Goal: Communication & Community: Participate in discussion

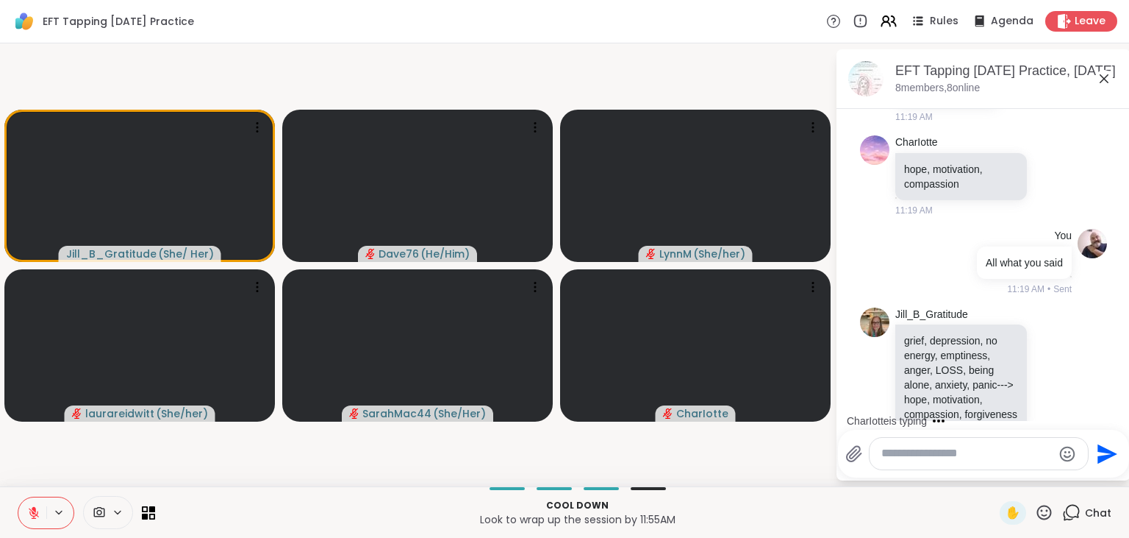
scroll to position [3151, 0]
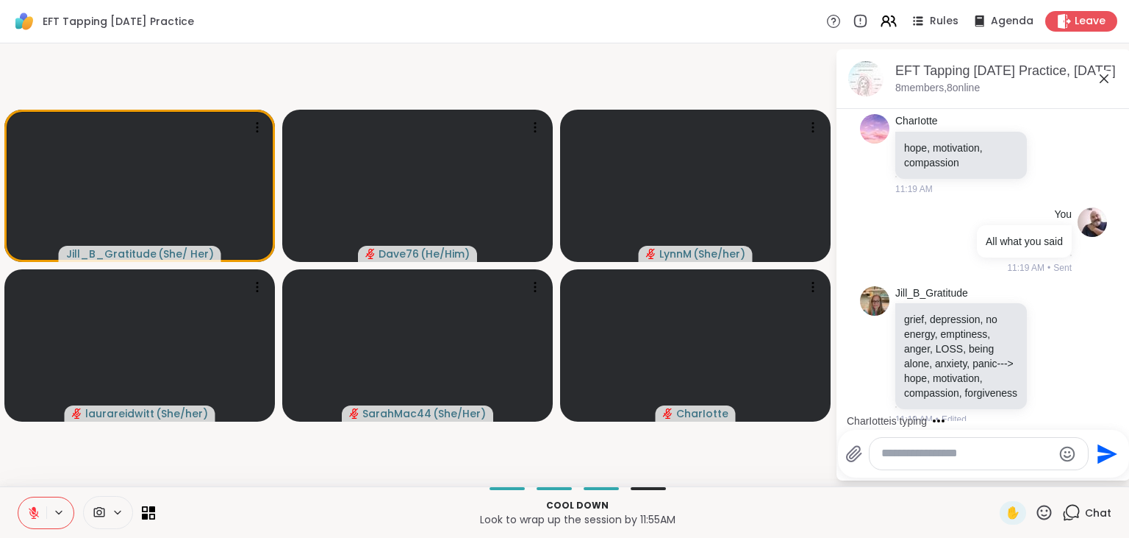
click at [924, 454] on textarea "Type your message" at bounding box center [967, 453] width 171 height 15
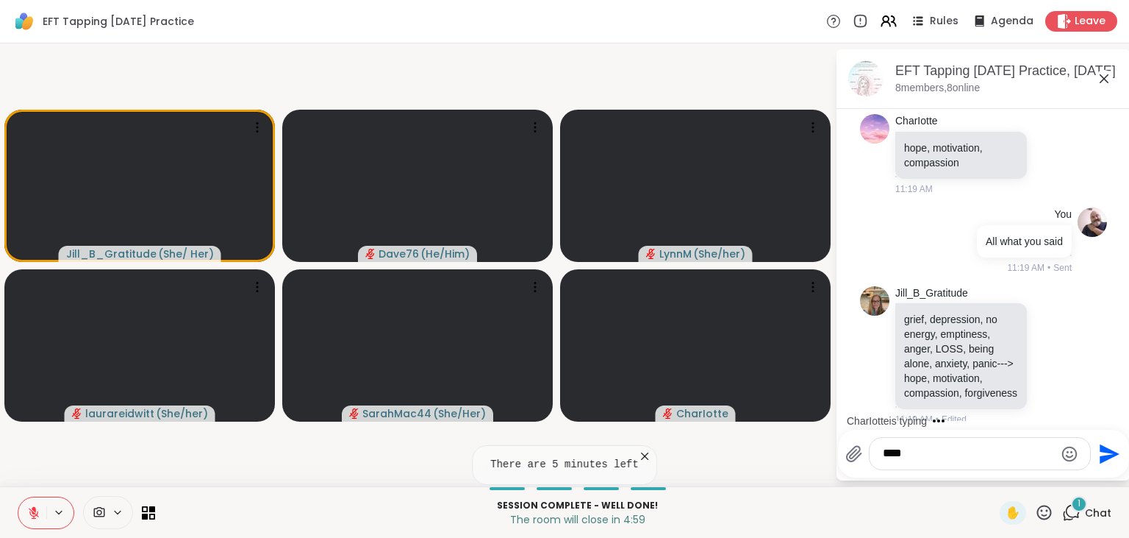
scroll to position [3259, 0]
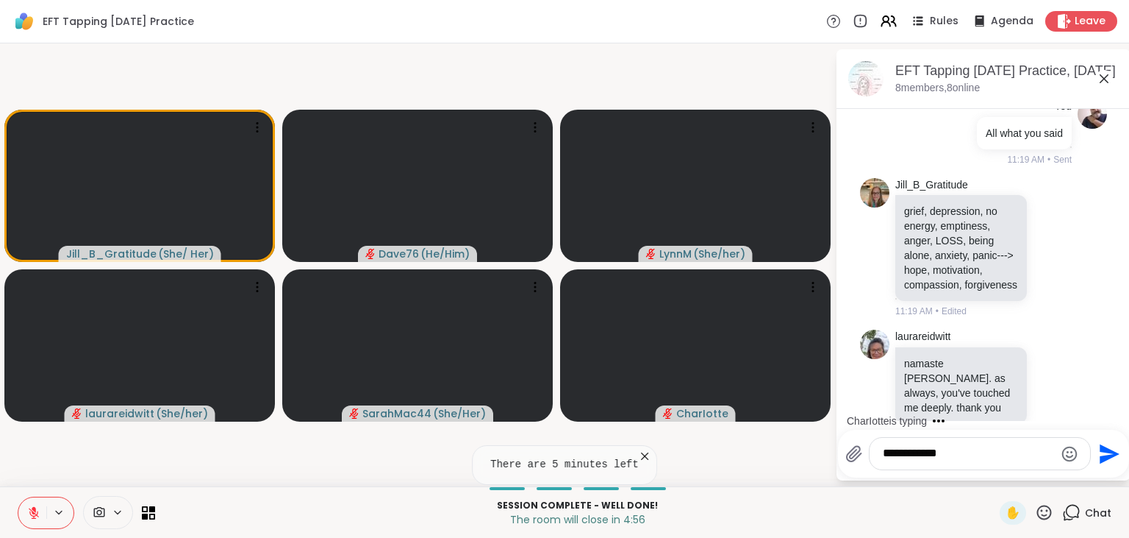
type textarea "**********"
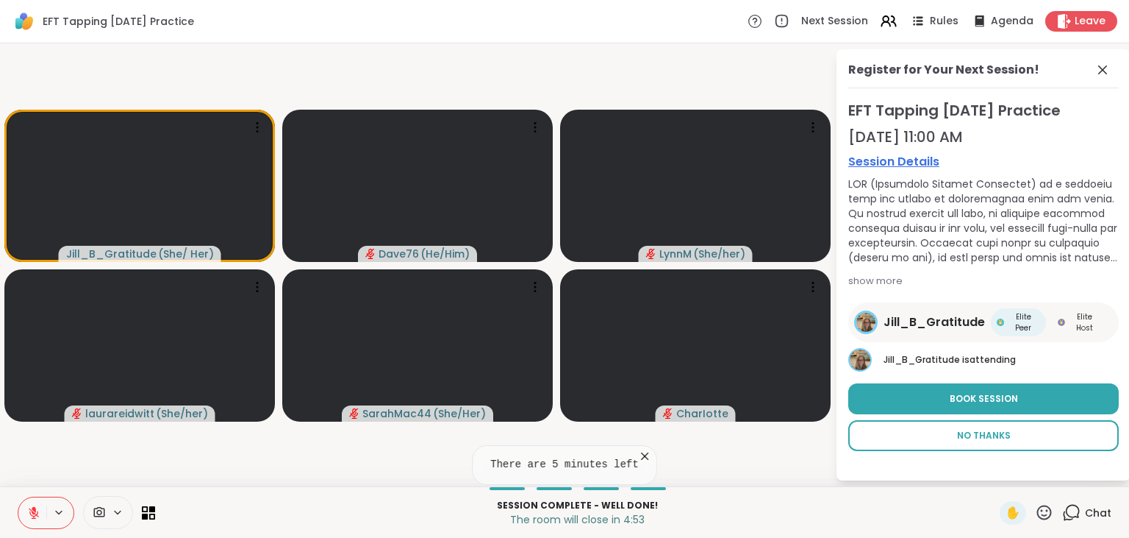
click at [948, 422] on button "No Thanks" at bounding box center [984, 435] width 271 height 31
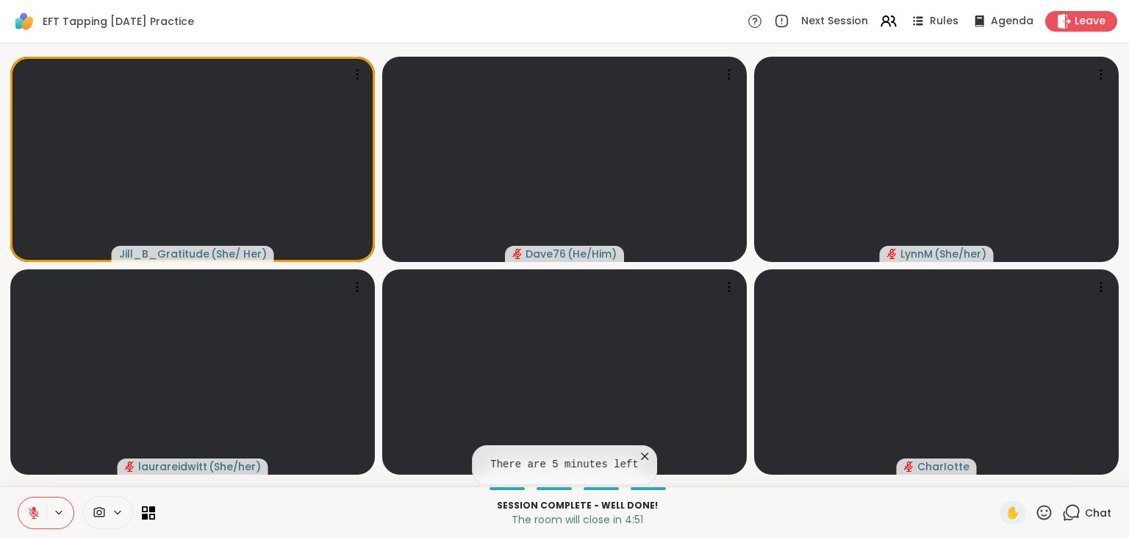
click at [1085, 512] on div "Chat" at bounding box center [1087, 513] width 49 height 24
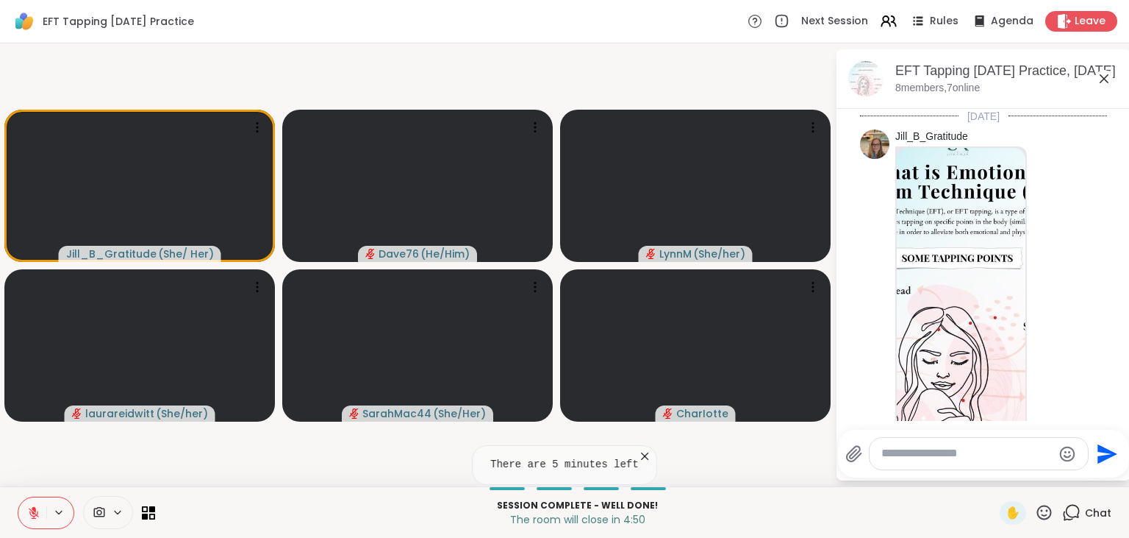
scroll to position [3244, 0]
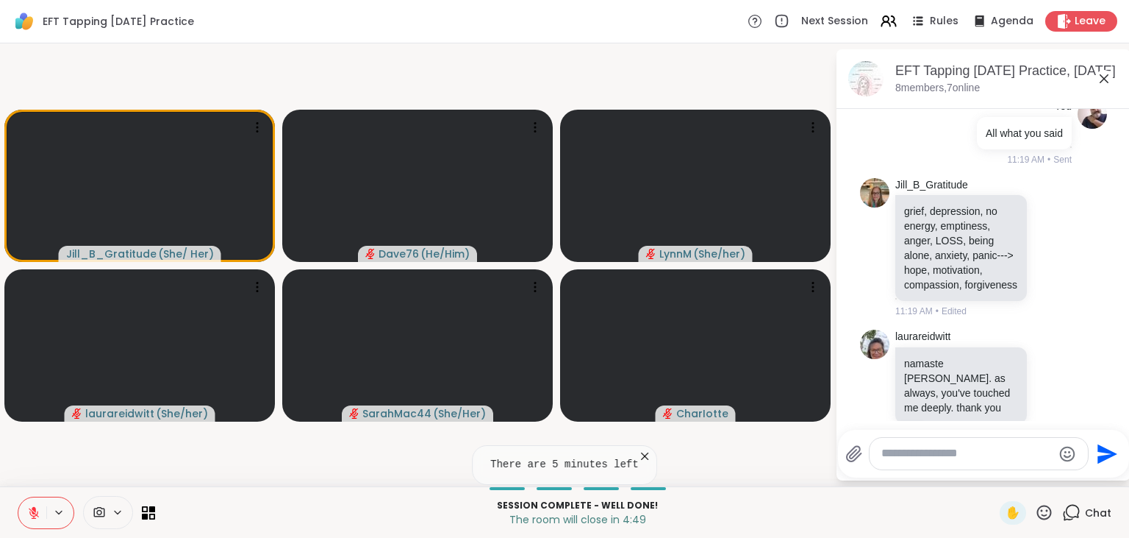
click at [993, 454] on textarea "Type your message" at bounding box center [967, 453] width 171 height 15
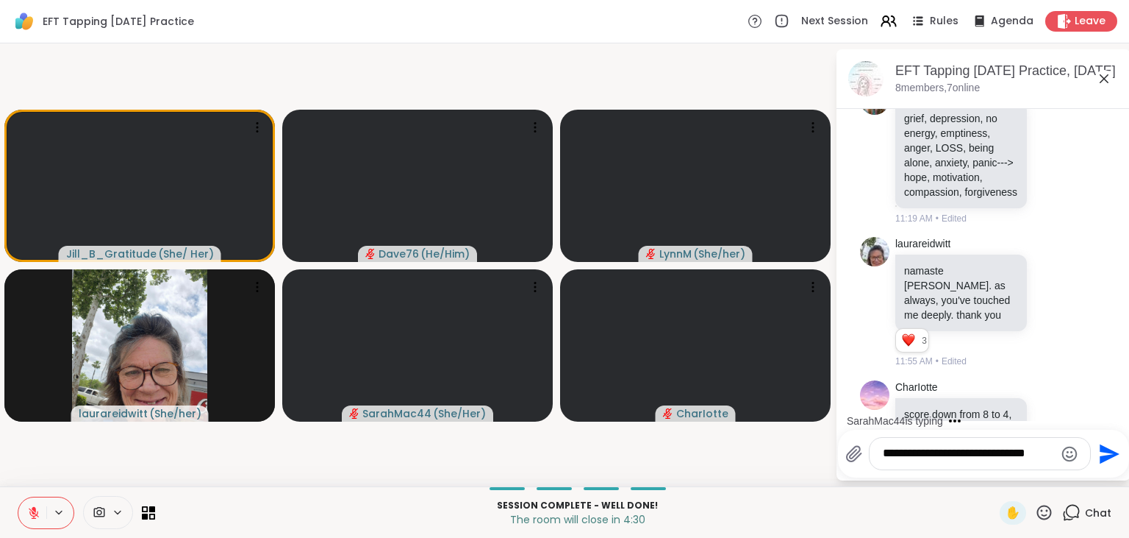
scroll to position [3425, 0]
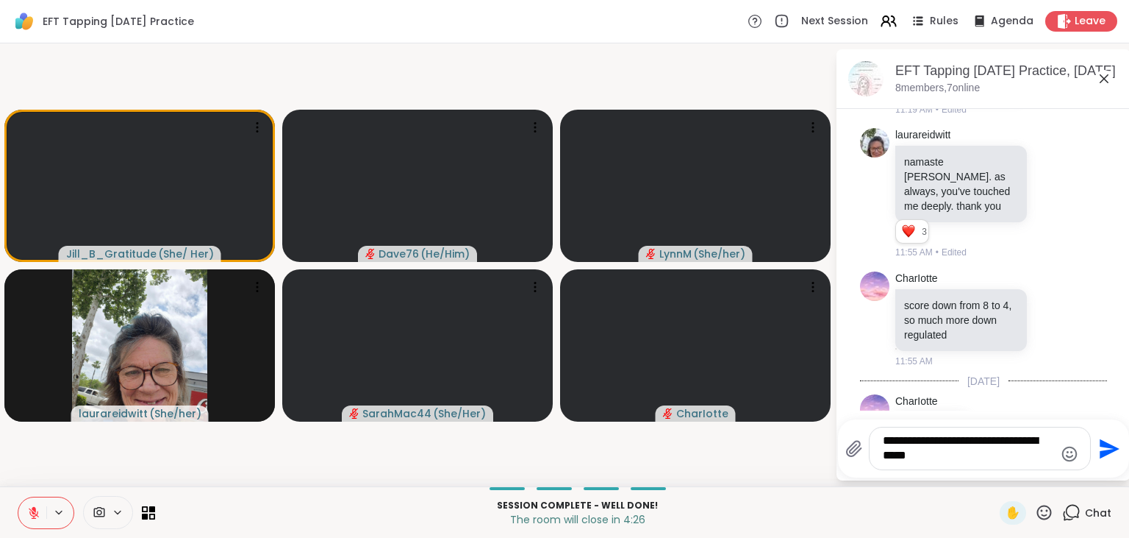
type textarea "**********"
click at [1107, 449] on icon "Send" at bounding box center [1108, 449] width 24 height 24
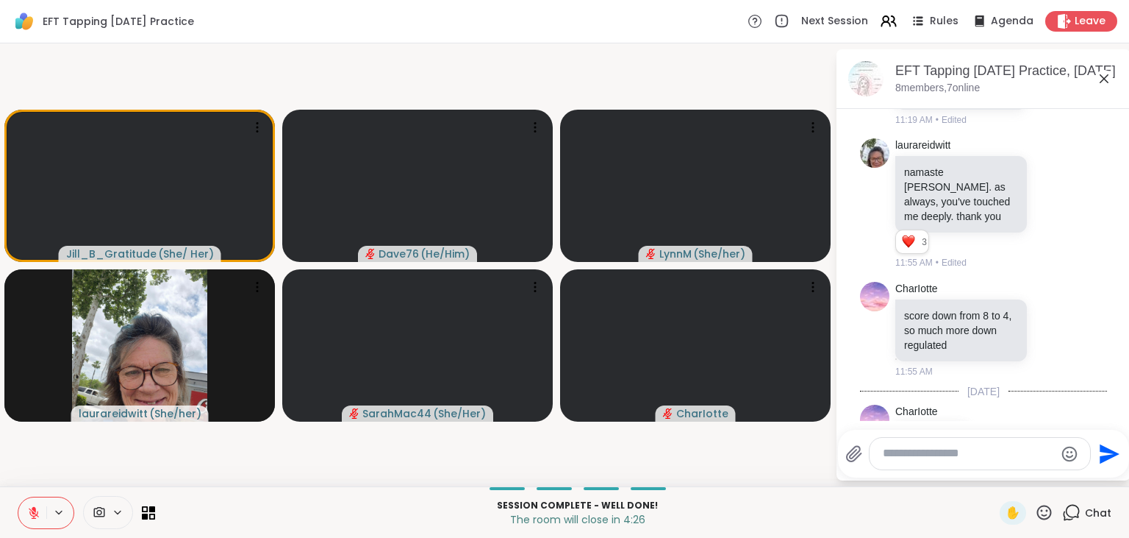
scroll to position [3529, 0]
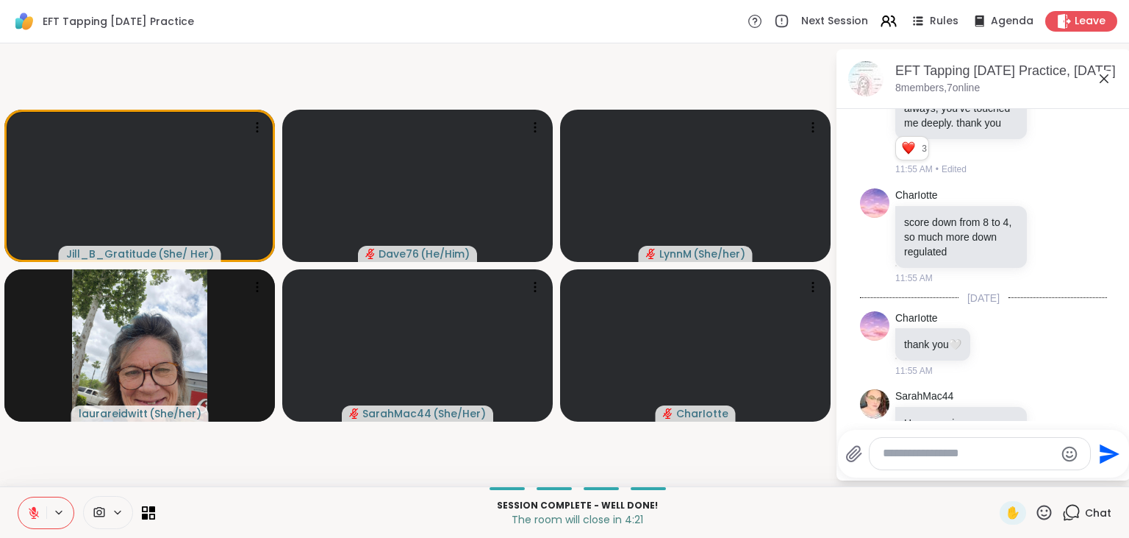
click at [963, 459] on textarea "Type your message" at bounding box center [968, 453] width 171 height 15
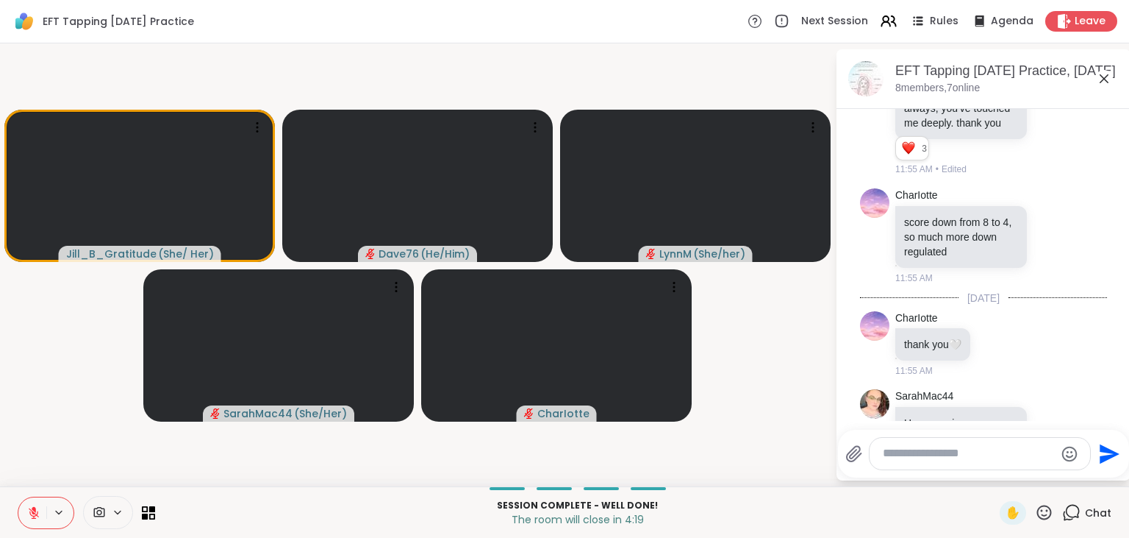
scroll to position [3550, 0]
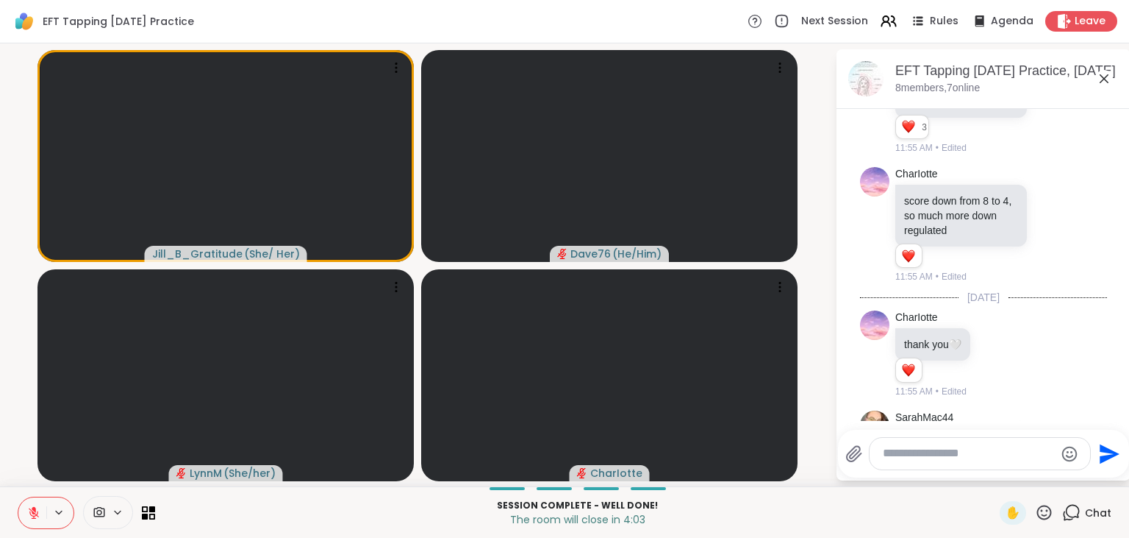
click at [978, 454] on textarea "Type your message" at bounding box center [968, 453] width 171 height 15
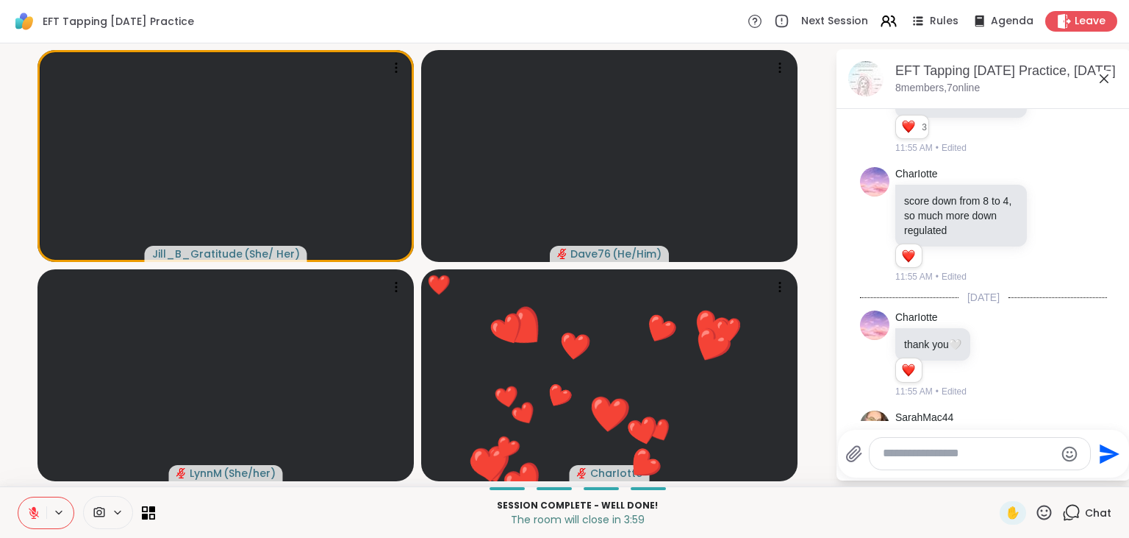
click at [1030, 452] on div at bounding box center [1053, 461] width 46 height 18
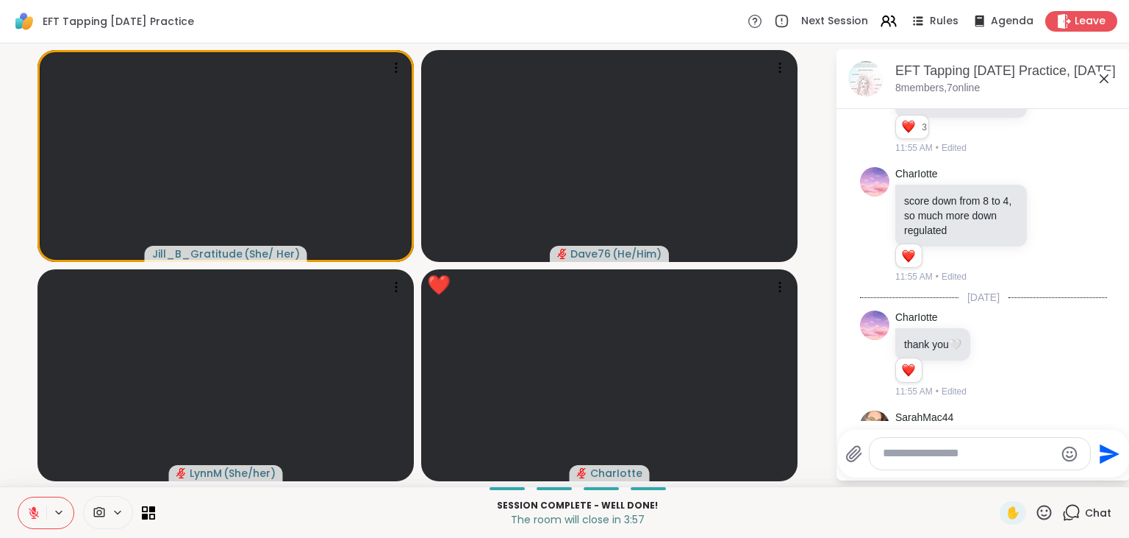
click at [1046, 453] on icon at bounding box center [1052, 460] width 13 height 15
click at [1046, 429] on span "Select Reaction: Heart" at bounding box center [1052, 436] width 13 height 15
click at [929, 449] on textarea "Type your message" at bounding box center [968, 453] width 171 height 15
type textarea "**********"
click at [1099, 452] on icon "Send" at bounding box center [1108, 454] width 24 height 24
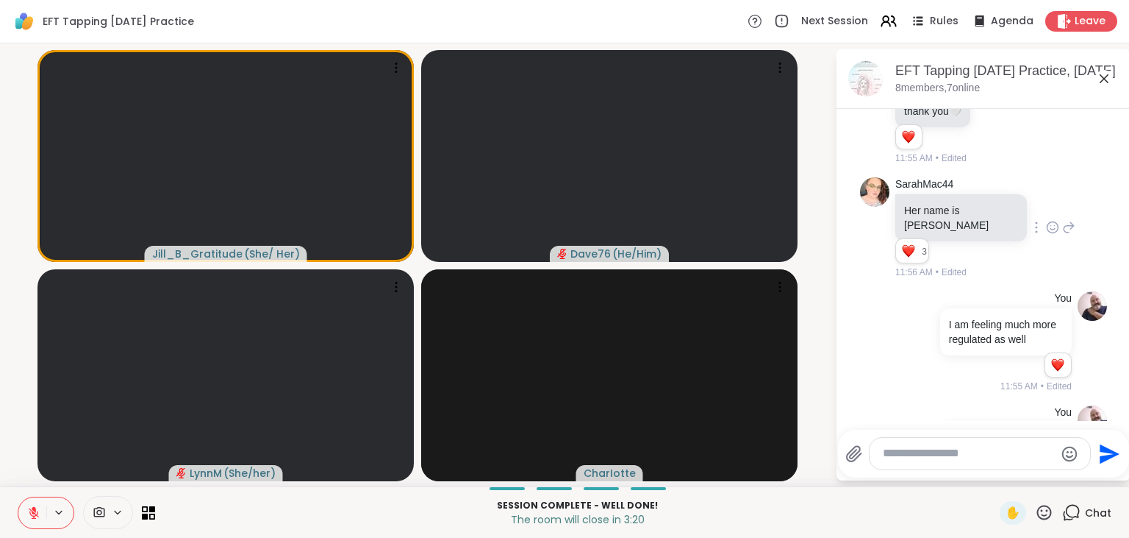
scroll to position [3805, 0]
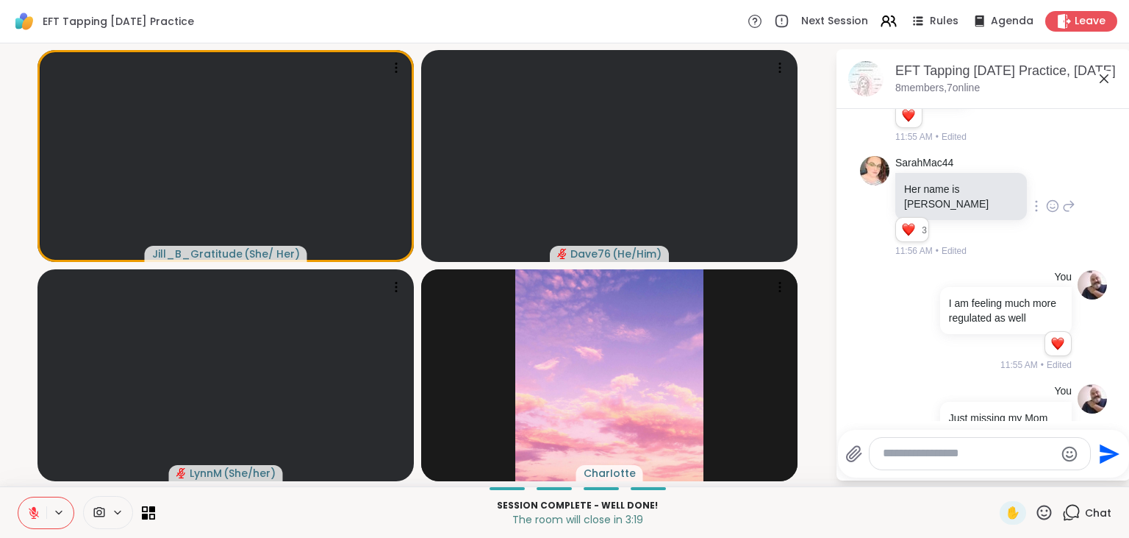
click at [1039, 537] on icon at bounding box center [1037, 542] width 4 height 1
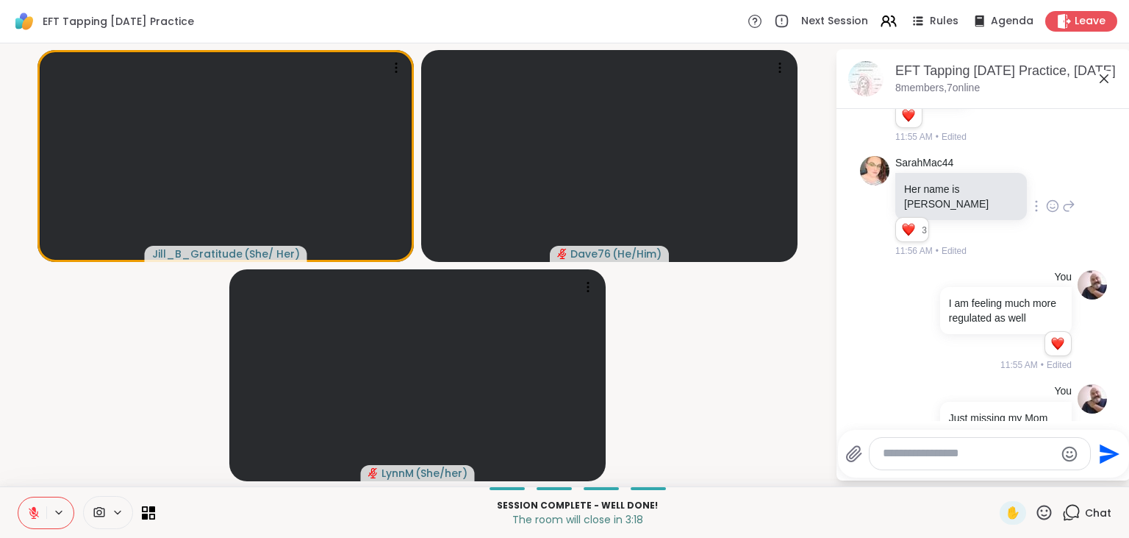
click at [1034, 511] on div "Select Reaction: Heart" at bounding box center [1036, 517] width 13 height 13
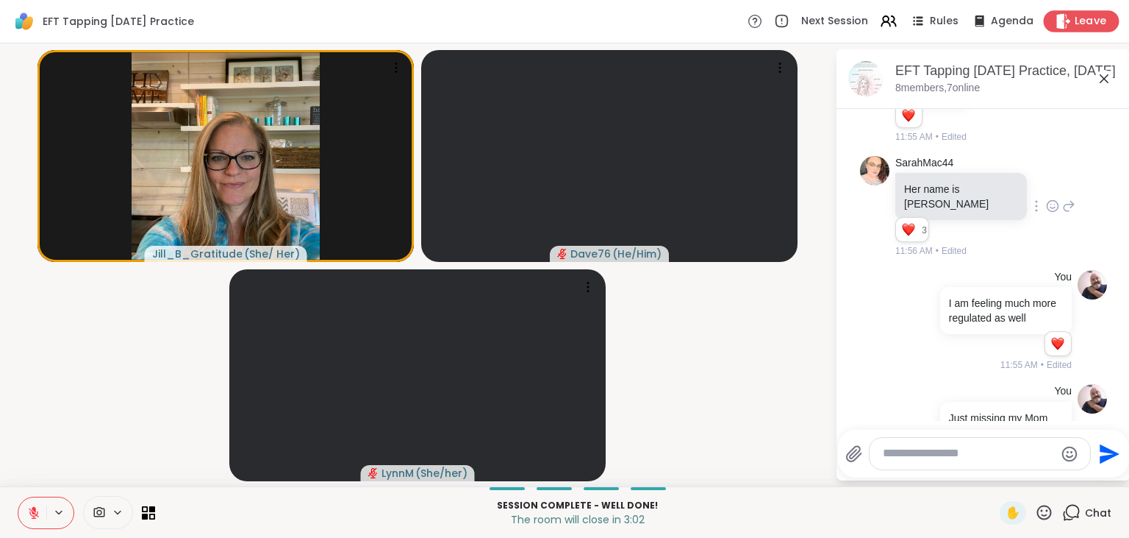
click at [1090, 28] on span "Leave" at bounding box center [1091, 21] width 32 height 15
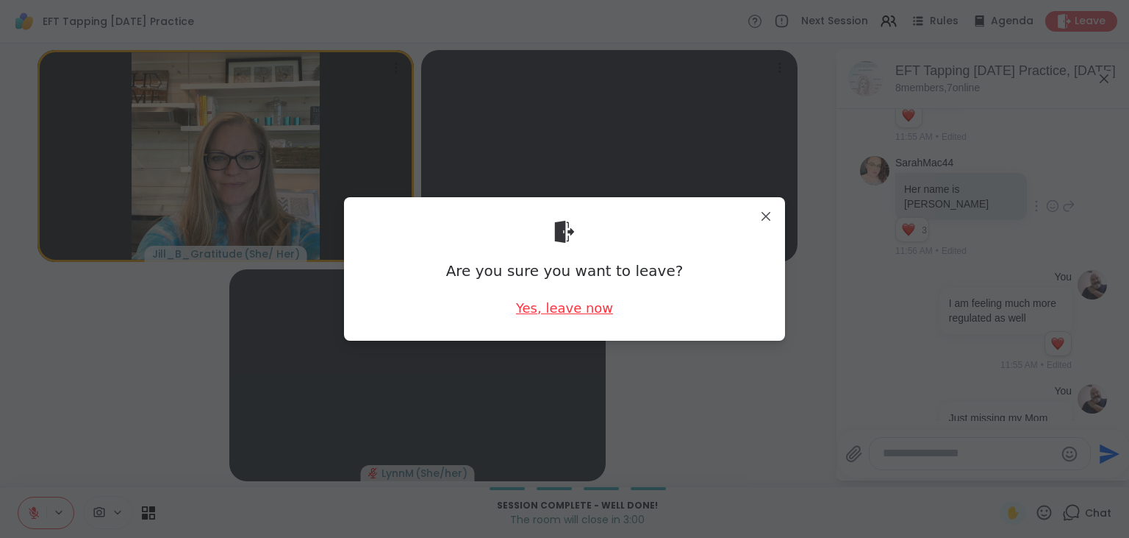
click at [599, 313] on div "Yes, leave now" at bounding box center [564, 308] width 97 height 18
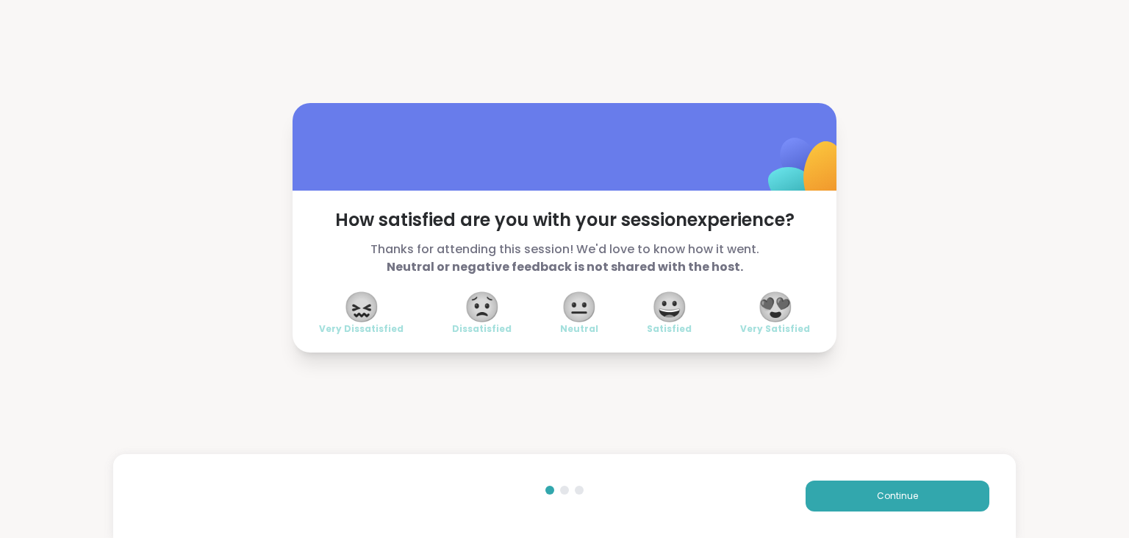
click at [766, 304] on span "😍" at bounding box center [775, 306] width 37 height 26
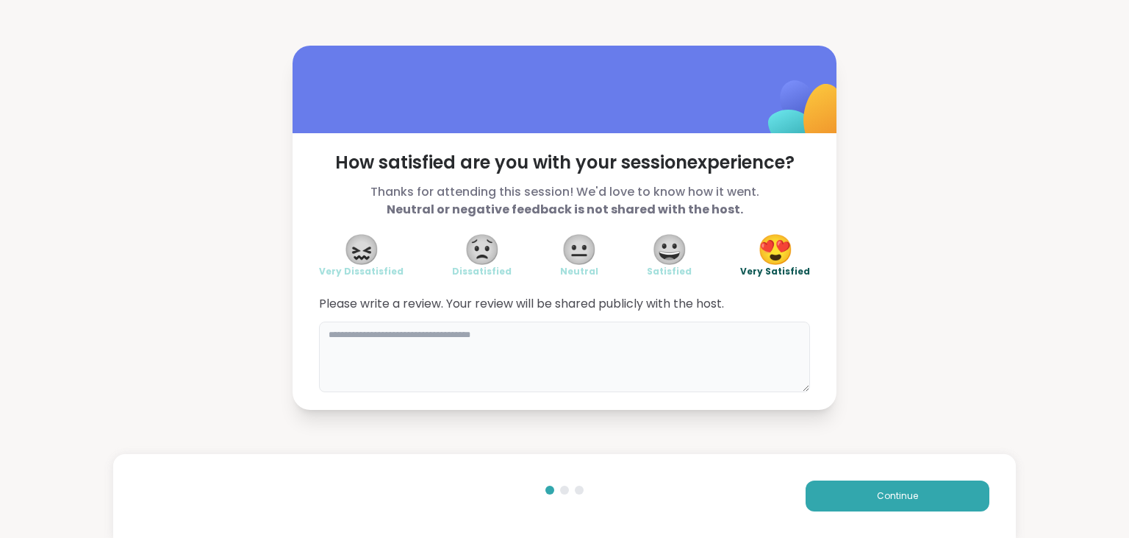
click at [656, 332] on textarea at bounding box center [564, 356] width 491 height 71
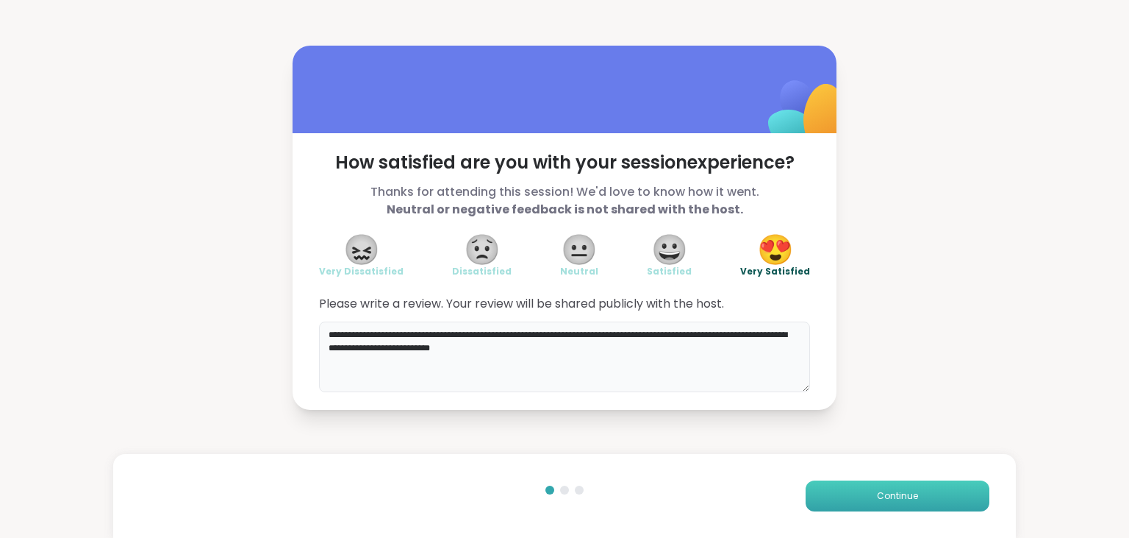
type textarea "**********"
click at [913, 486] on button "Continue" at bounding box center [898, 495] width 184 height 31
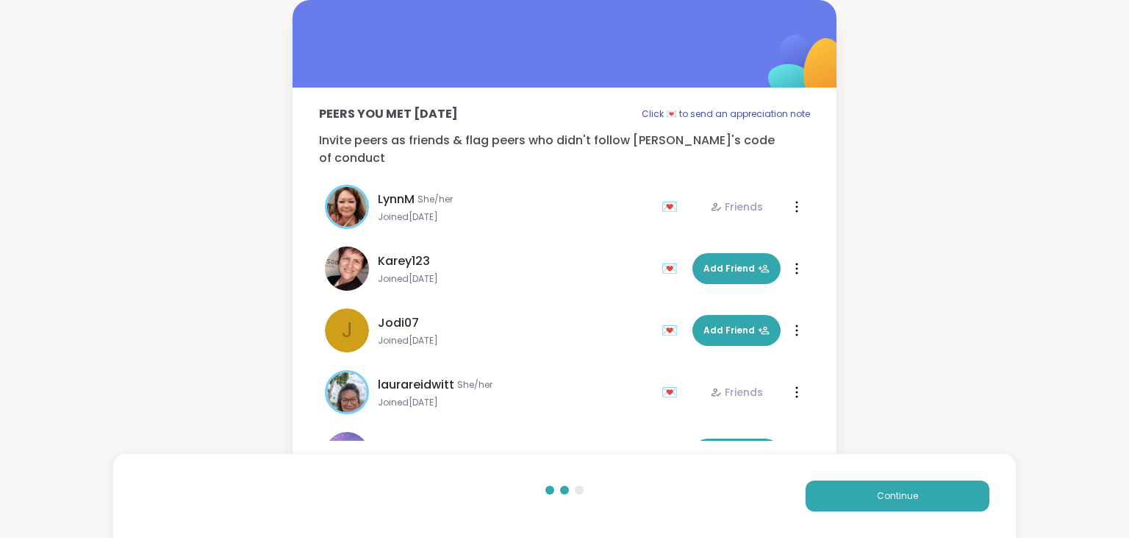
scroll to position [168, 0]
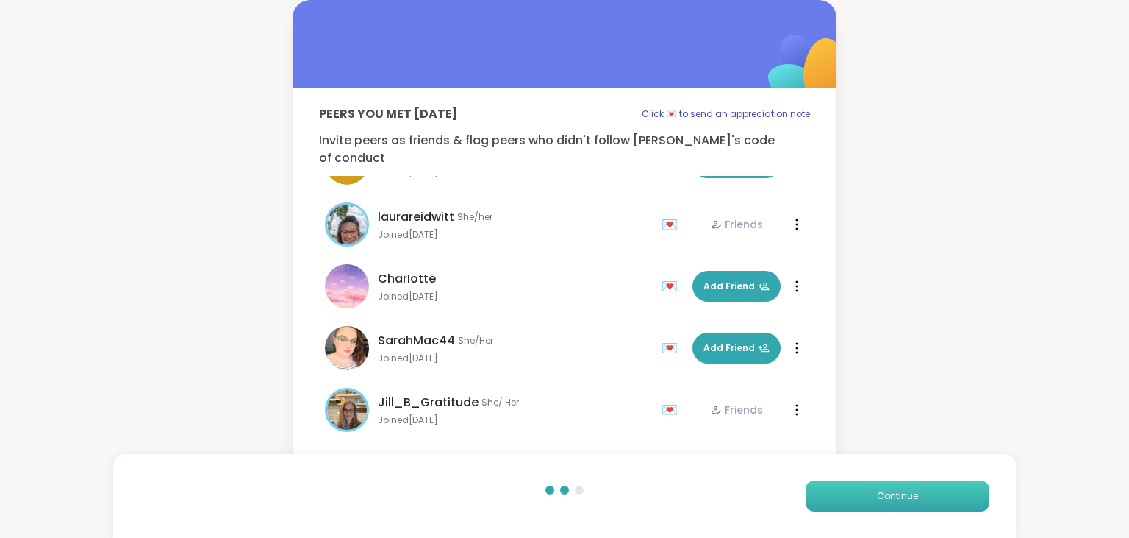
click at [888, 495] on span "Continue" at bounding box center [897, 495] width 41 height 13
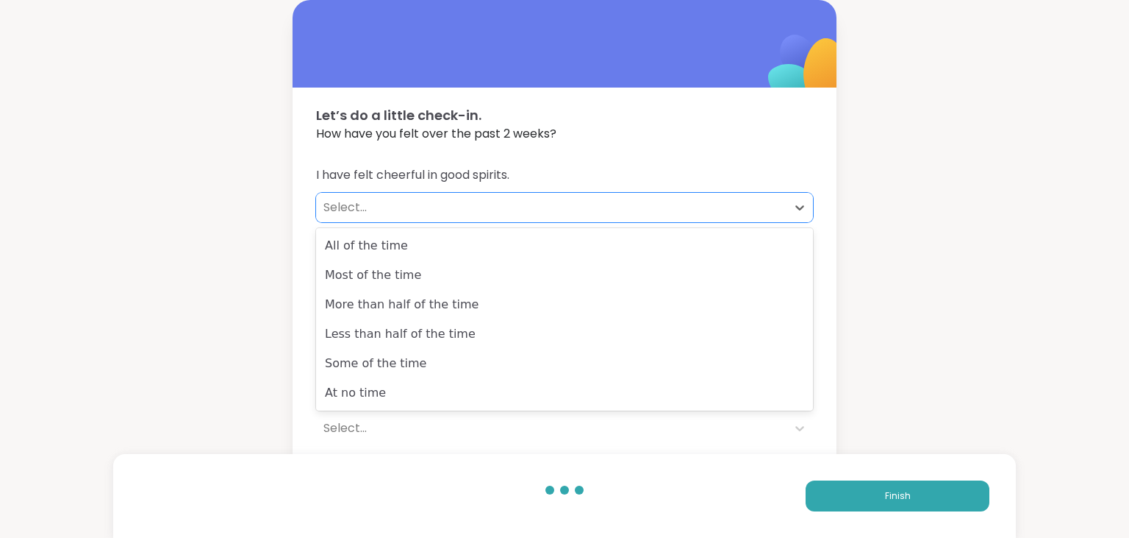
click at [399, 207] on div "Select..." at bounding box center [552, 208] width 456 height 18
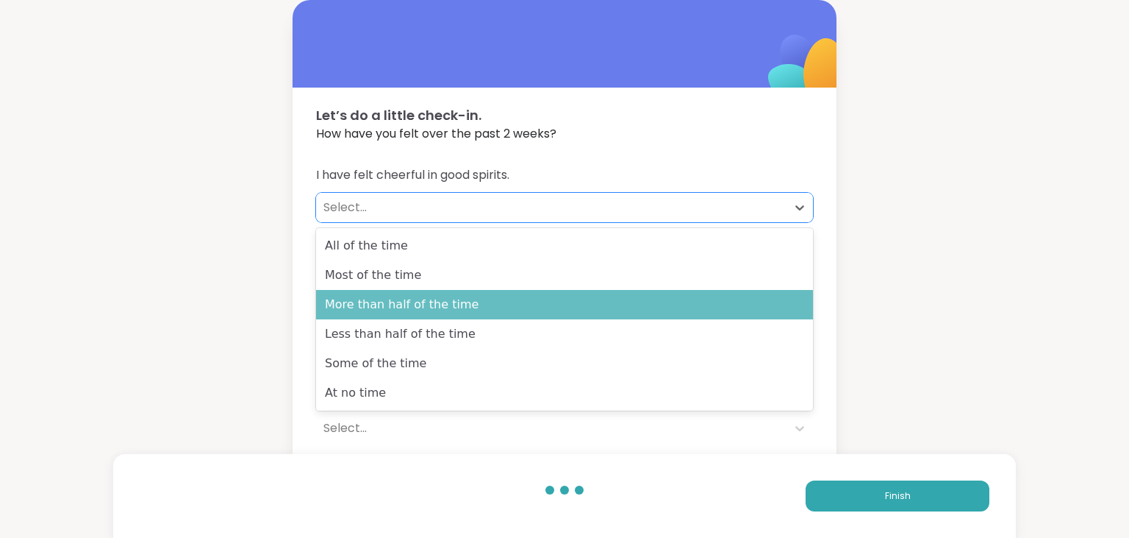
click at [411, 300] on div "More than half of the time" at bounding box center [564, 304] width 497 height 29
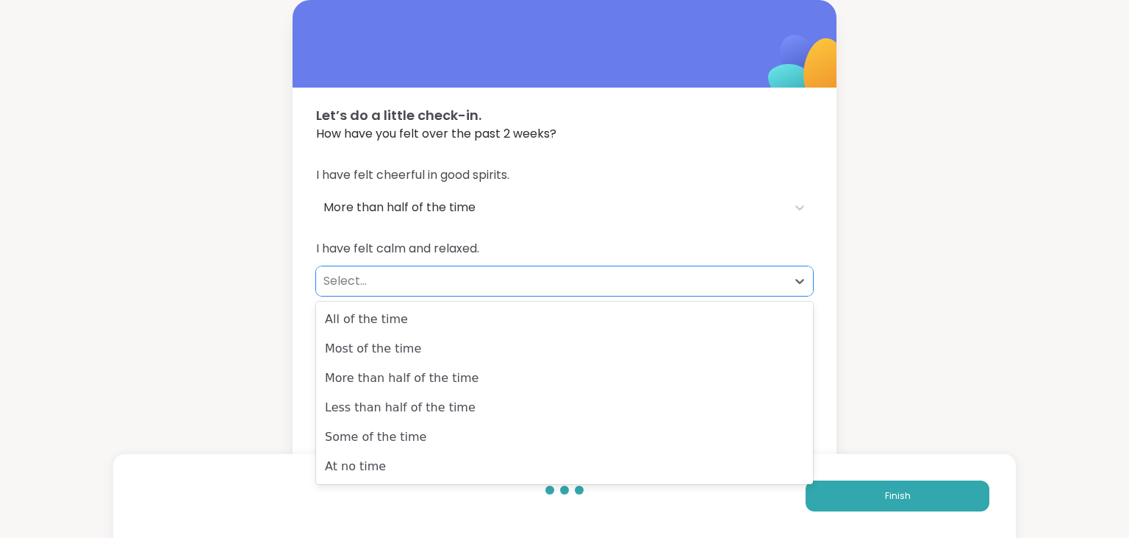
click at [413, 291] on div "Select..." at bounding box center [551, 280] width 471 height 29
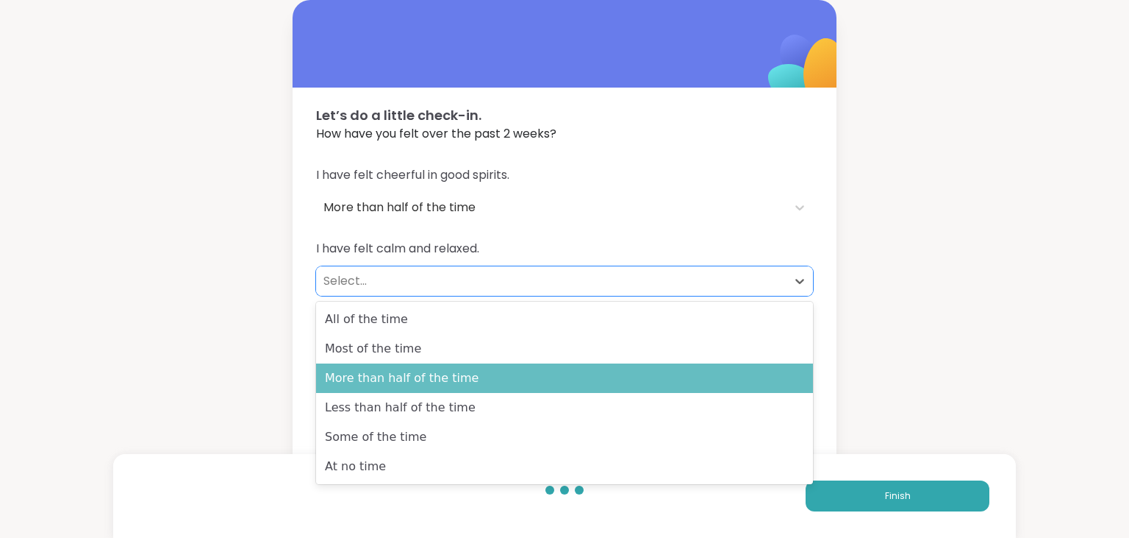
click at [418, 364] on div "More than half of the time" at bounding box center [564, 377] width 497 height 29
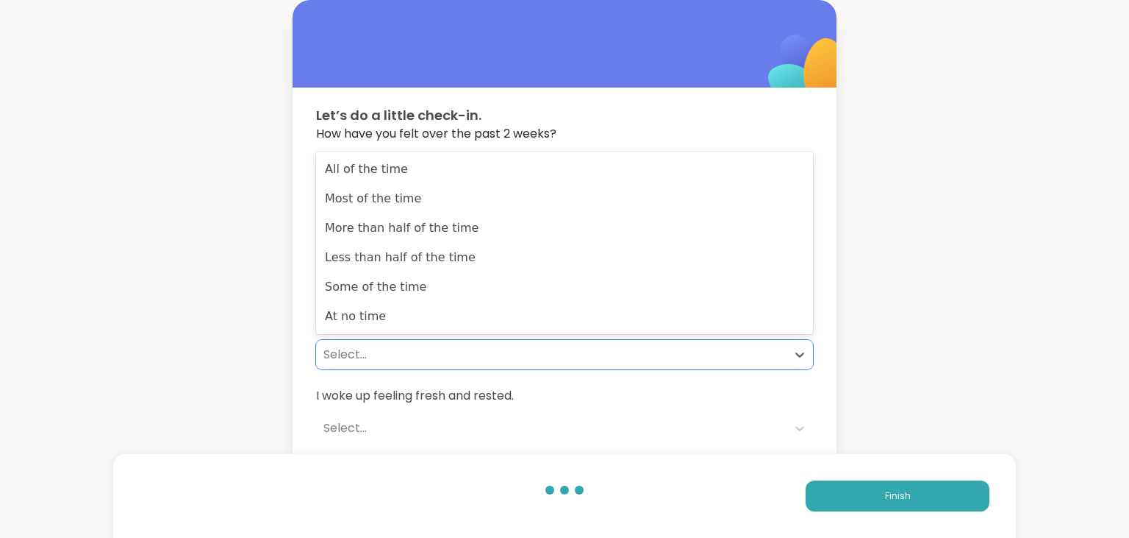
click at [418, 363] on div "Select..." at bounding box center [552, 355] width 456 height 18
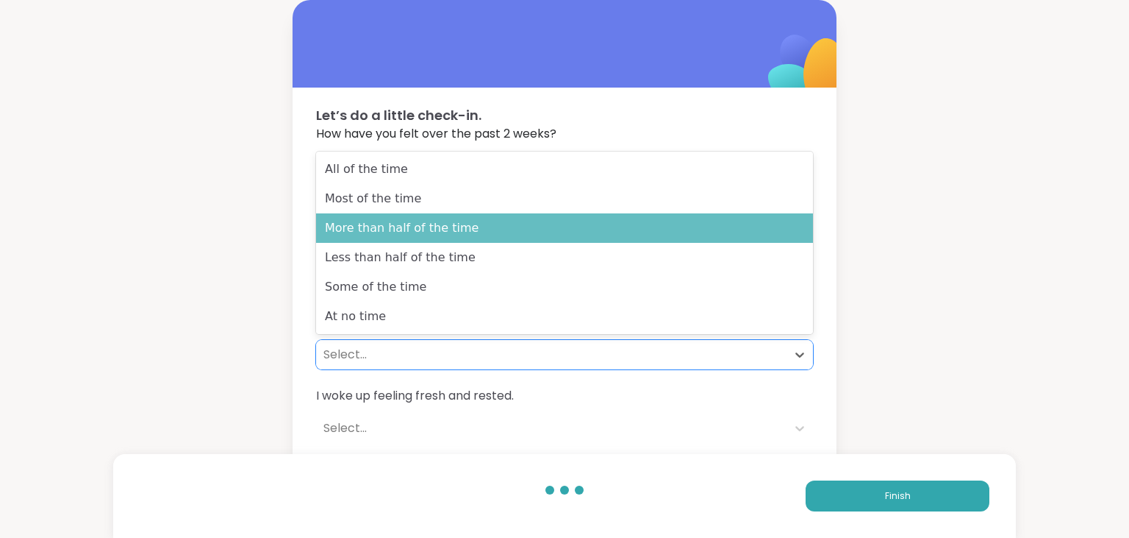
click at [428, 237] on div "More than half of the time" at bounding box center [564, 227] width 497 height 29
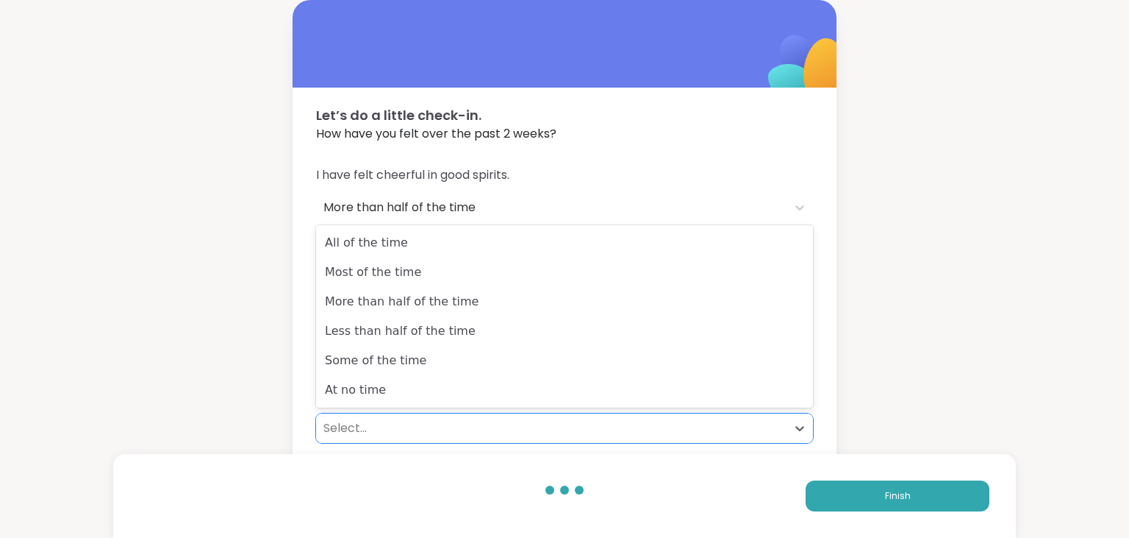
click at [379, 421] on div "Select..." at bounding box center [552, 428] width 456 height 18
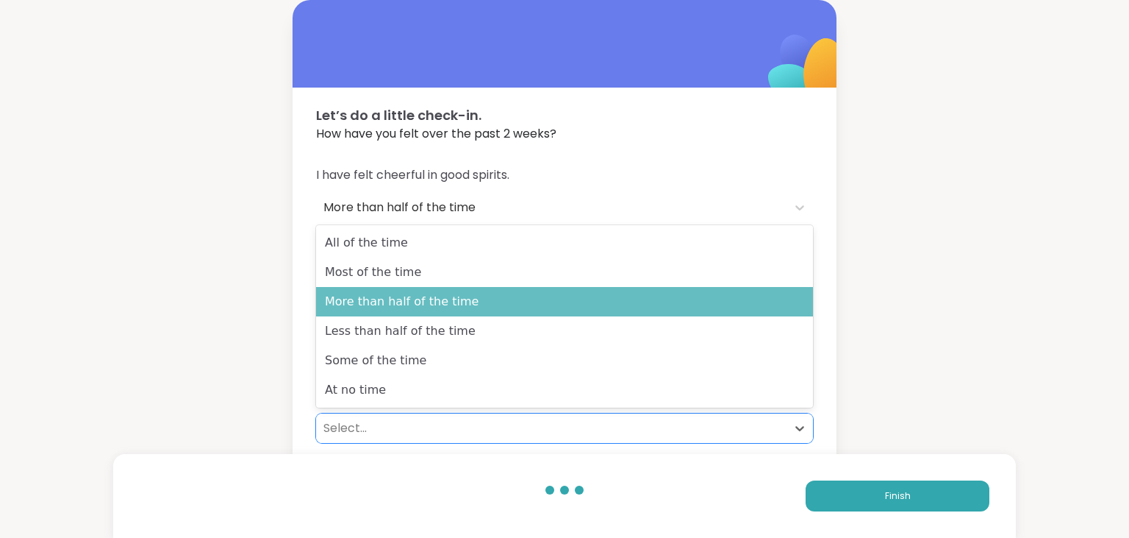
click at [402, 313] on div "More than half of the time" at bounding box center [564, 301] width 497 height 29
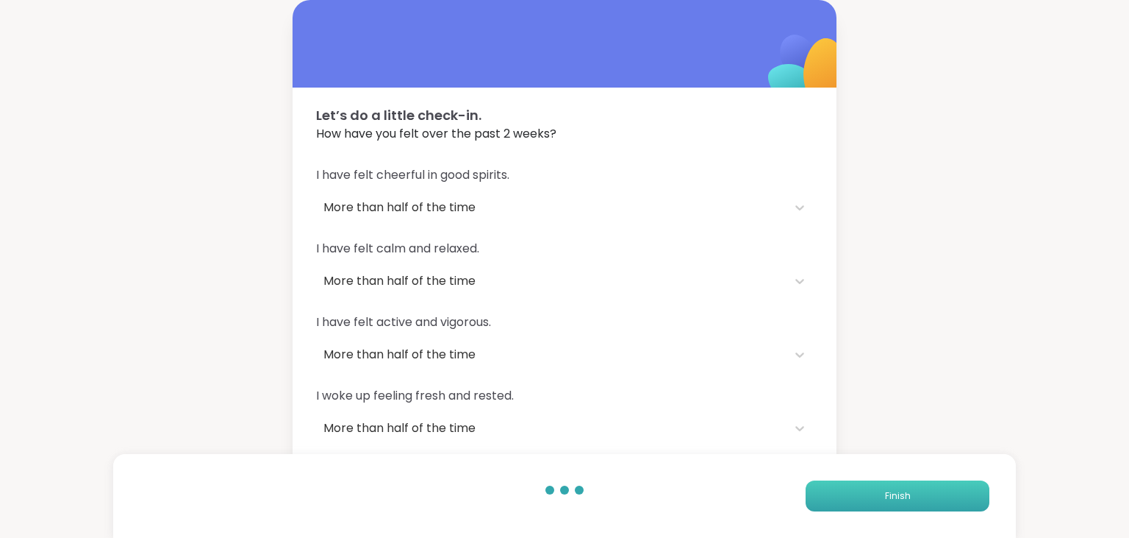
click at [950, 495] on button "Finish" at bounding box center [898, 495] width 184 height 31
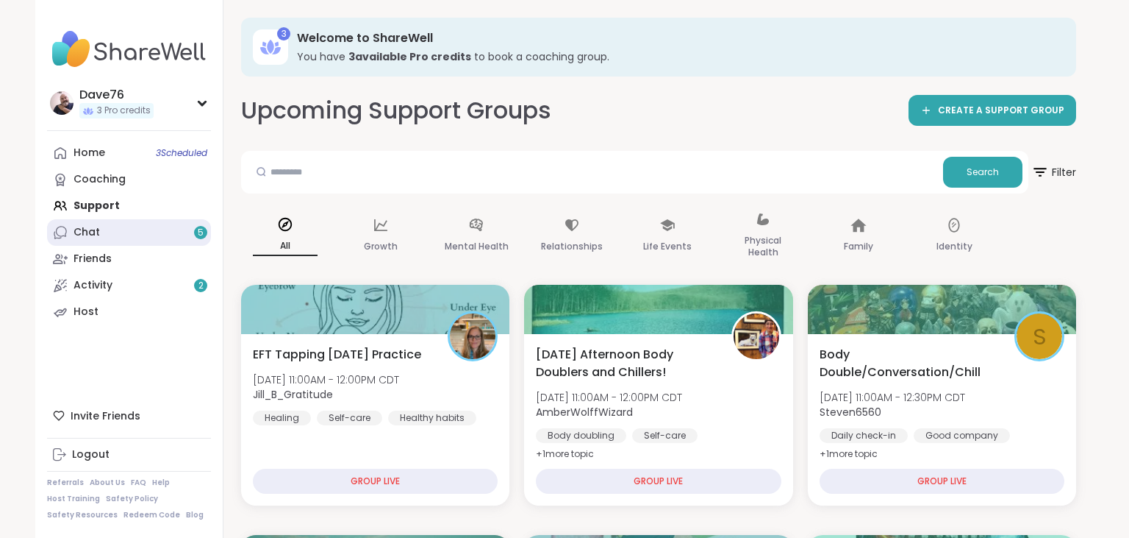
click at [91, 228] on div "Chat 5" at bounding box center [87, 232] width 26 height 15
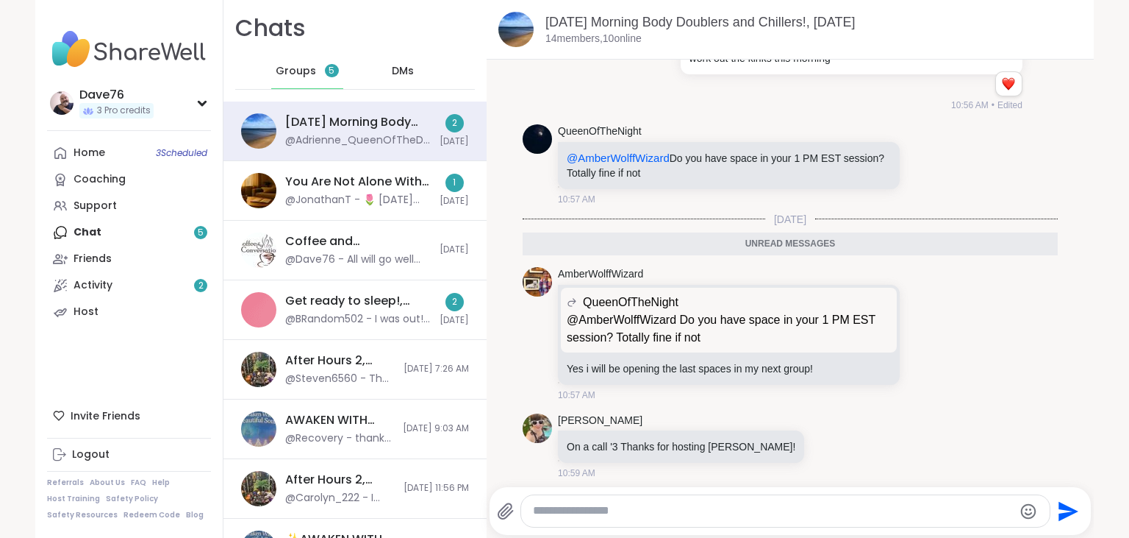
scroll to position [2406, 0]
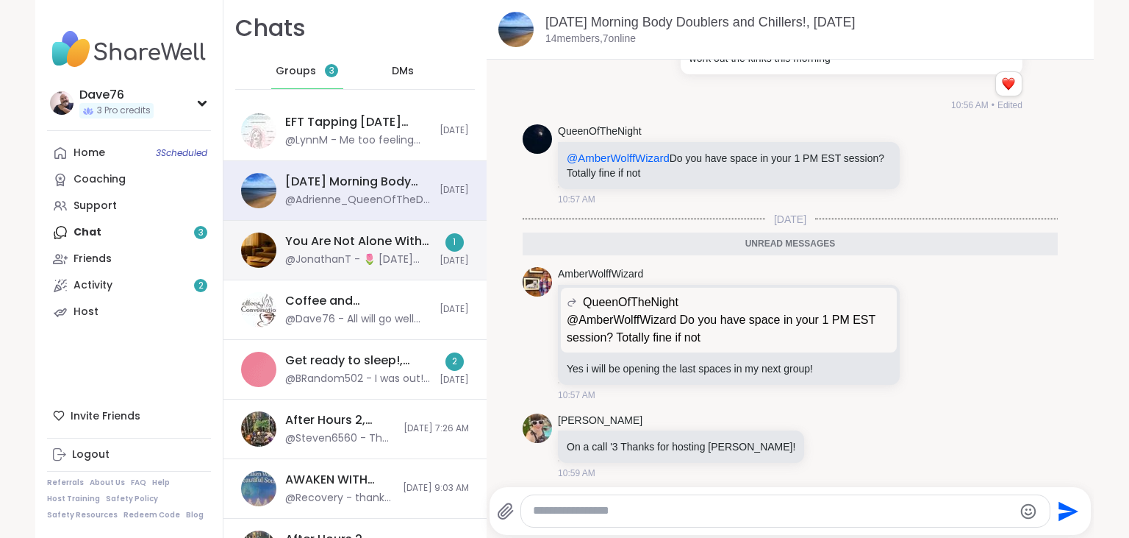
click at [312, 243] on div "You Are Not Alone With This, [DATE]" at bounding box center [358, 241] width 146 height 16
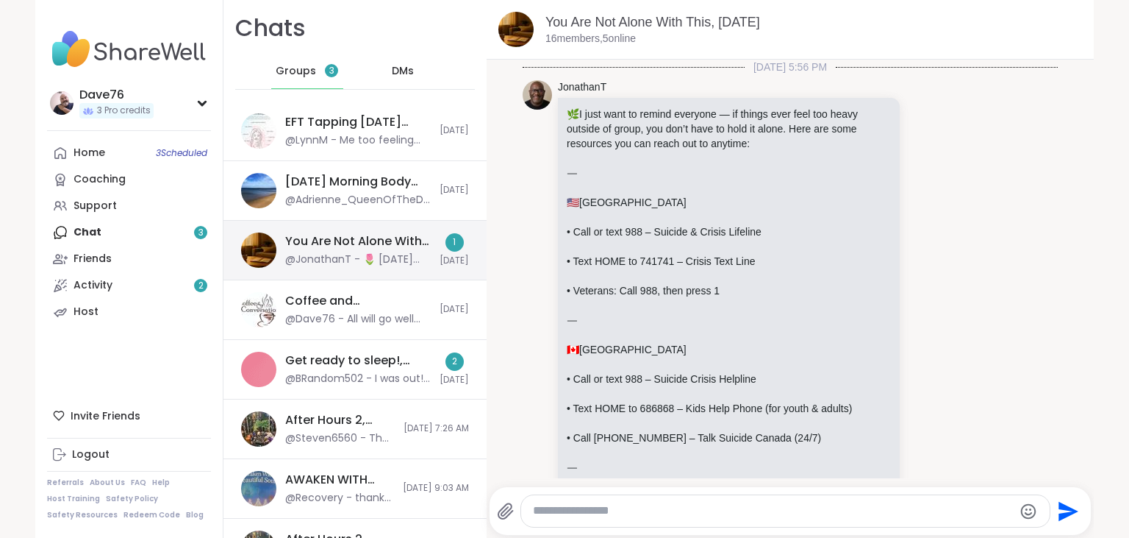
scroll to position [891, 0]
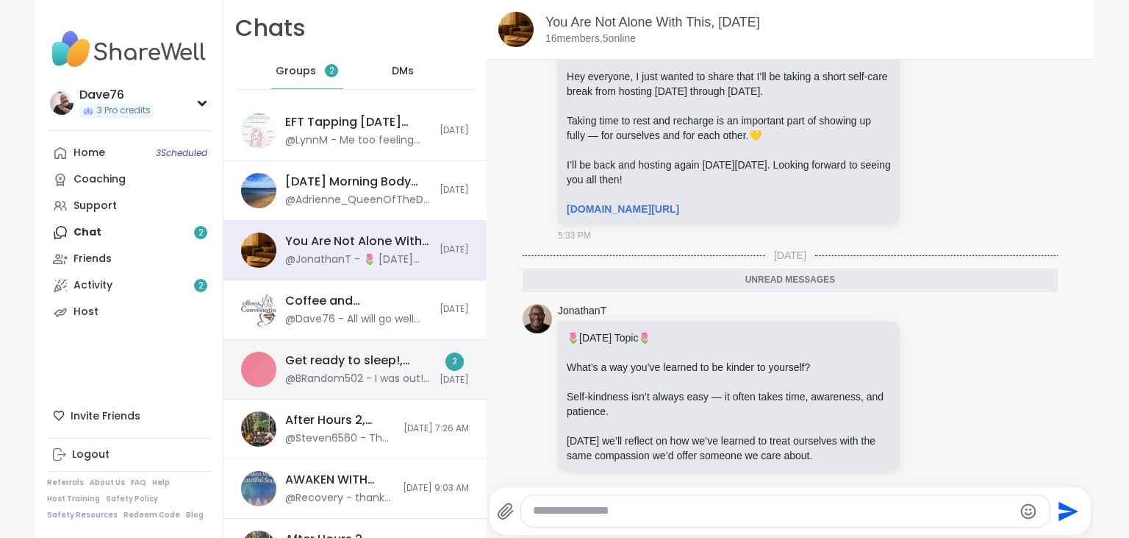
click at [381, 357] on div "Get ready to sleep!, [DATE]" at bounding box center [358, 360] width 146 height 16
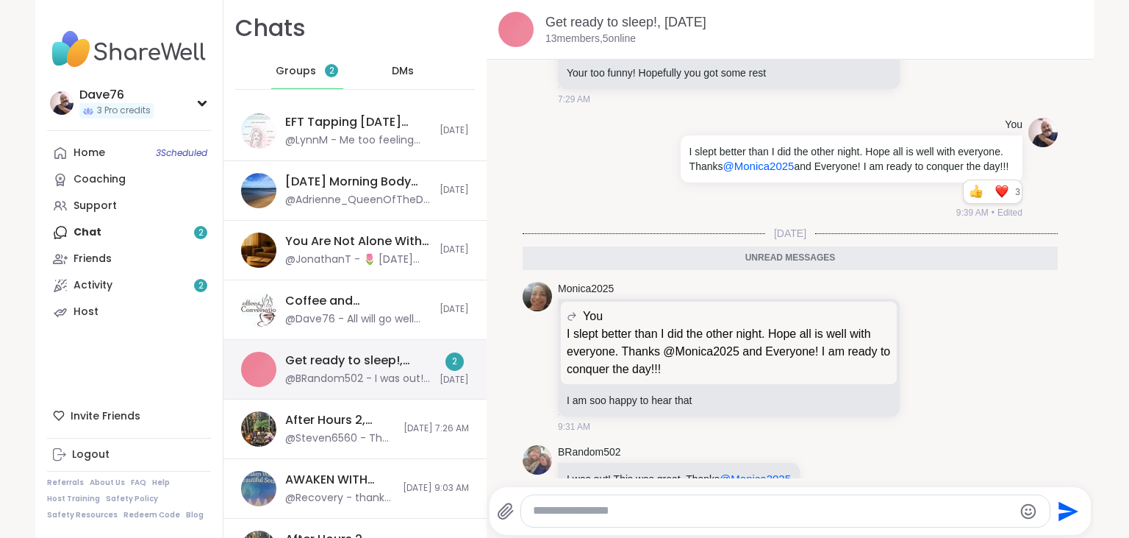
scroll to position [7293, 0]
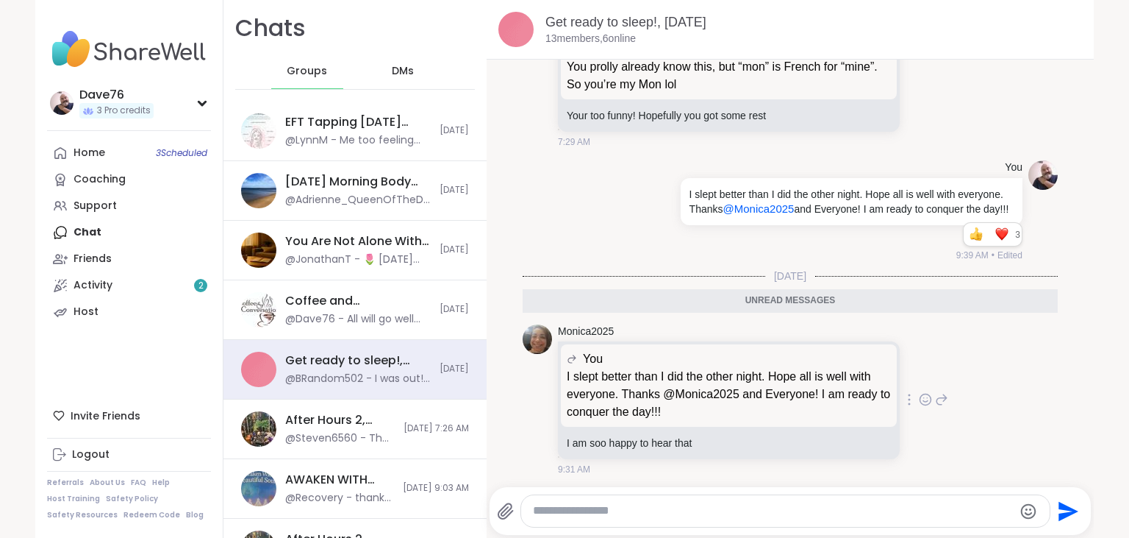
click at [929, 394] on icon at bounding box center [926, 399] width 11 height 11
click at [812, 369] on div "Select Reaction: Heart" at bounding box center [808, 375] width 13 height 13
click at [707, 522] on div "Select Reaction: Heart" at bounding box center [708, 528] width 13 height 13
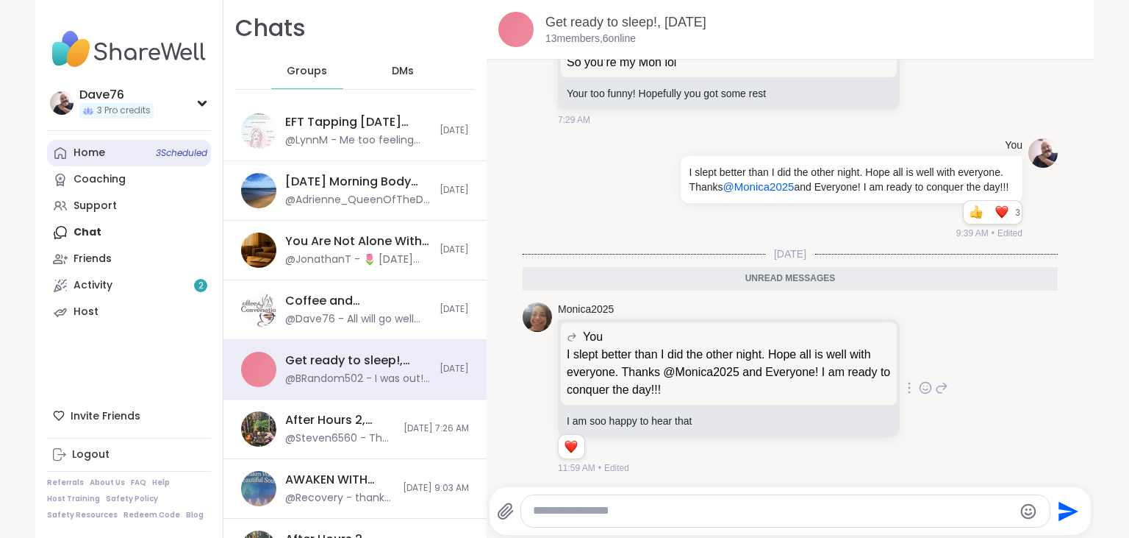
click at [118, 157] on link "Home 3 Scheduled" at bounding box center [129, 153] width 164 height 26
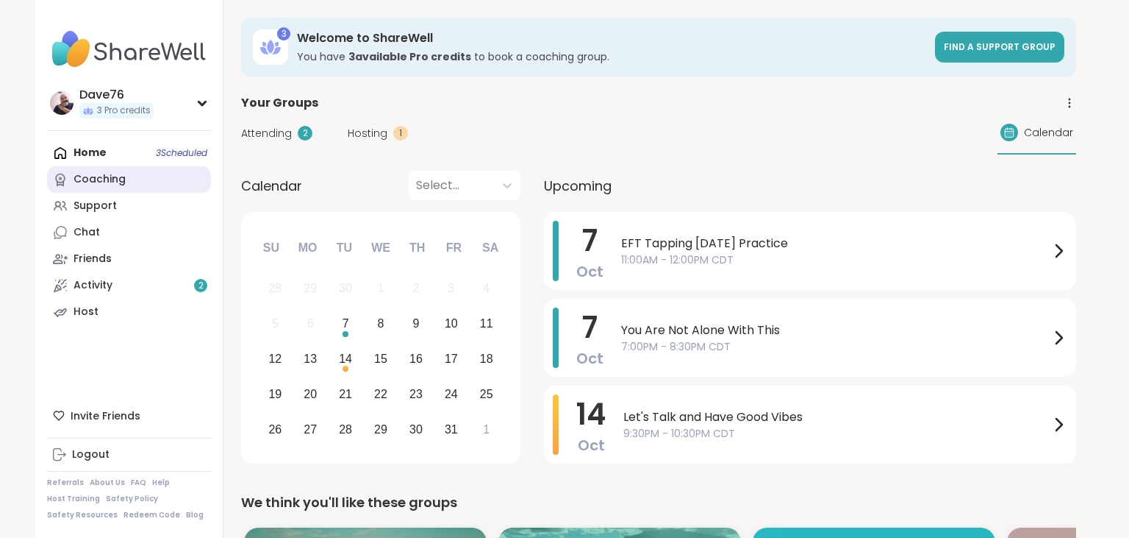
click at [115, 188] on link "Coaching" at bounding box center [129, 179] width 164 height 26
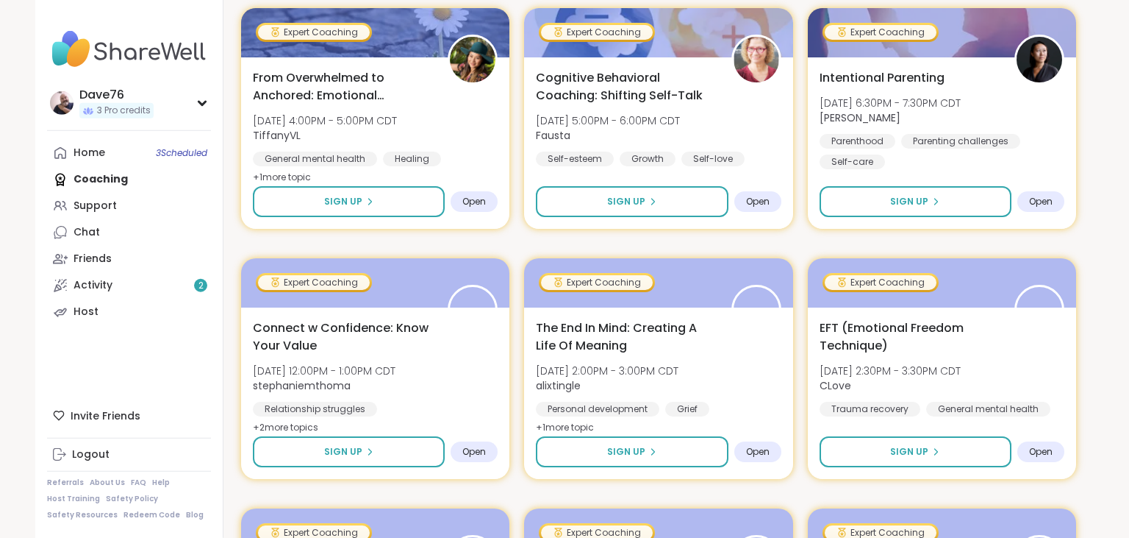
scroll to position [512, 0]
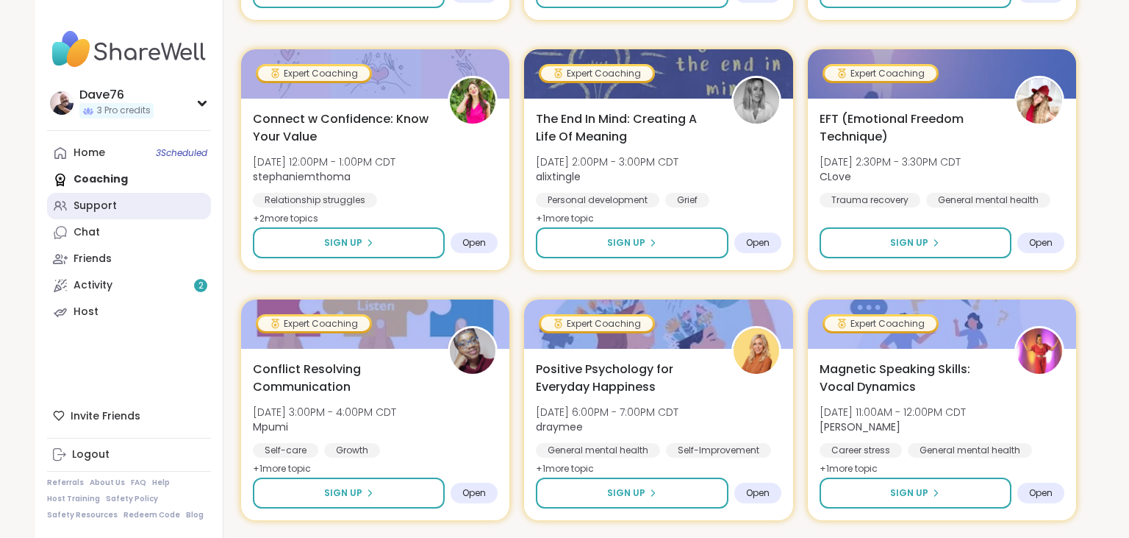
click at [107, 204] on div "Support" at bounding box center [95, 206] width 43 height 15
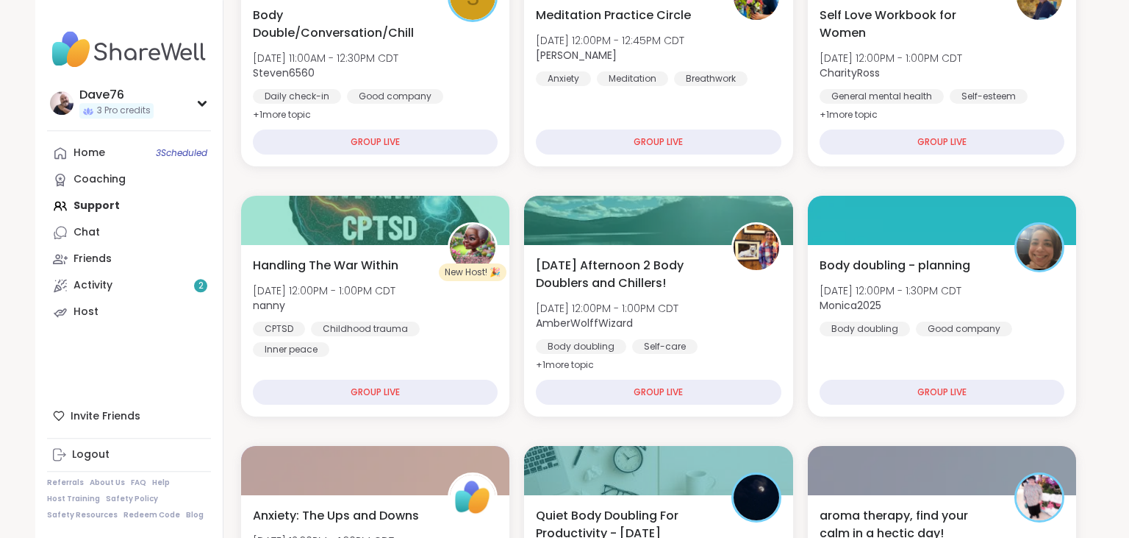
scroll to position [512, 0]
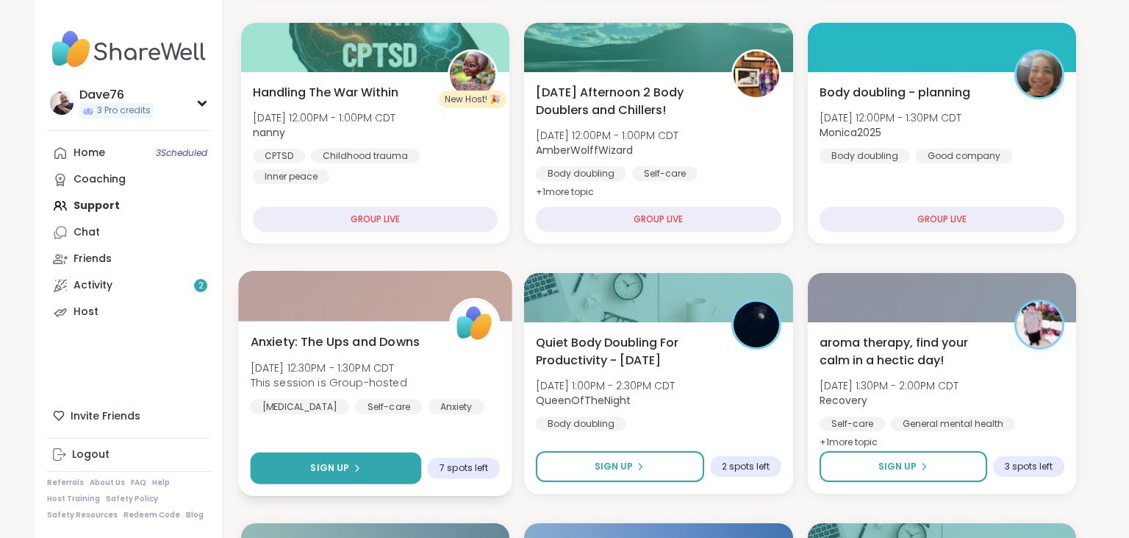
click at [369, 465] on button "Sign Up" at bounding box center [336, 468] width 171 height 32
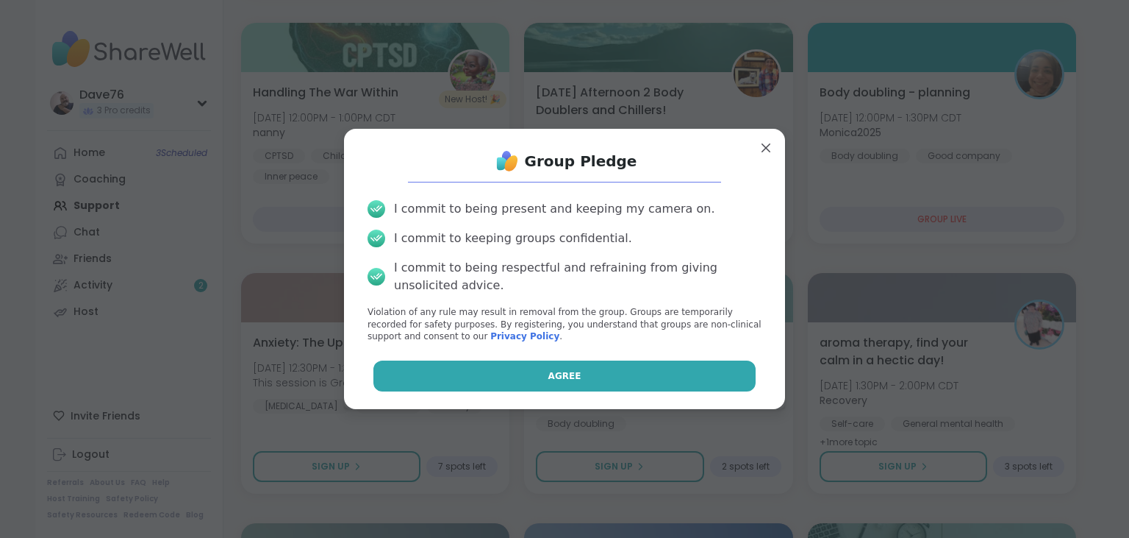
click at [566, 390] on button "Agree" at bounding box center [565, 375] width 383 height 31
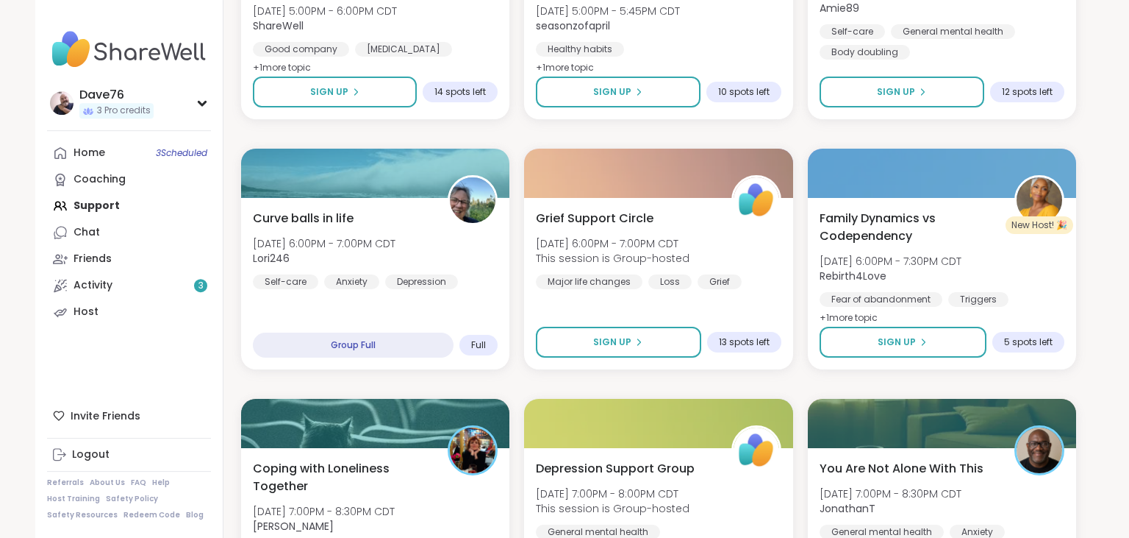
scroll to position [2047, 0]
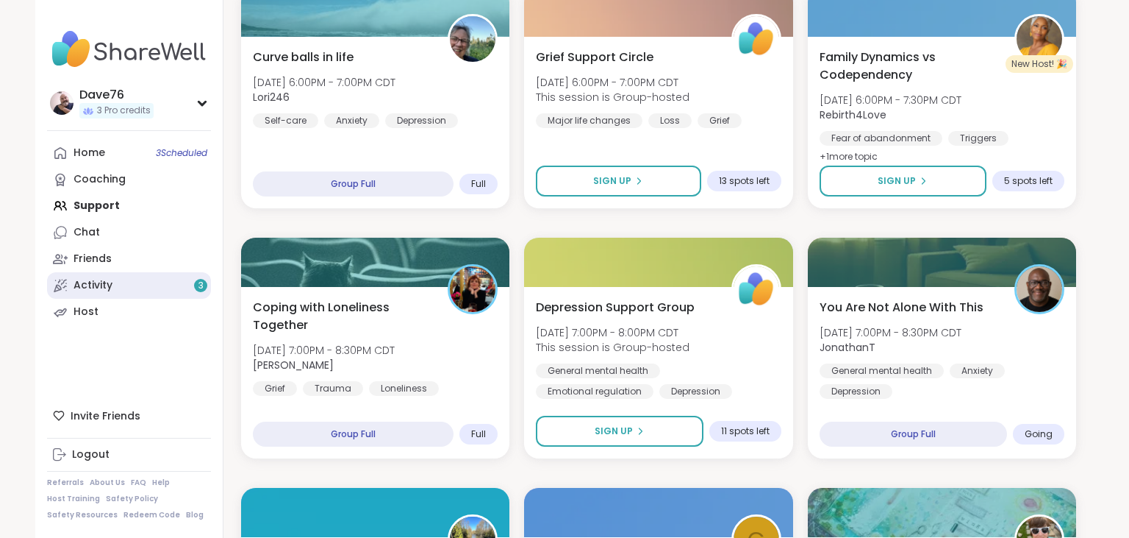
click at [121, 290] on link "Activity 3" at bounding box center [129, 285] width 164 height 26
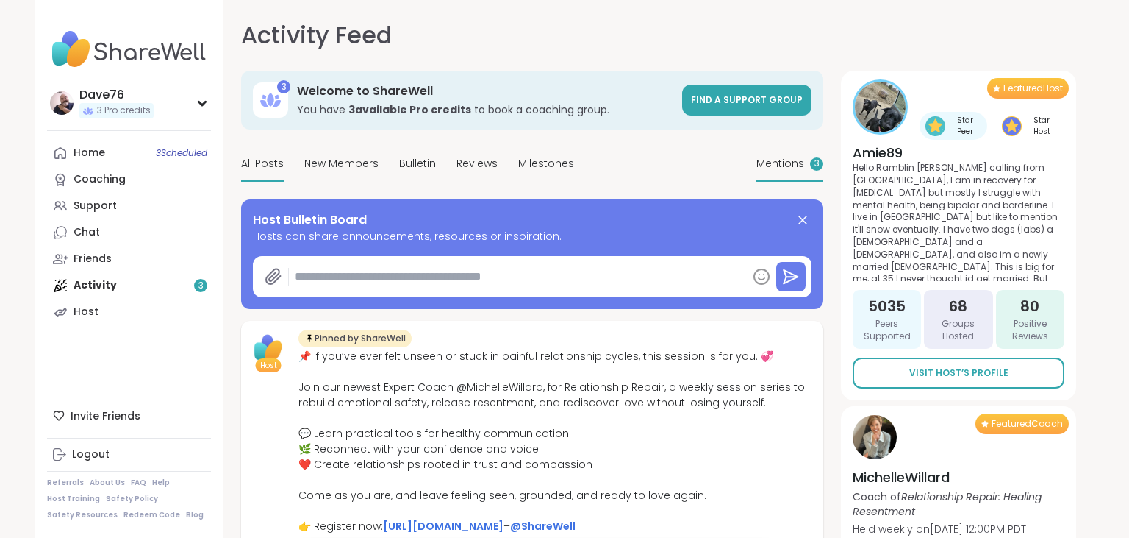
click at [772, 168] on span "Mentions" at bounding box center [781, 163] width 48 height 15
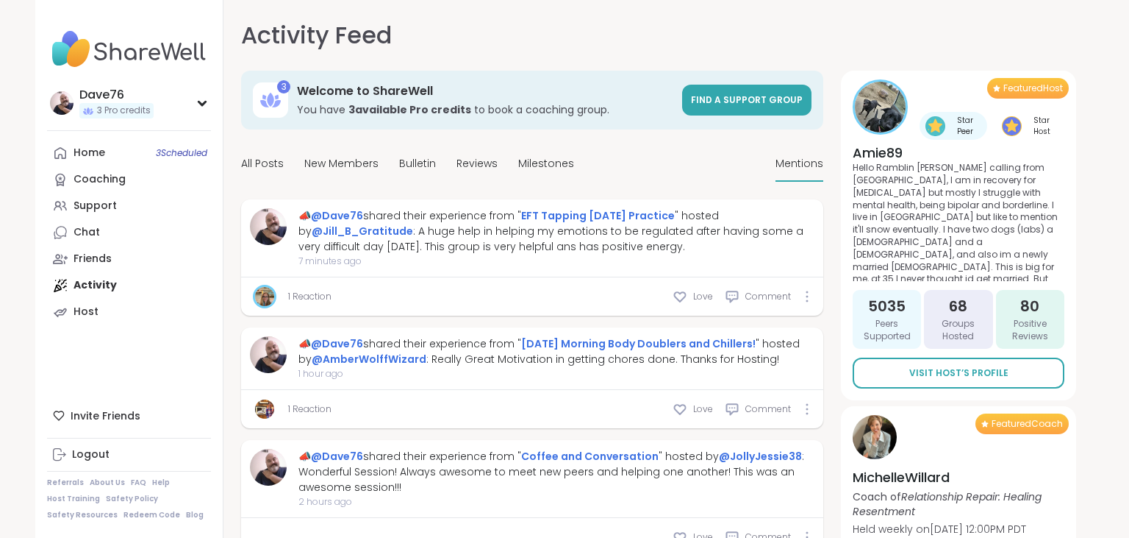
click at [313, 413] on link "1 Reaction" at bounding box center [309, 408] width 43 height 13
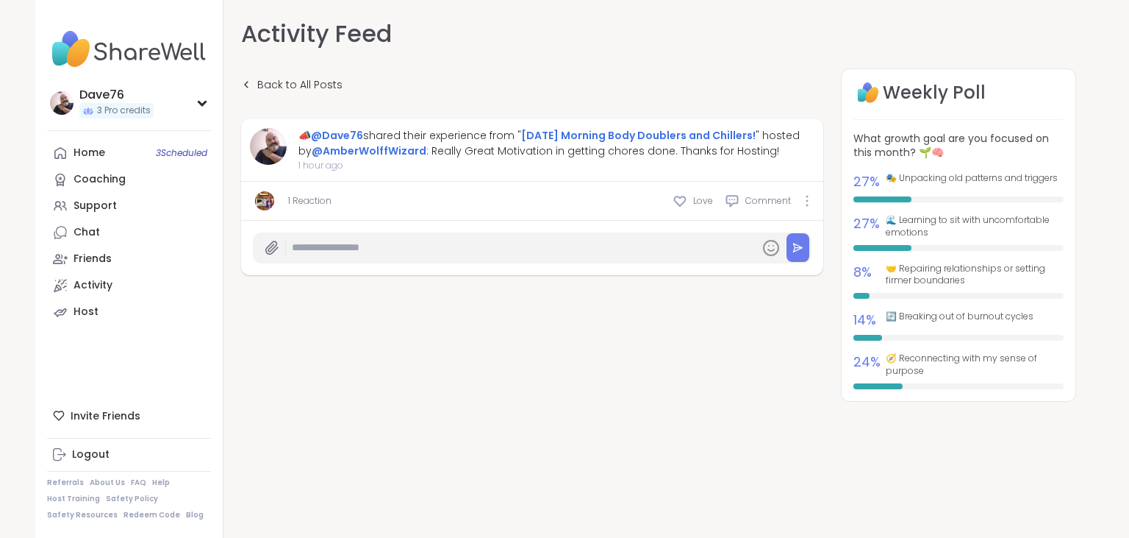
click at [262, 200] on img at bounding box center [264, 200] width 19 height 19
click at [89, 152] on div "Home 3 Scheduled" at bounding box center [90, 153] width 32 height 15
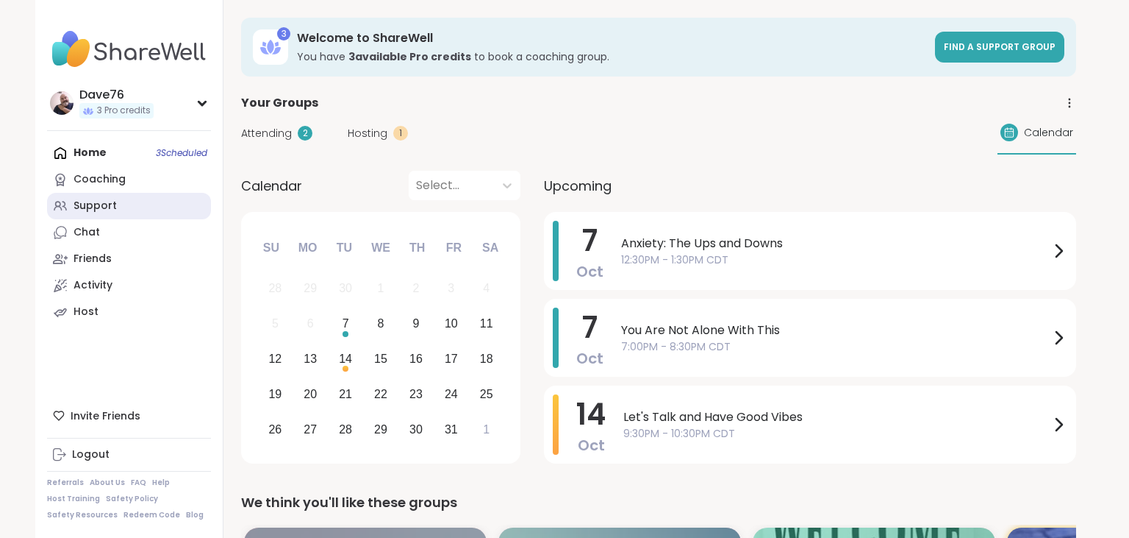
click at [112, 207] on div "Support" at bounding box center [95, 206] width 43 height 15
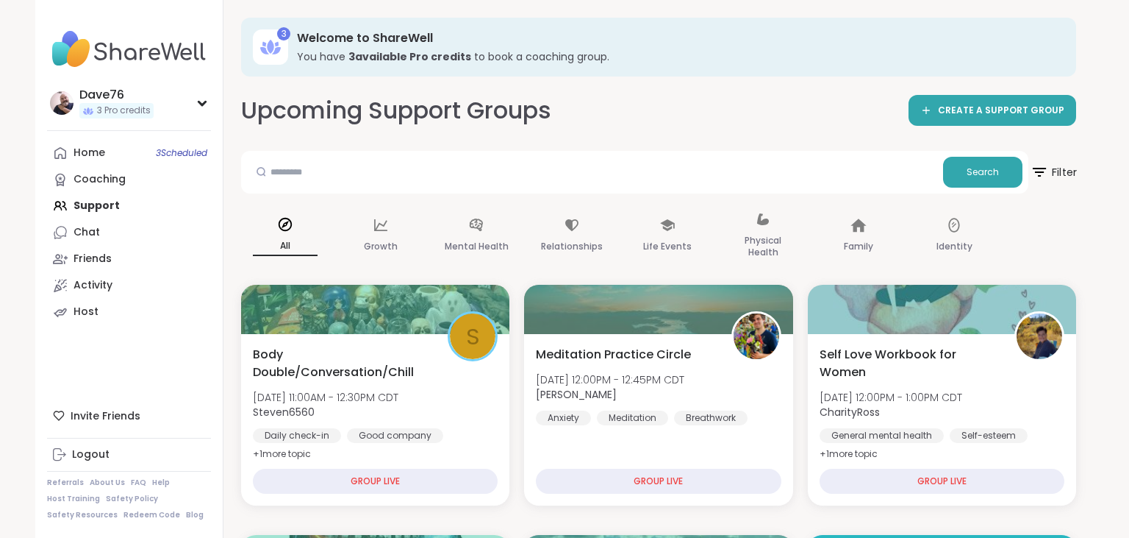
click at [1071, 168] on span "Filter" at bounding box center [1053, 172] width 47 height 37
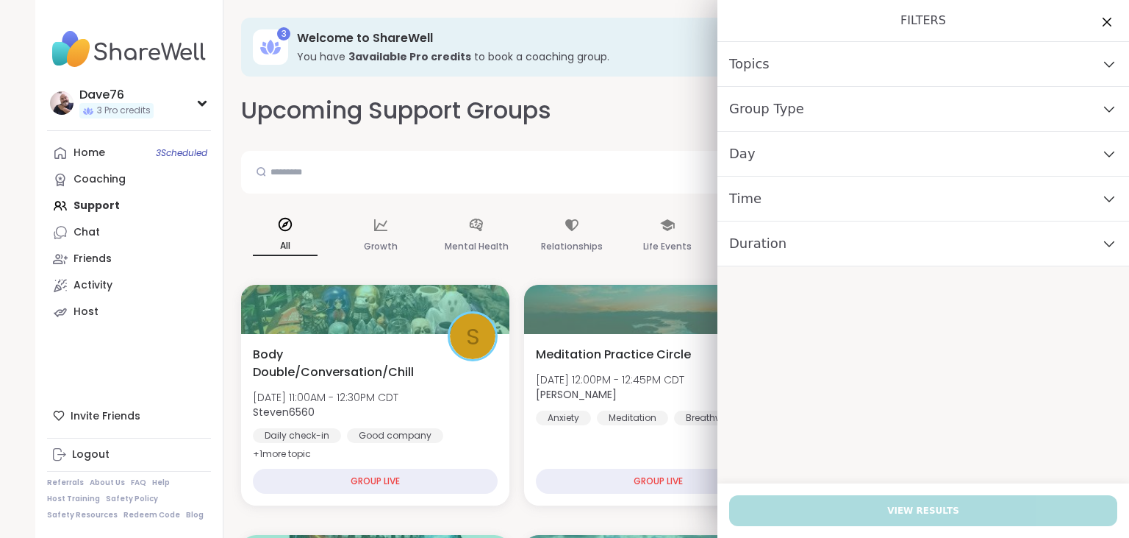
click at [979, 159] on div "Day" at bounding box center [924, 154] width 412 height 45
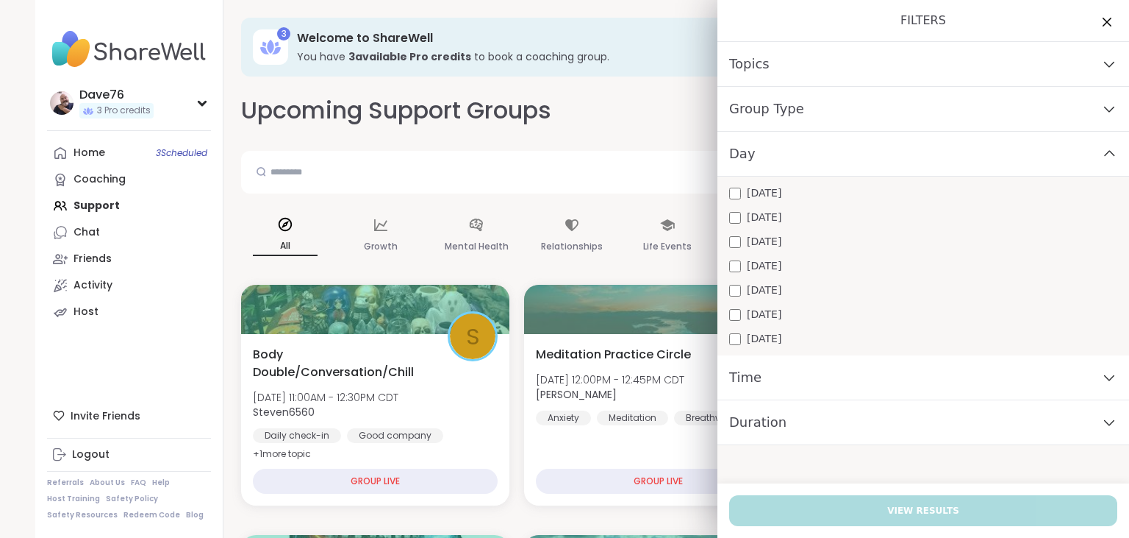
click at [835, 230] on div "Monday Tuesday Wednesday Thursday Friday Saturday Sunday" at bounding box center [924, 265] width 412 height 179
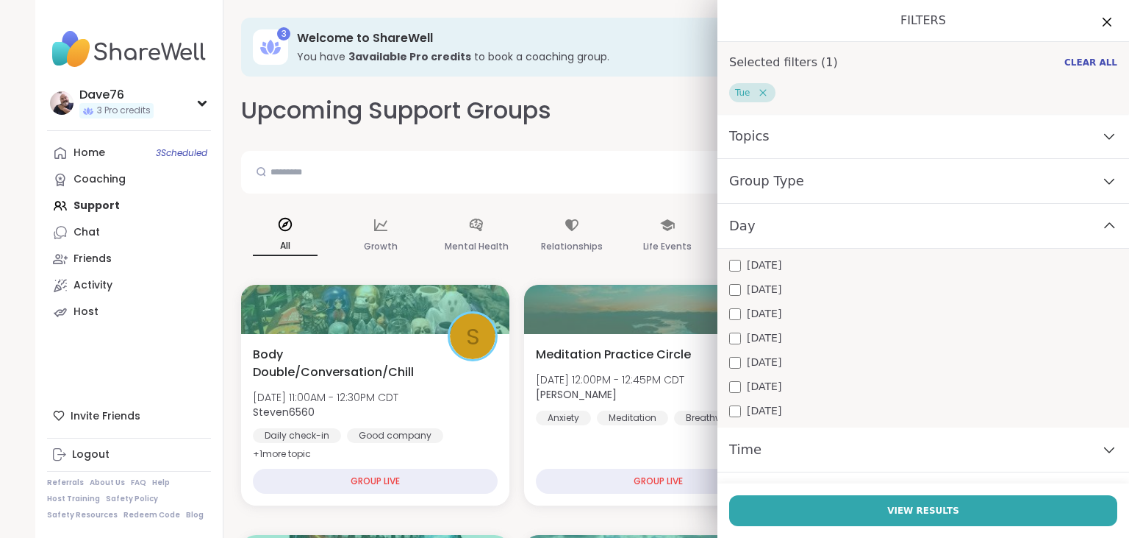
click at [829, 447] on div "Time" at bounding box center [924, 449] width 412 height 45
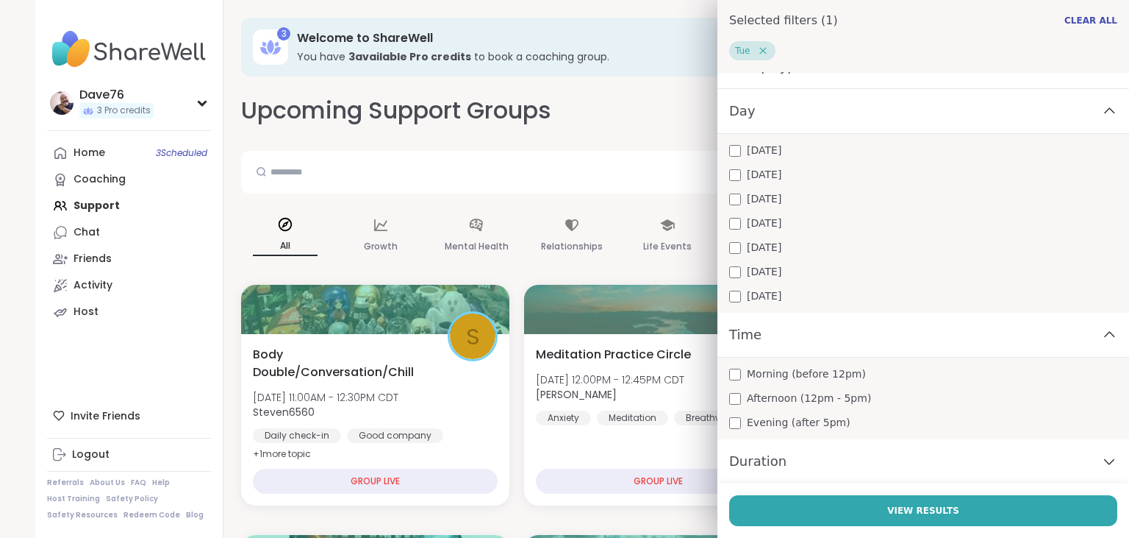
click at [846, 422] on div "Evening (after 5pm)" at bounding box center [923, 422] width 388 height 15
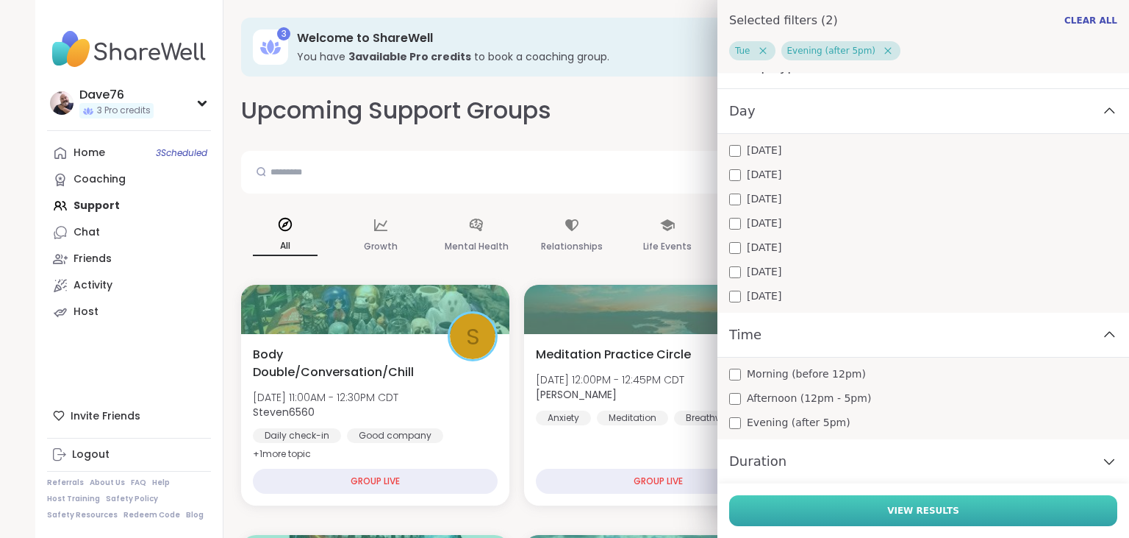
click at [901, 505] on span "View Results" at bounding box center [924, 510] width 72 height 13
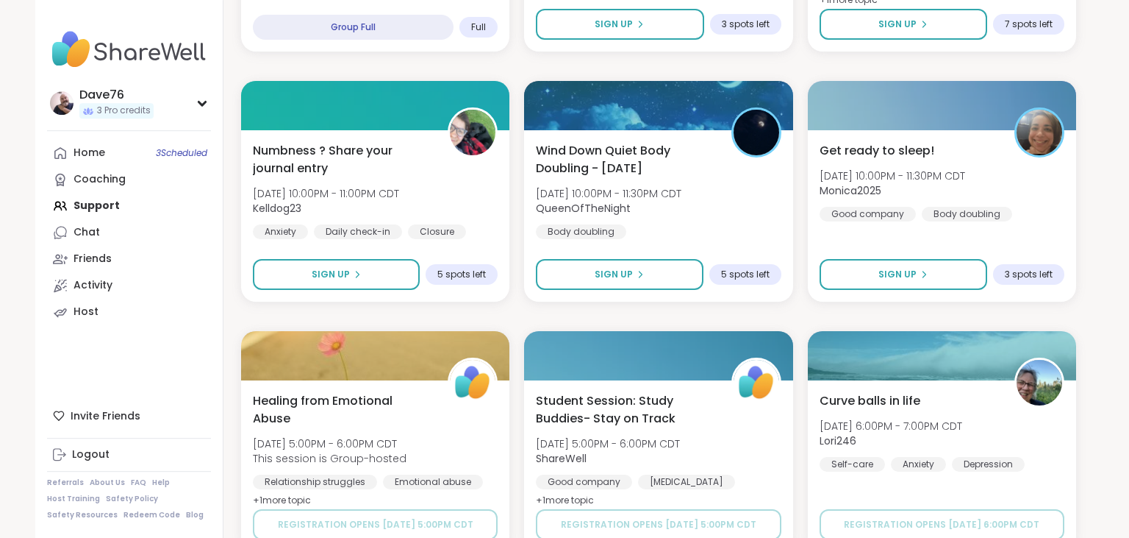
scroll to position [1535, 0]
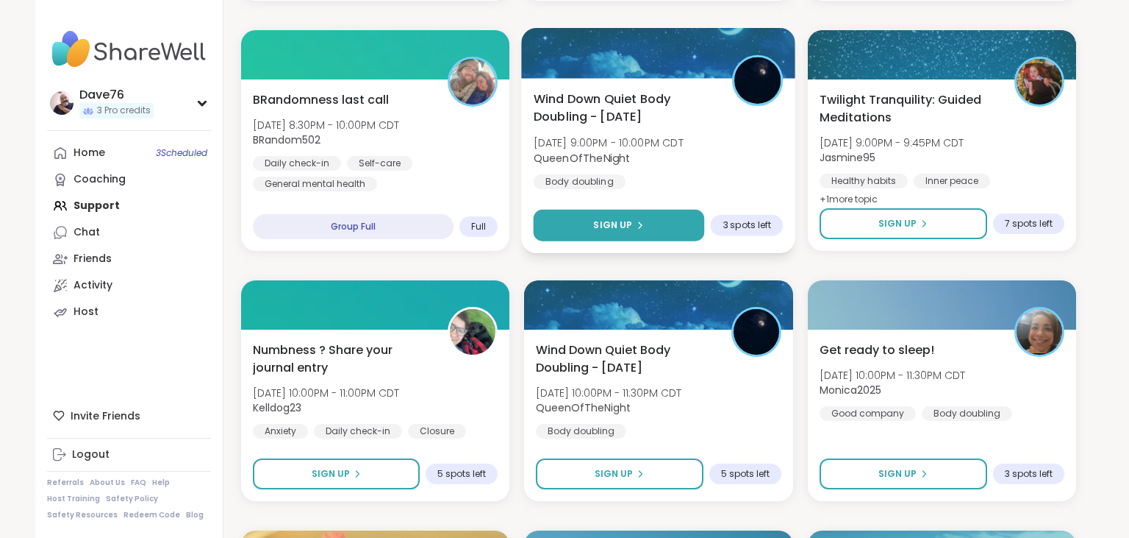
click at [643, 224] on icon at bounding box center [640, 225] width 9 height 9
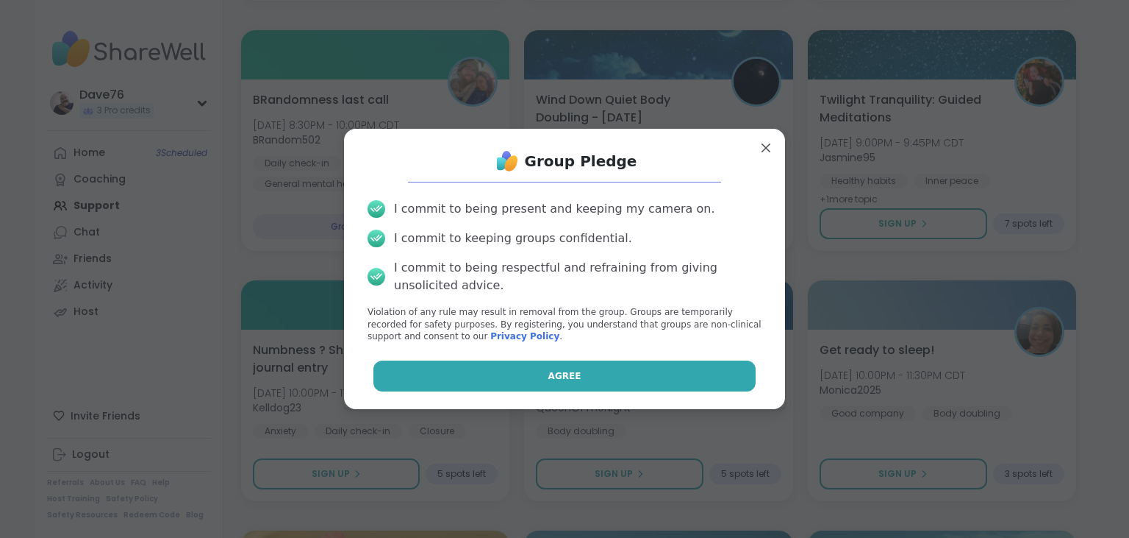
click at [654, 366] on button "Agree" at bounding box center [565, 375] width 383 height 31
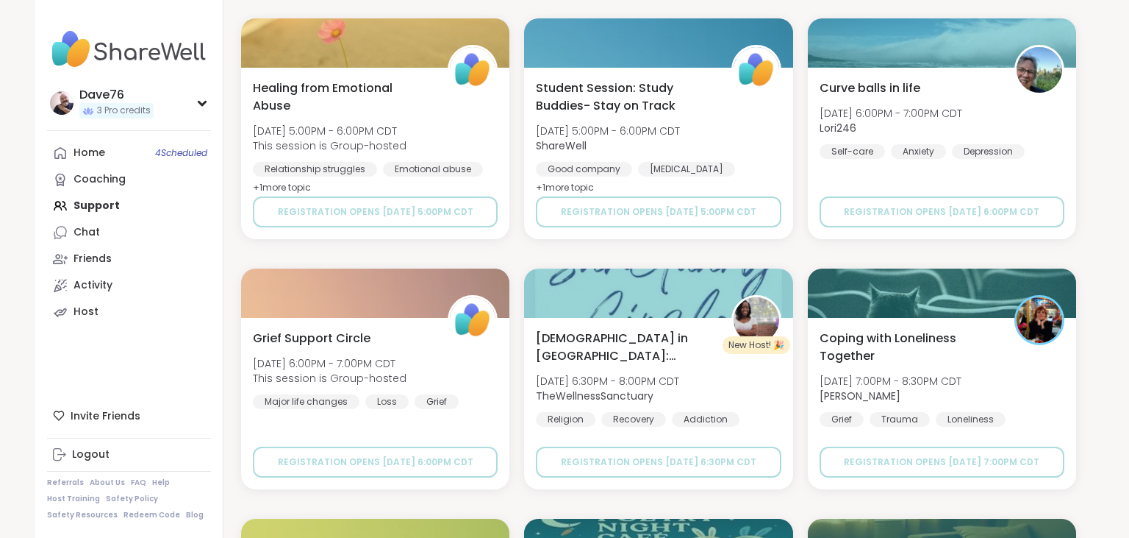
scroll to position [2559, 0]
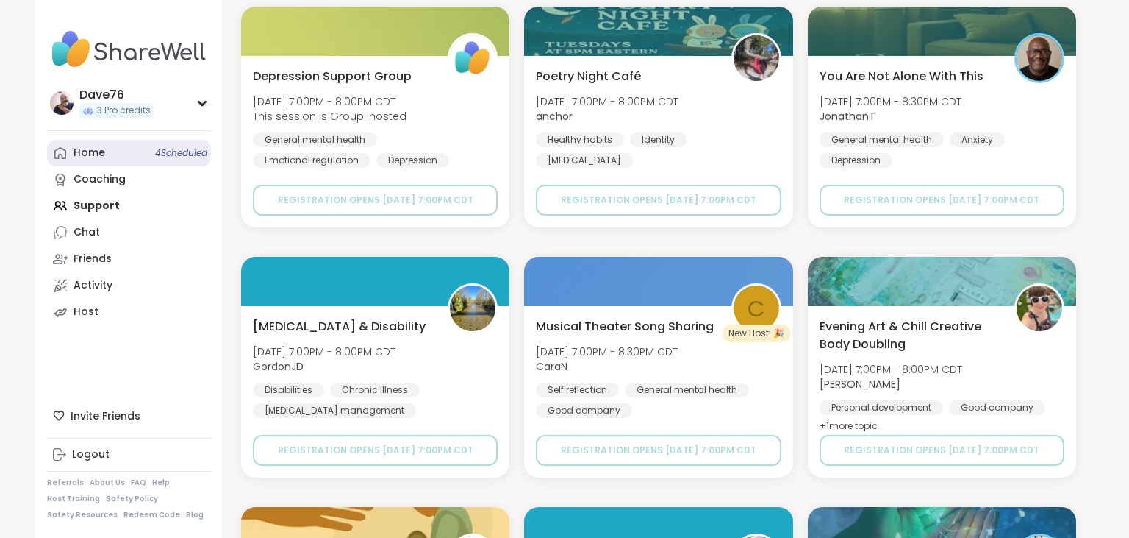
click at [93, 149] on div "Home 4 Scheduled" at bounding box center [90, 153] width 32 height 15
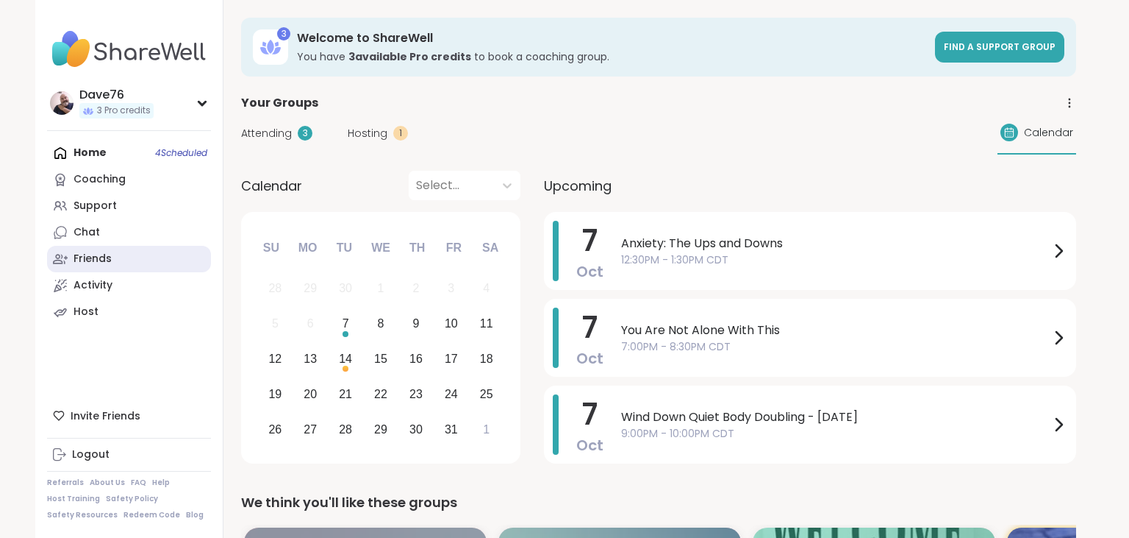
click at [82, 254] on div "Friends" at bounding box center [93, 258] width 38 height 15
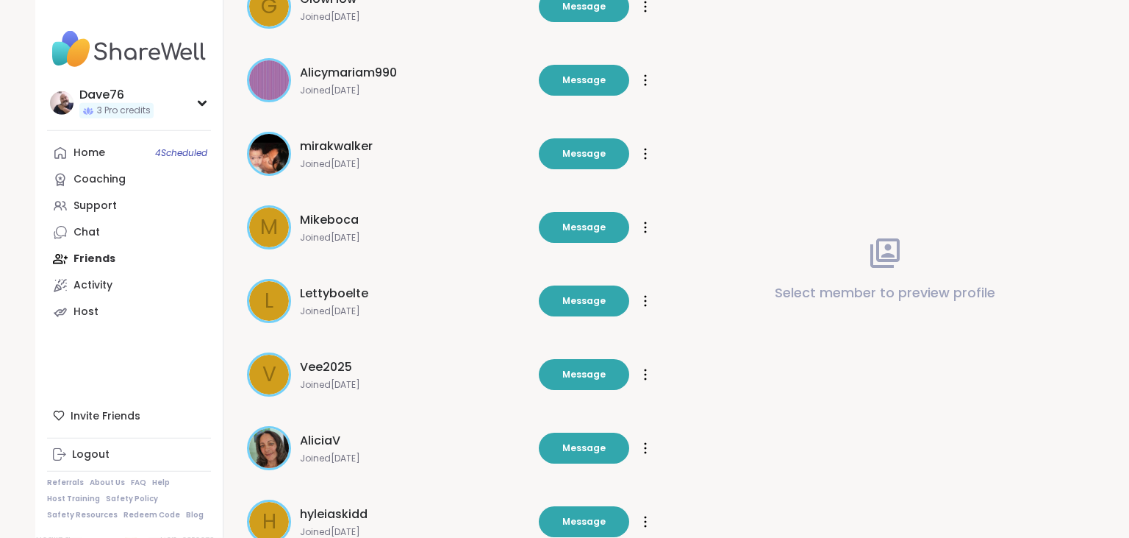
scroll to position [407, 0]
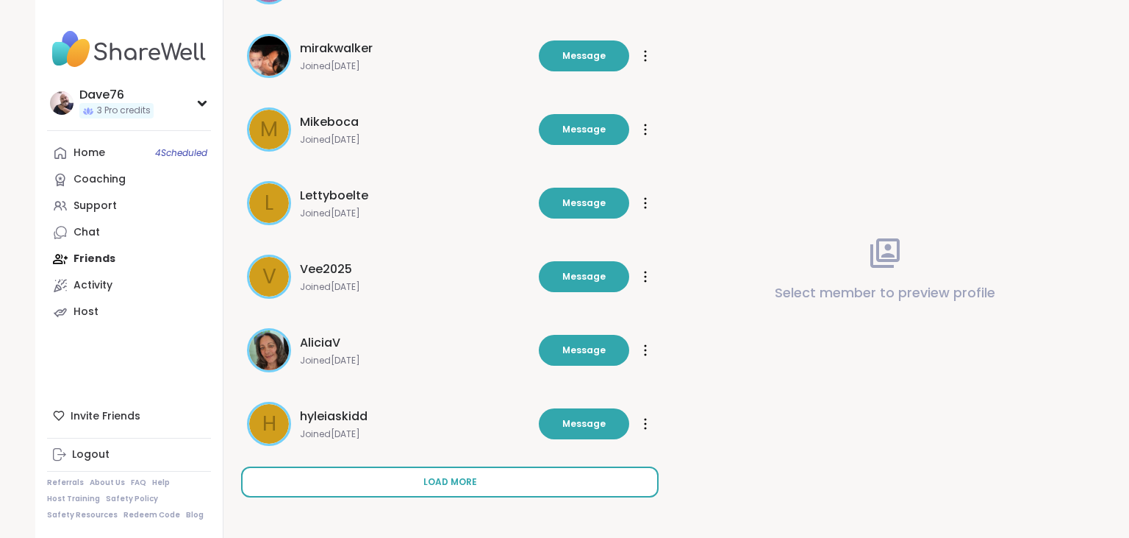
click at [513, 479] on button "Load more" at bounding box center [450, 481] width 418 height 31
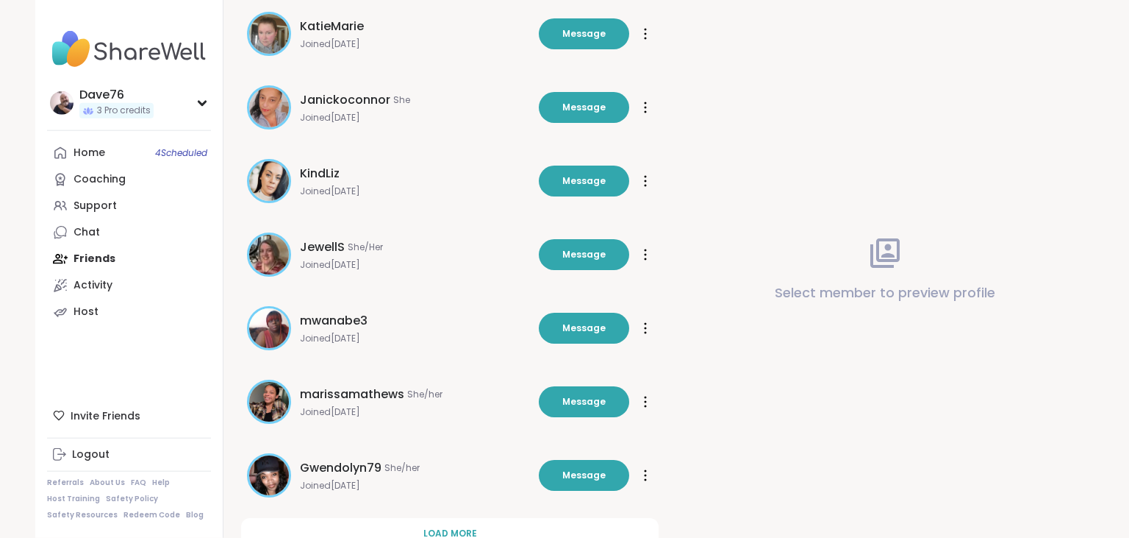
scroll to position [1142, 0]
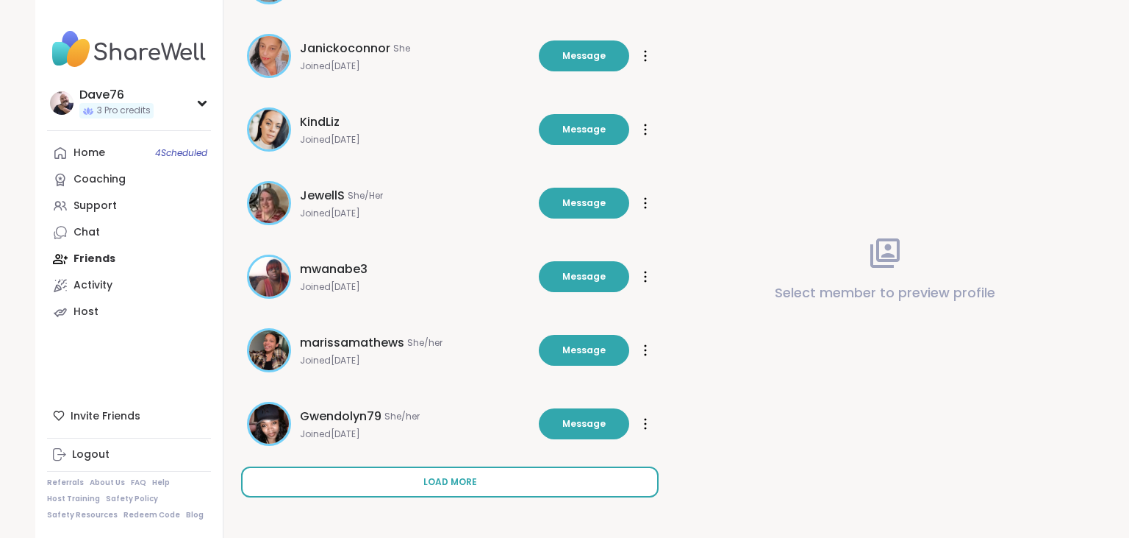
click at [593, 482] on button "Load more" at bounding box center [450, 481] width 418 height 31
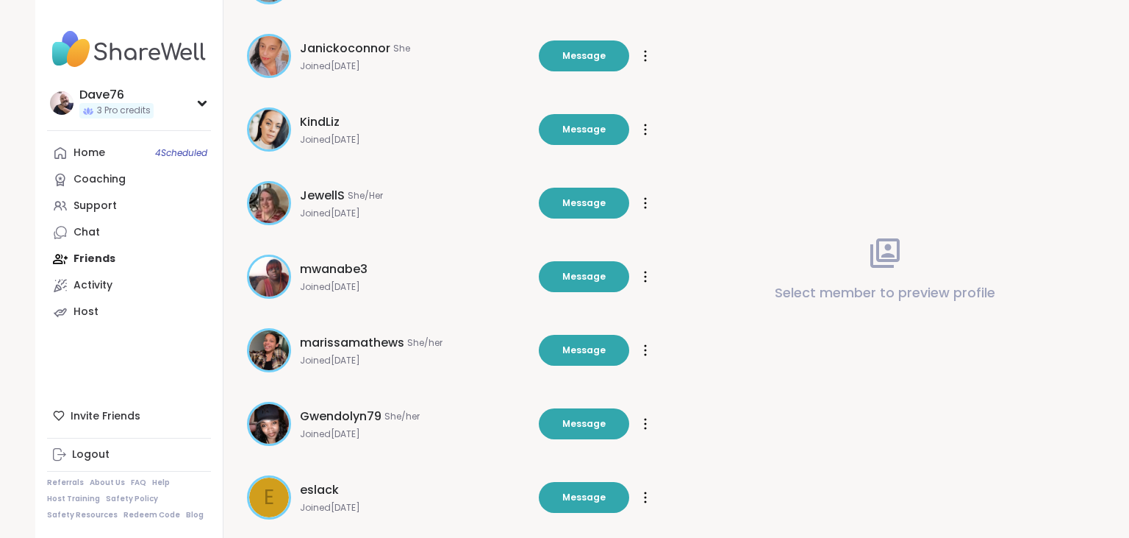
scroll to position [1654, 0]
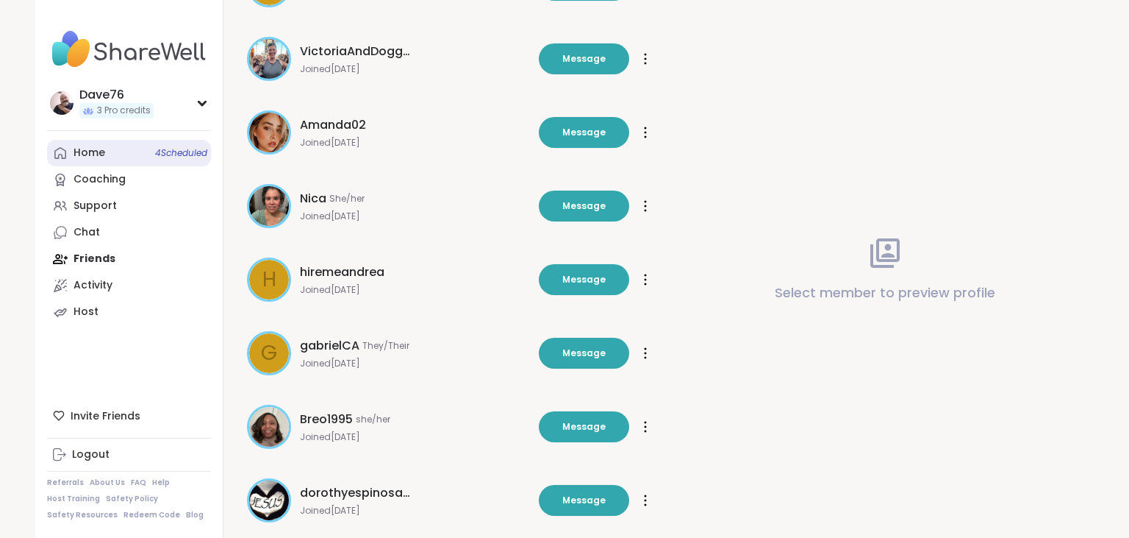
click at [99, 150] on div "Home 4 Scheduled" at bounding box center [90, 153] width 32 height 15
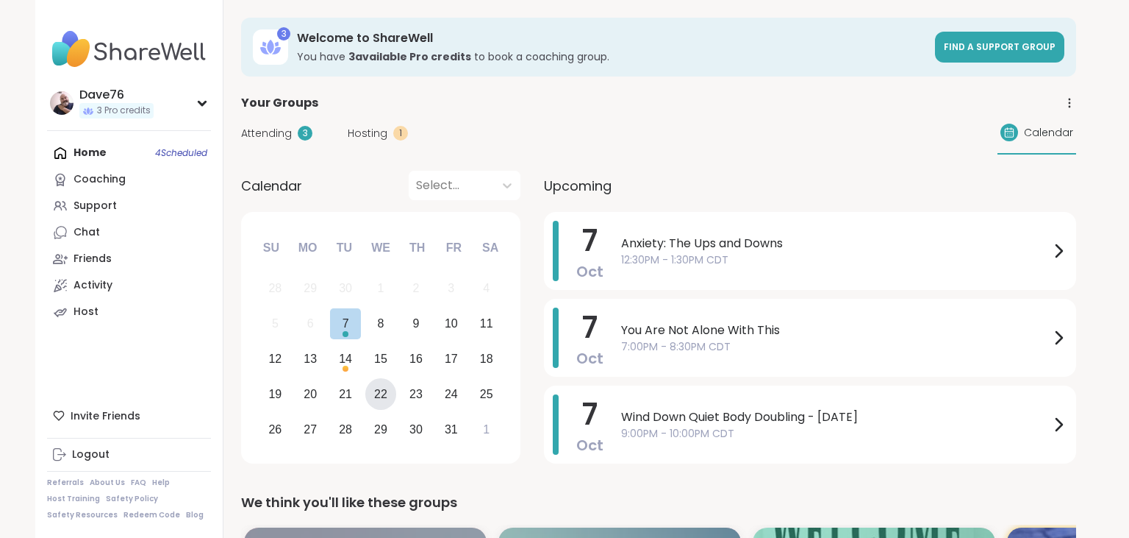
click at [390, 393] on div "22" at bounding box center [381, 394] width 32 height 32
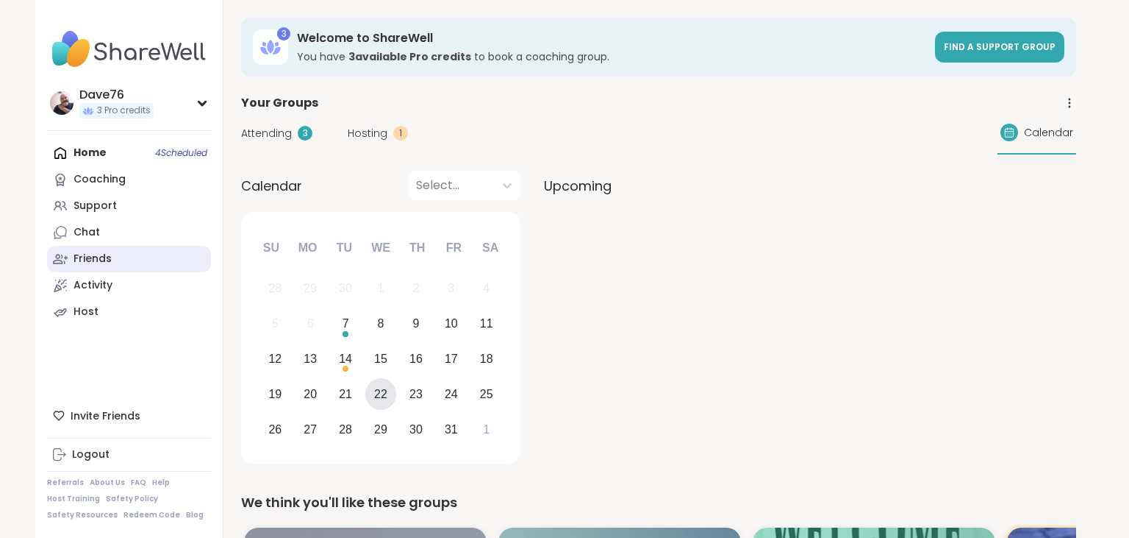
click at [121, 259] on link "Friends" at bounding box center [129, 259] width 164 height 26
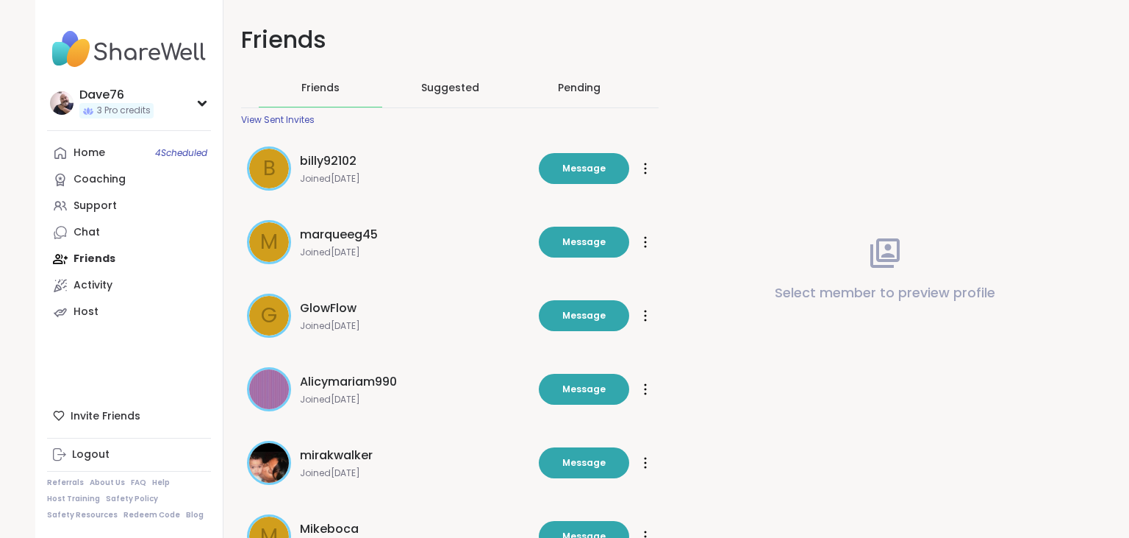
scroll to position [407, 0]
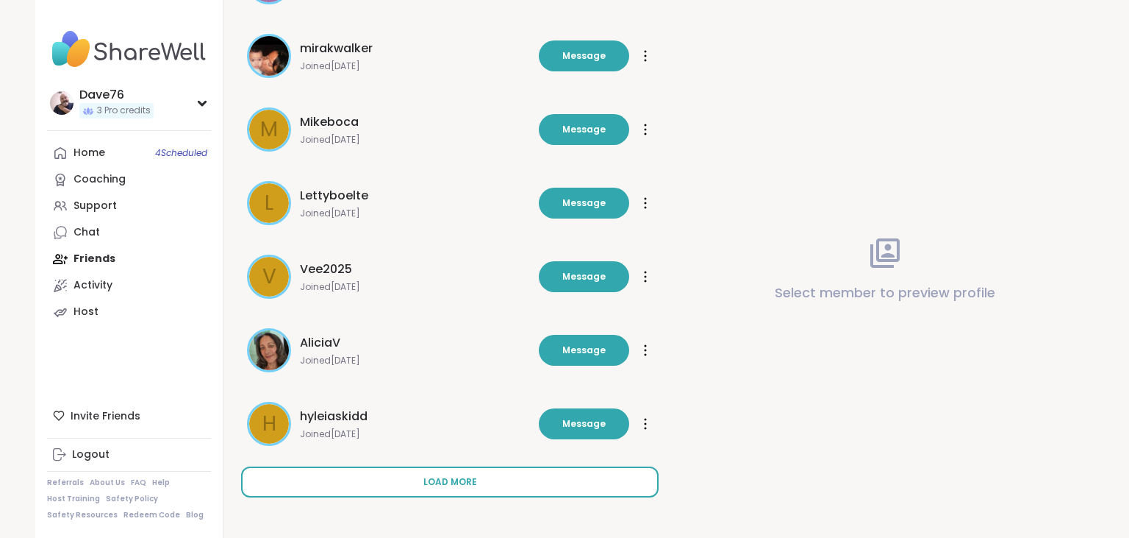
click at [578, 482] on button "Load more" at bounding box center [450, 481] width 418 height 31
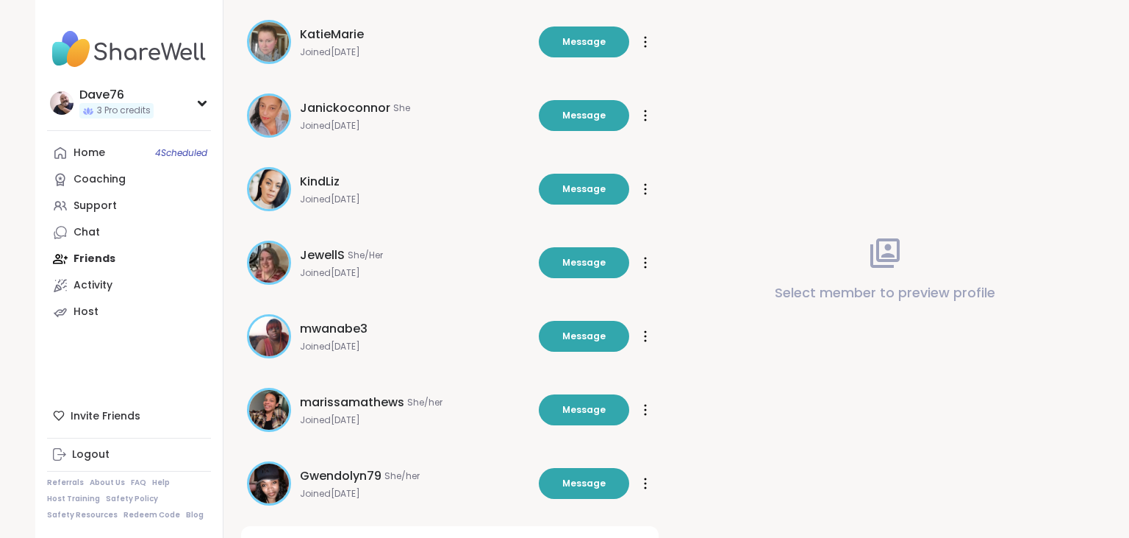
scroll to position [1142, 0]
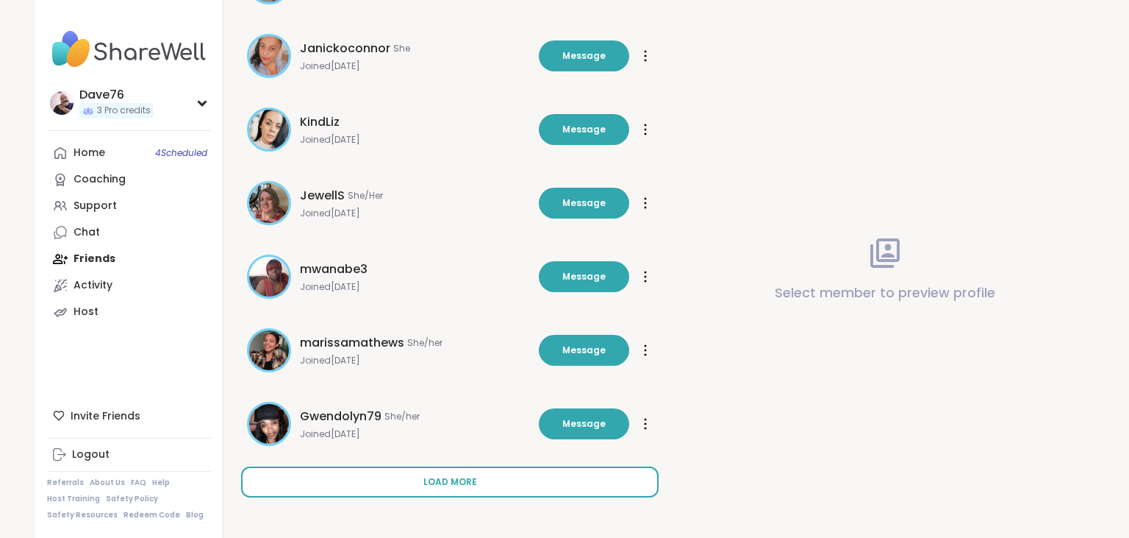
click at [622, 475] on button "Load more" at bounding box center [450, 481] width 418 height 31
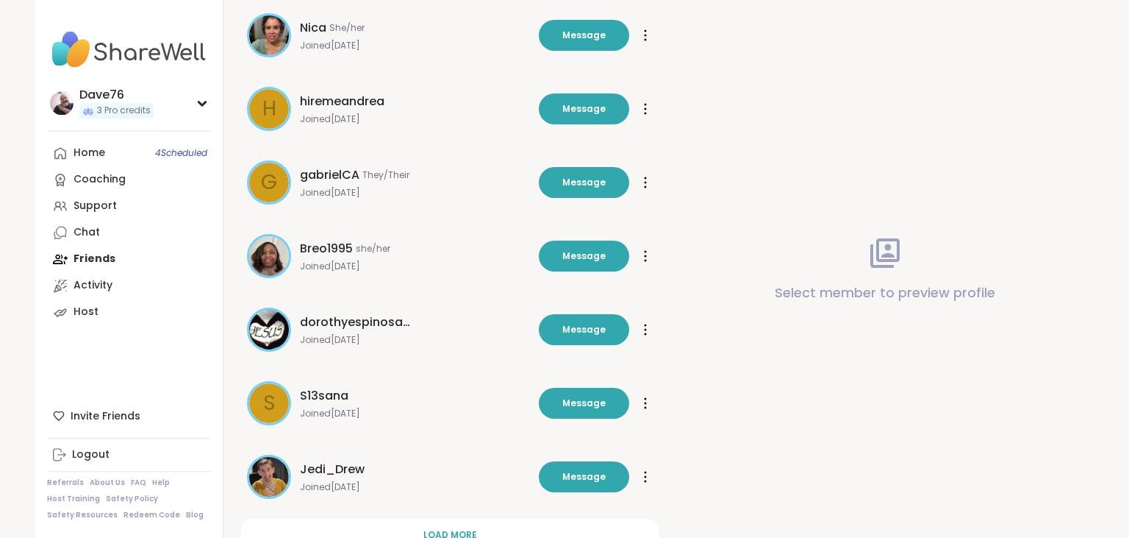
scroll to position [1877, 0]
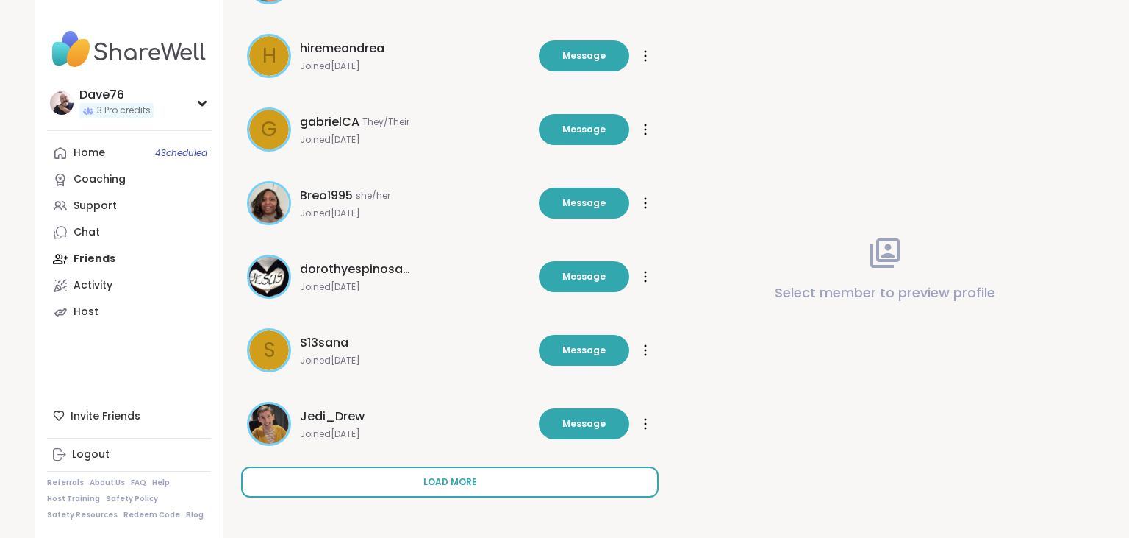
click at [626, 478] on button "Load more" at bounding box center [450, 481] width 418 height 31
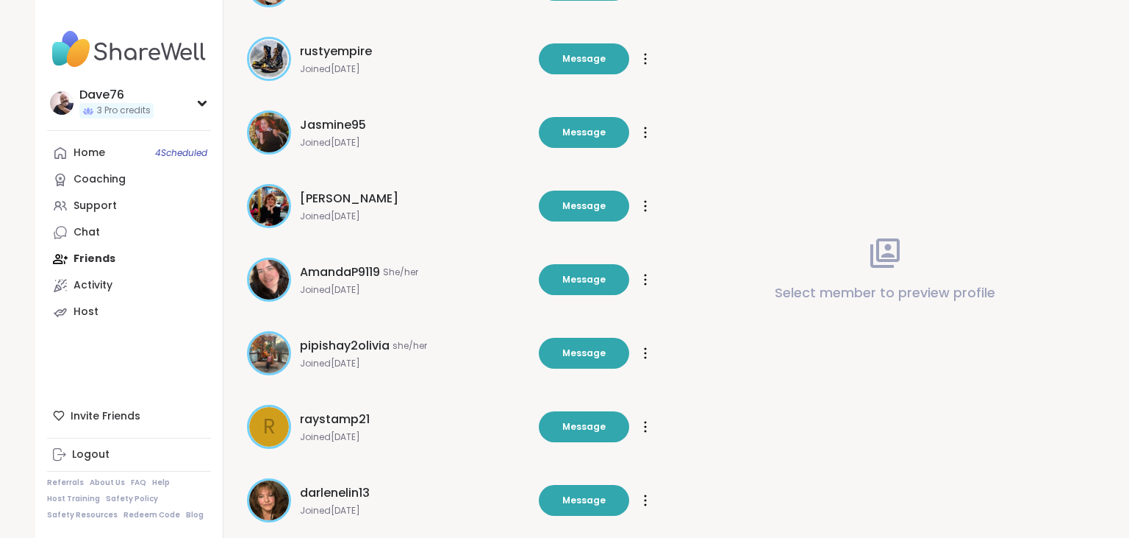
scroll to position [2613, 0]
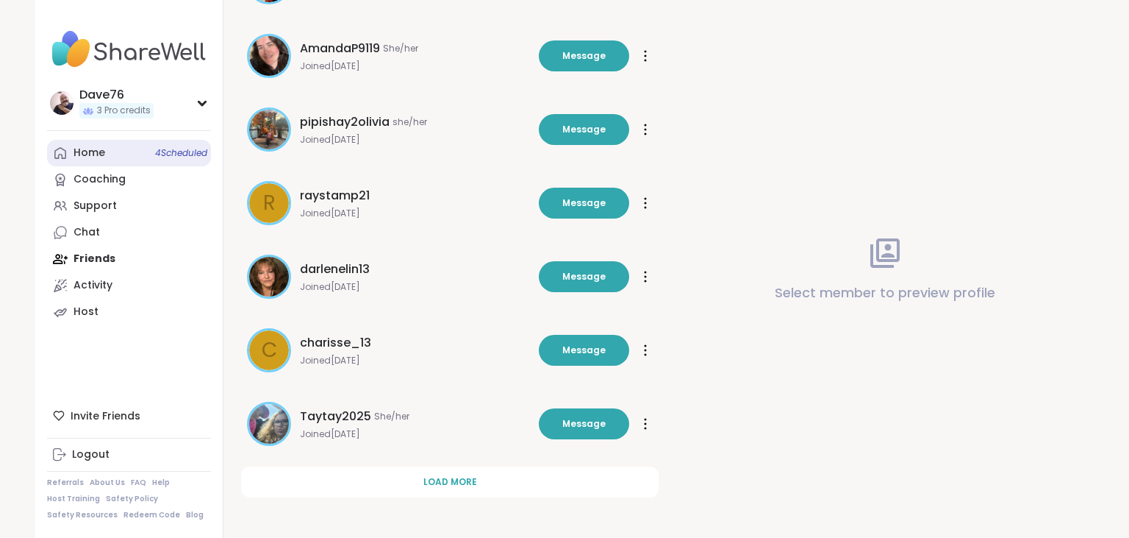
click at [99, 159] on div "Home 4 Scheduled" at bounding box center [90, 153] width 32 height 15
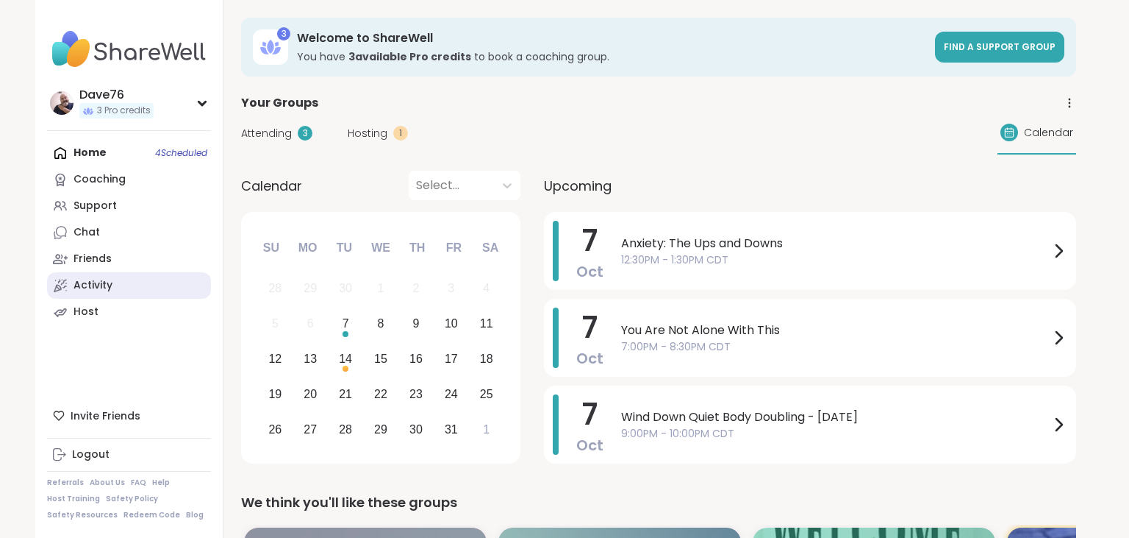
click at [122, 278] on link "Activity" at bounding box center [129, 285] width 164 height 26
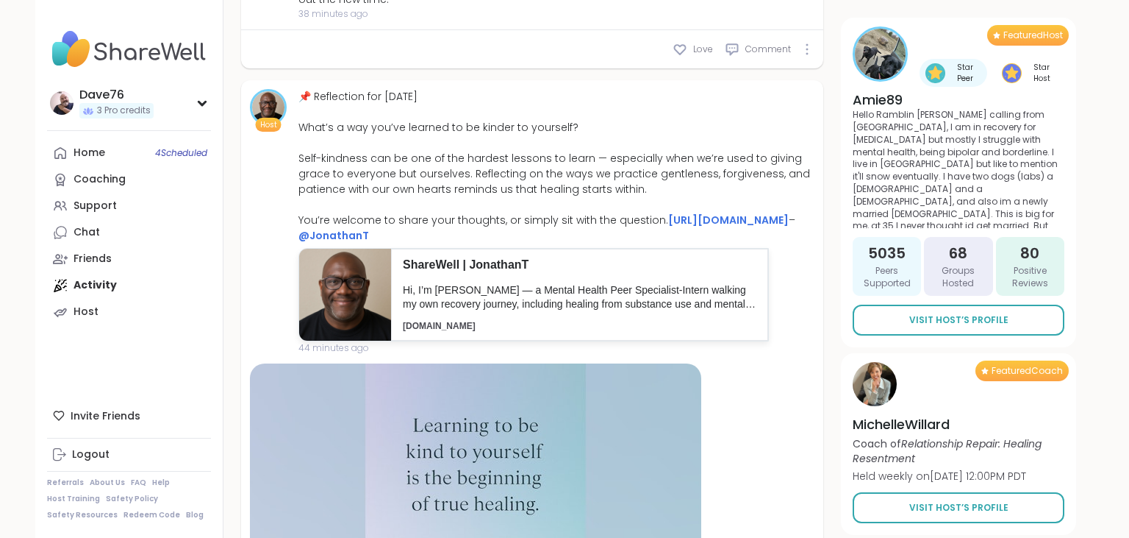
scroll to position [1535, 0]
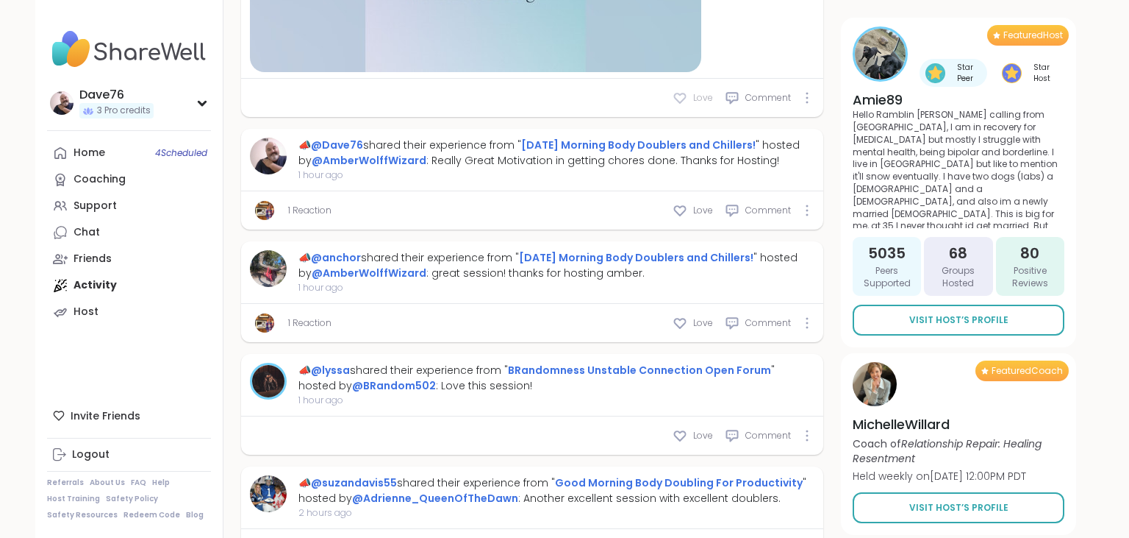
click at [691, 105] on div "Love" at bounding box center [693, 97] width 40 height 15
type textarea "*"
click at [346, 377] on link "@lyssa" at bounding box center [330, 370] width 39 height 15
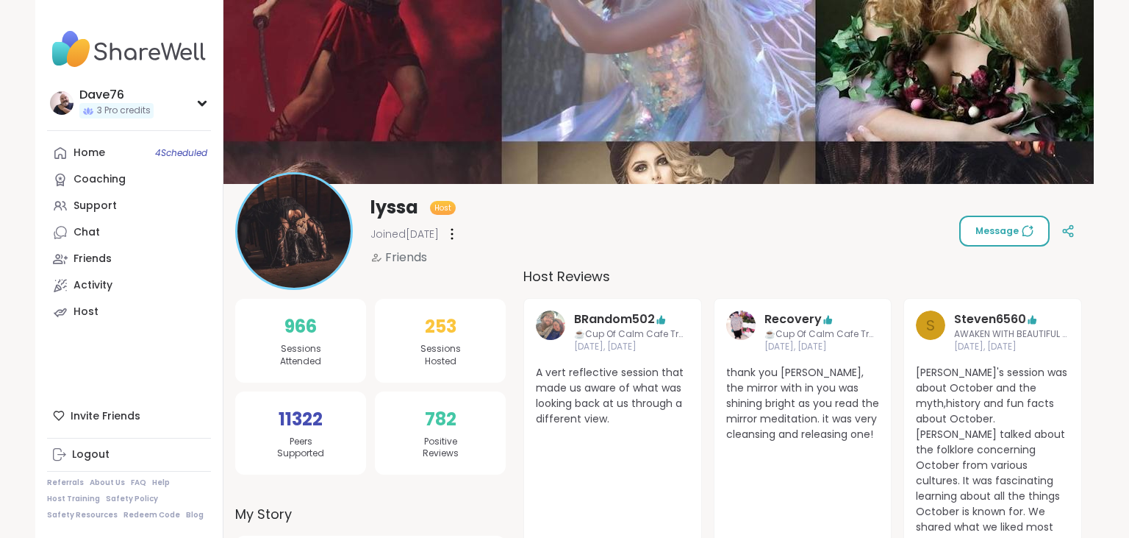
click at [1024, 232] on icon at bounding box center [1028, 231] width 10 height 10
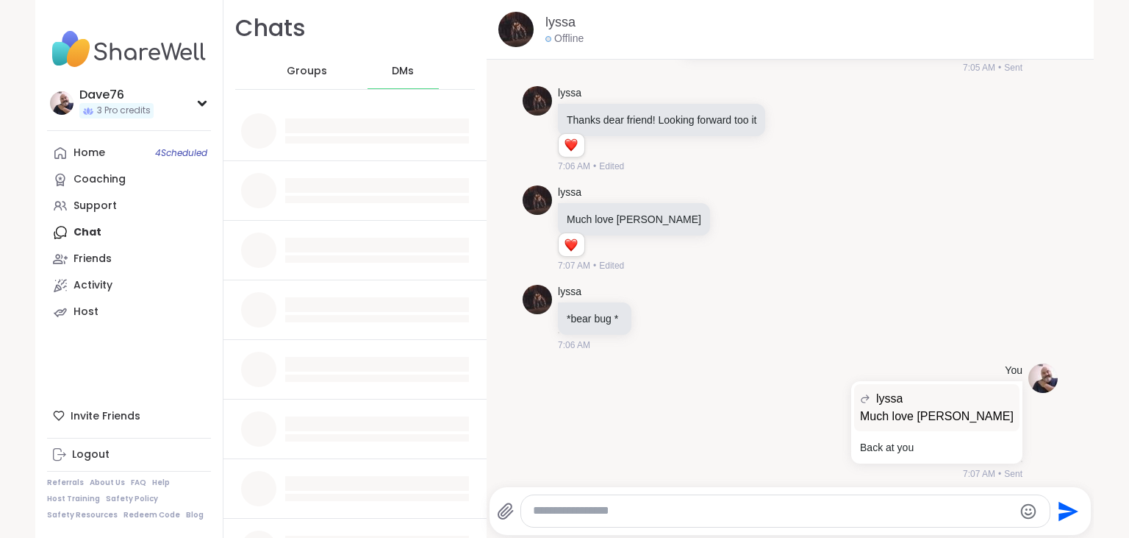
scroll to position [3154, 0]
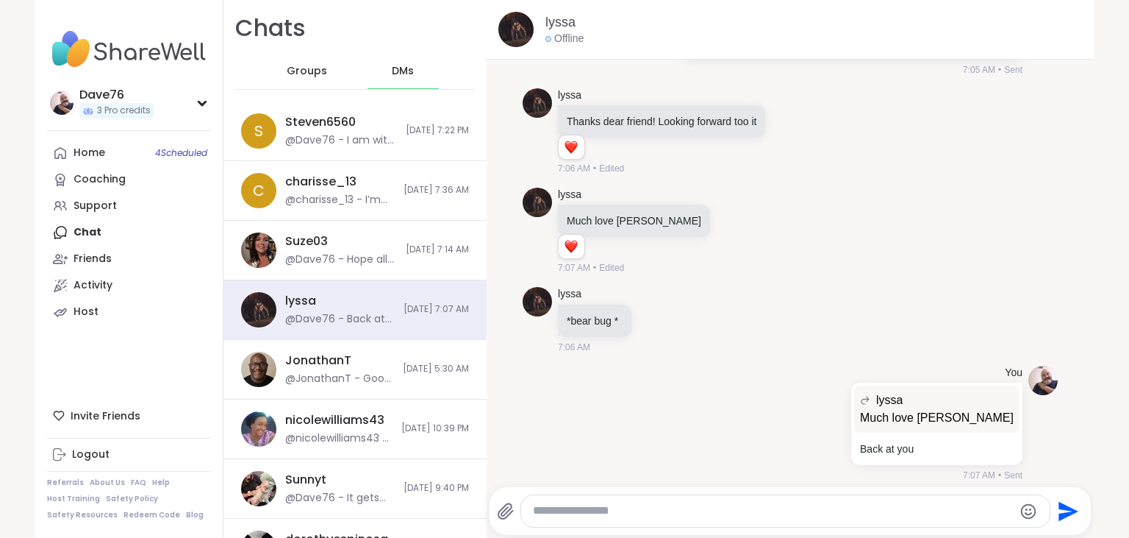
click at [643, 504] on textarea "Type your message" at bounding box center [773, 510] width 480 height 15
type textarea "*"
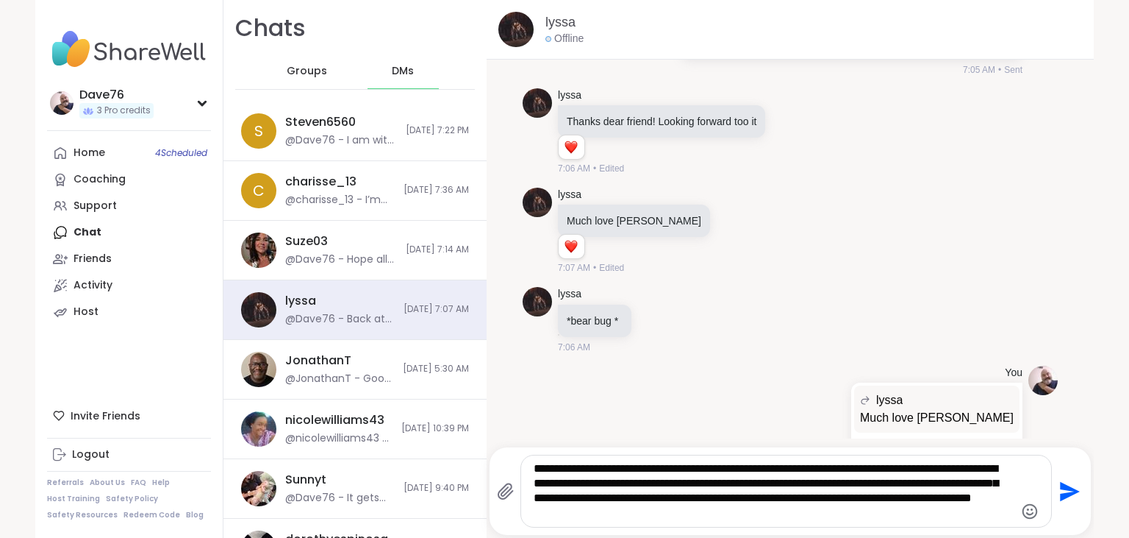
type textarea "**********"
click at [1063, 497] on icon "Send" at bounding box center [1070, 491] width 20 height 20
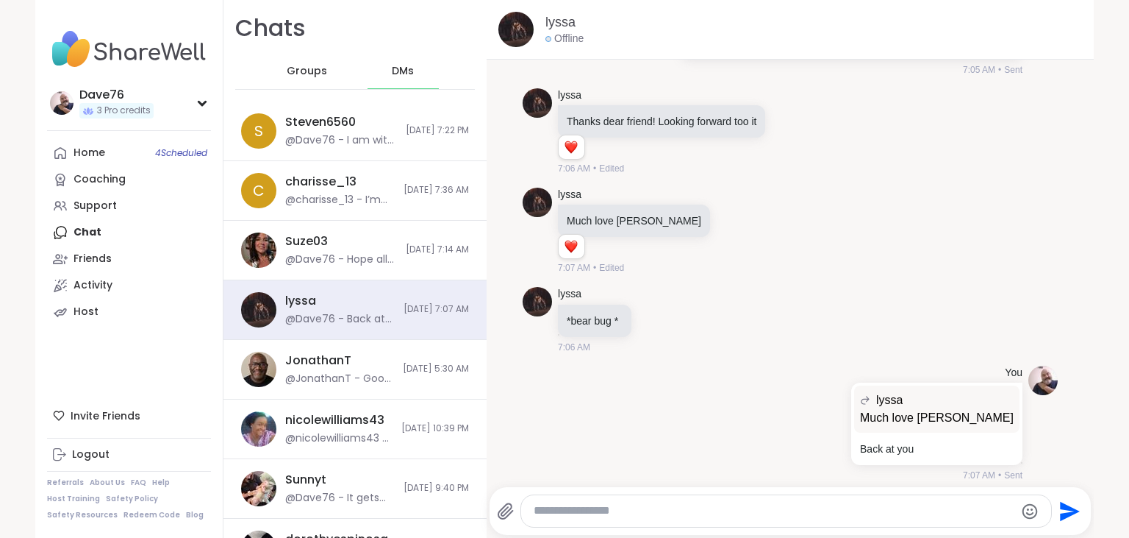
scroll to position [3306, 0]
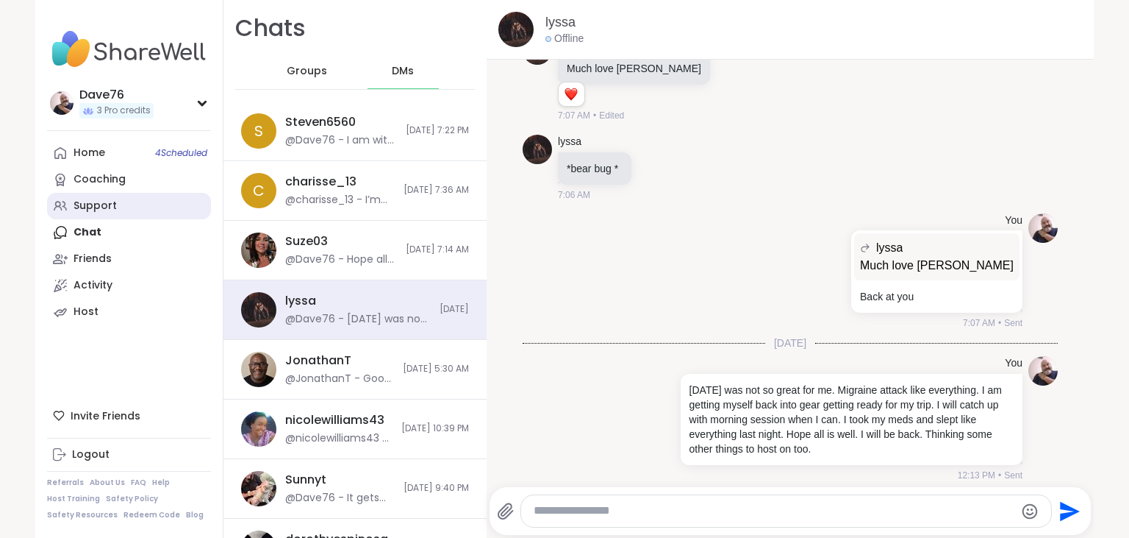
click at [119, 204] on link "Support" at bounding box center [129, 206] width 164 height 26
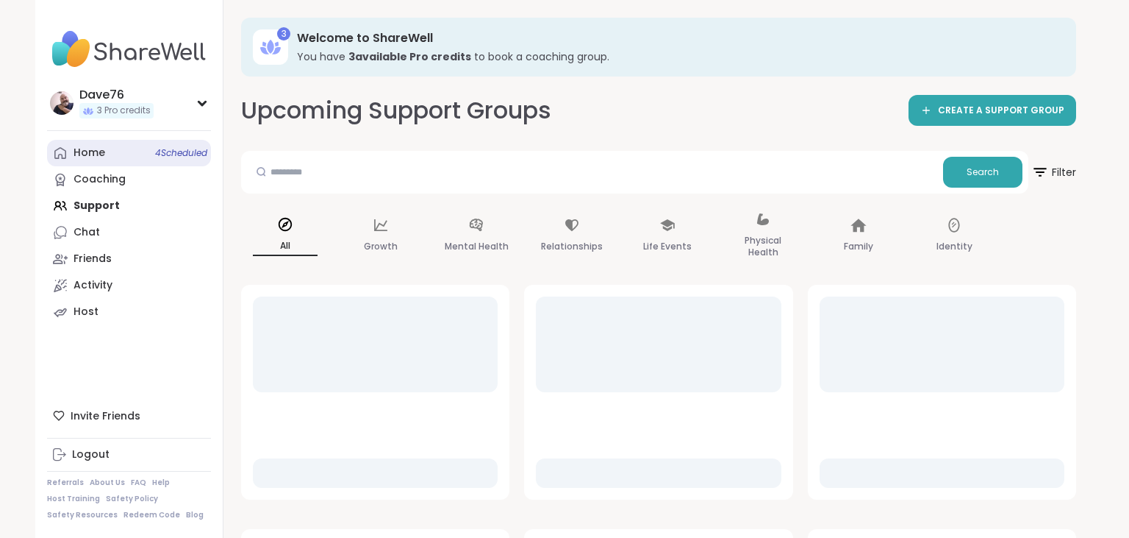
click at [110, 149] on link "Home 4 Scheduled" at bounding box center [129, 153] width 164 height 26
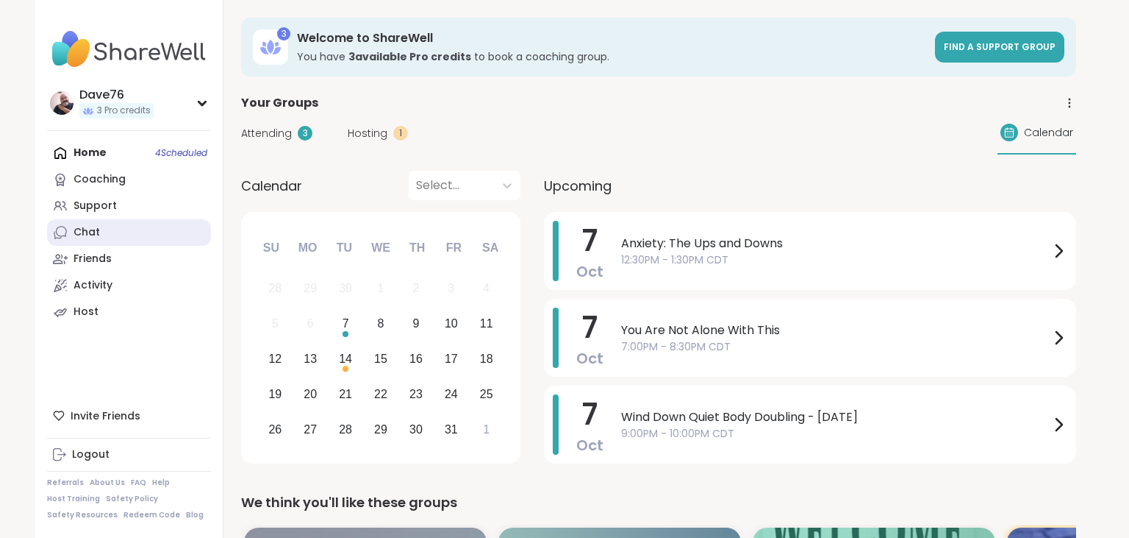
click at [101, 238] on link "Chat" at bounding box center [129, 232] width 164 height 26
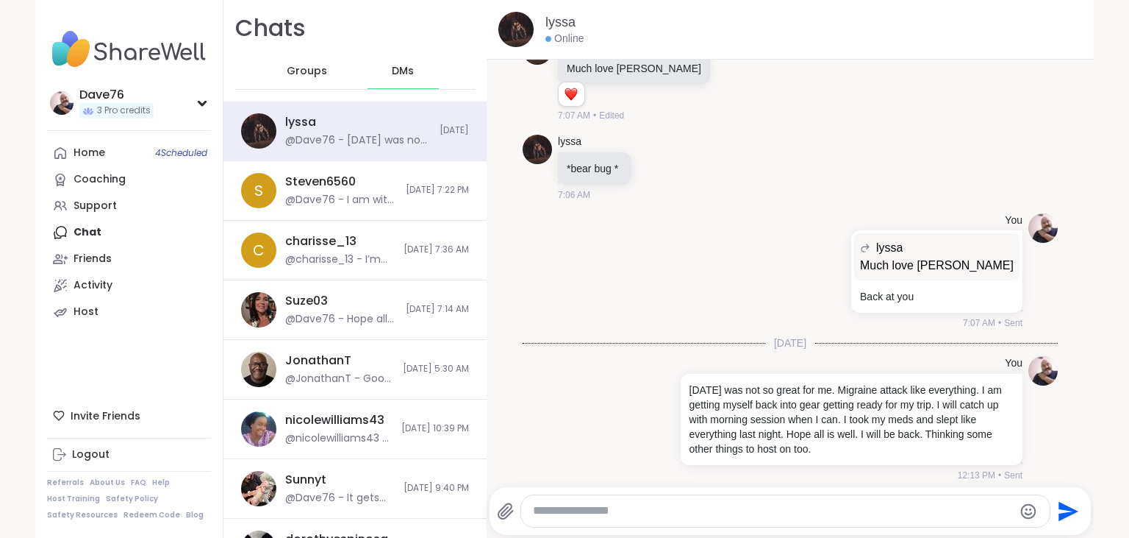
scroll to position [504, 0]
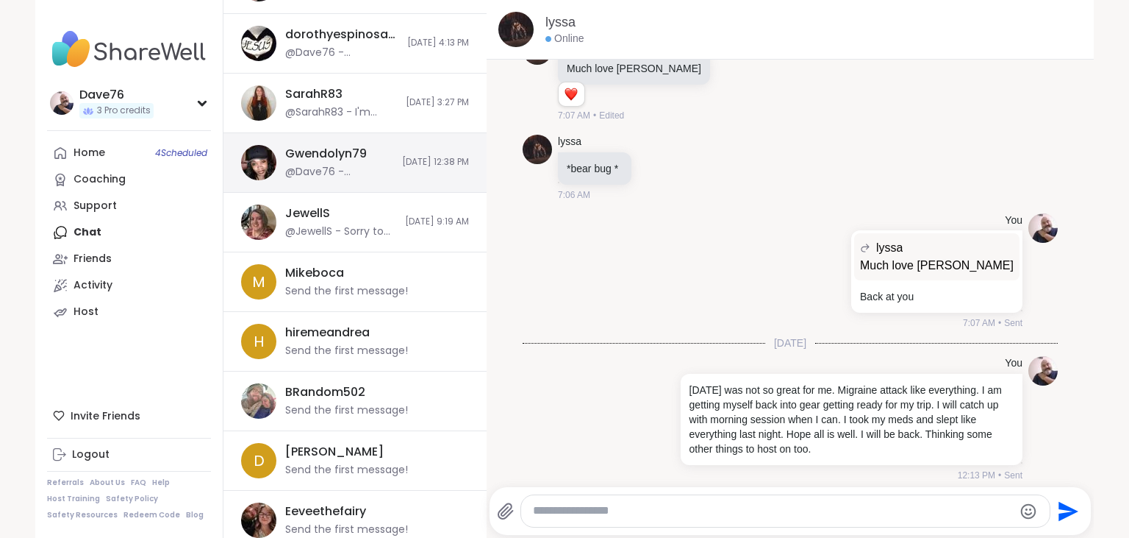
click at [363, 154] on div "Gwendolyn79" at bounding box center [326, 154] width 82 height 16
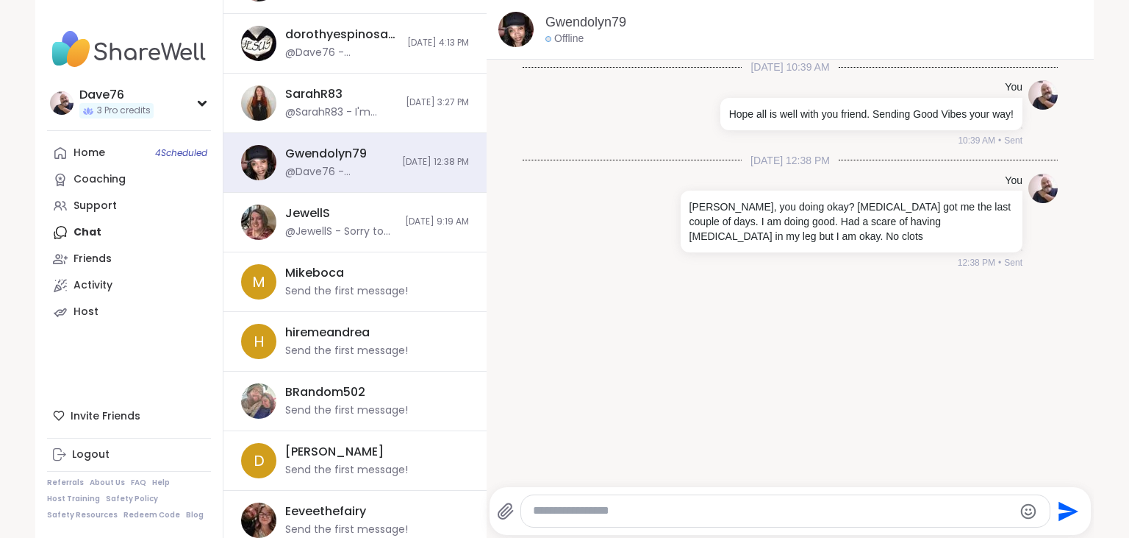
click at [599, 499] on div at bounding box center [785, 511] width 529 height 32
click at [599, 505] on textarea "Type your message" at bounding box center [773, 510] width 480 height 15
type textarea "**********"
click at [1068, 507] on icon "Send" at bounding box center [1070, 511] width 20 height 20
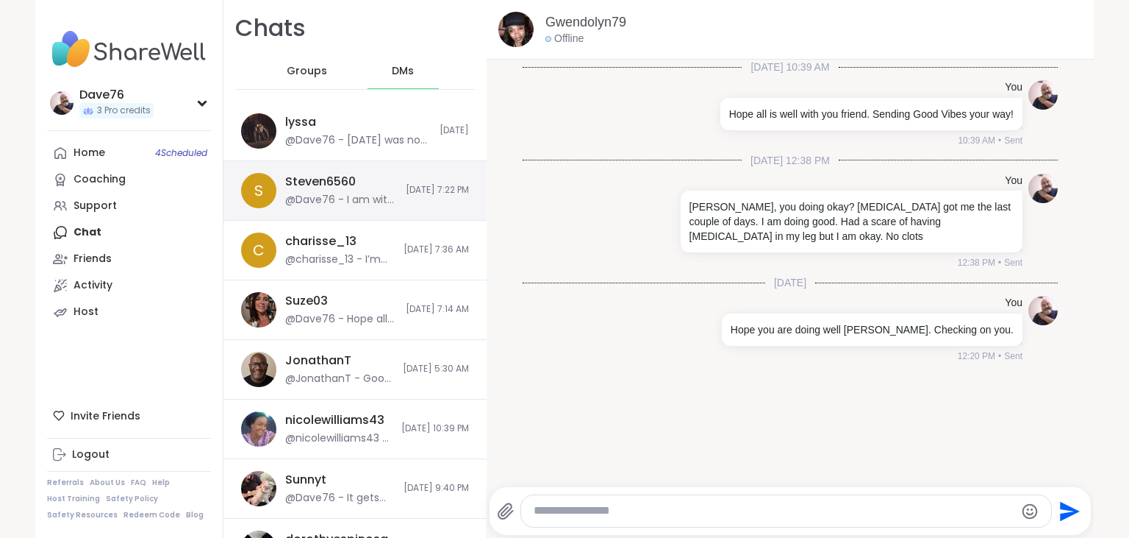
click at [366, 191] on div "Steven6560 @Dave76 - I am with you on that." at bounding box center [341, 191] width 112 height 34
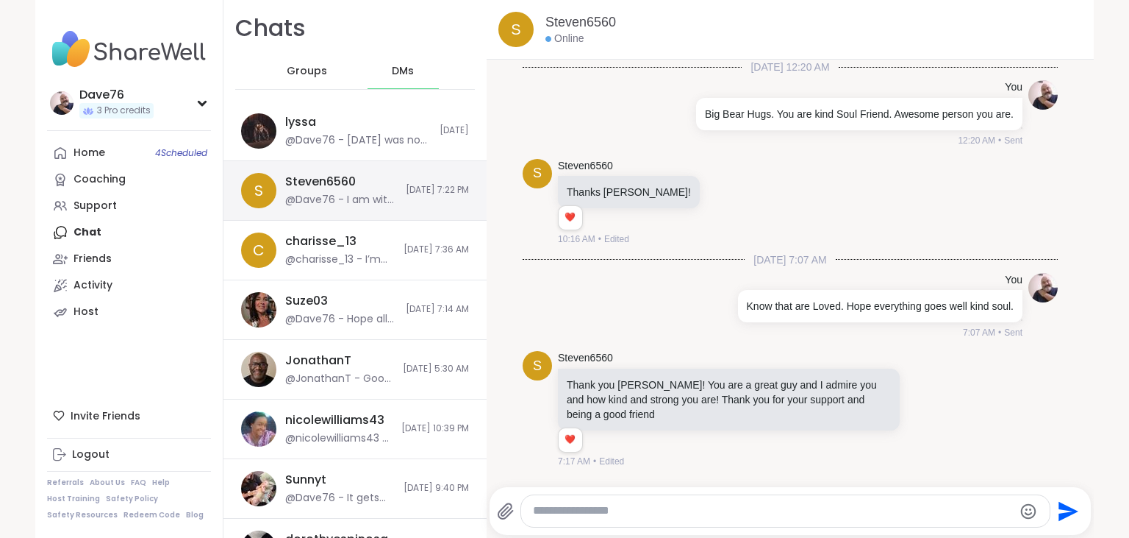
scroll to position [832, 0]
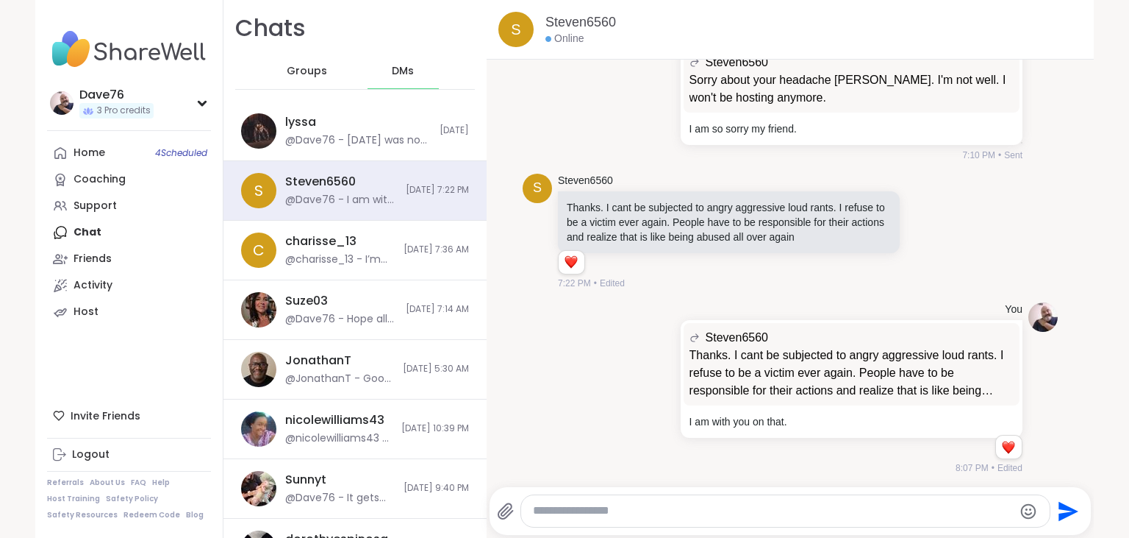
click at [713, 510] on textarea "Type your message" at bounding box center [773, 510] width 480 height 15
type textarea "**********"
click at [1078, 510] on icon "Send" at bounding box center [1069, 511] width 24 height 24
click at [1123, 510] on div "Dave76 3 Pro credits Dave76 3 Pro credits Profile Membership Settings Help Home…" at bounding box center [564, 269] width 1129 height 538
click at [908, 515] on textarea "Type your message" at bounding box center [774, 510] width 480 height 15
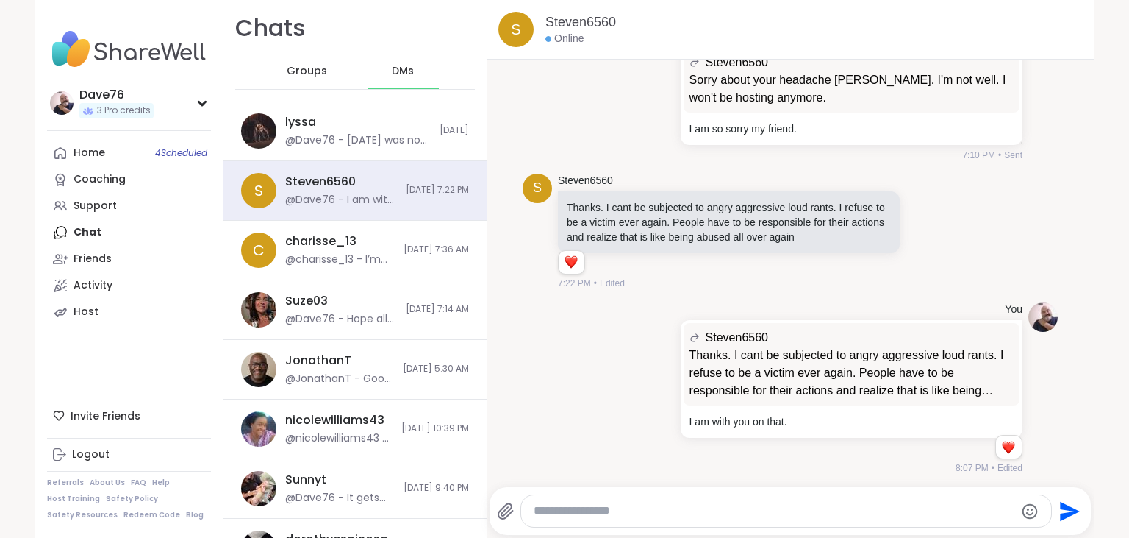
click at [766, 531] on div "Send" at bounding box center [791, 511] width 602 height 48
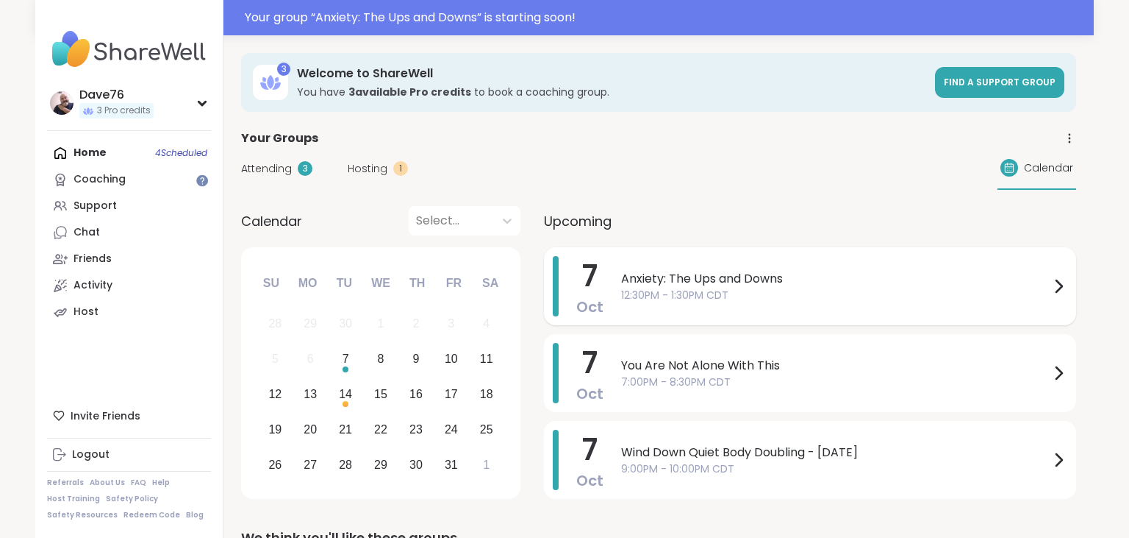
click at [824, 293] on span "12:30PM - 1:30PM CDT" at bounding box center [835, 295] width 429 height 15
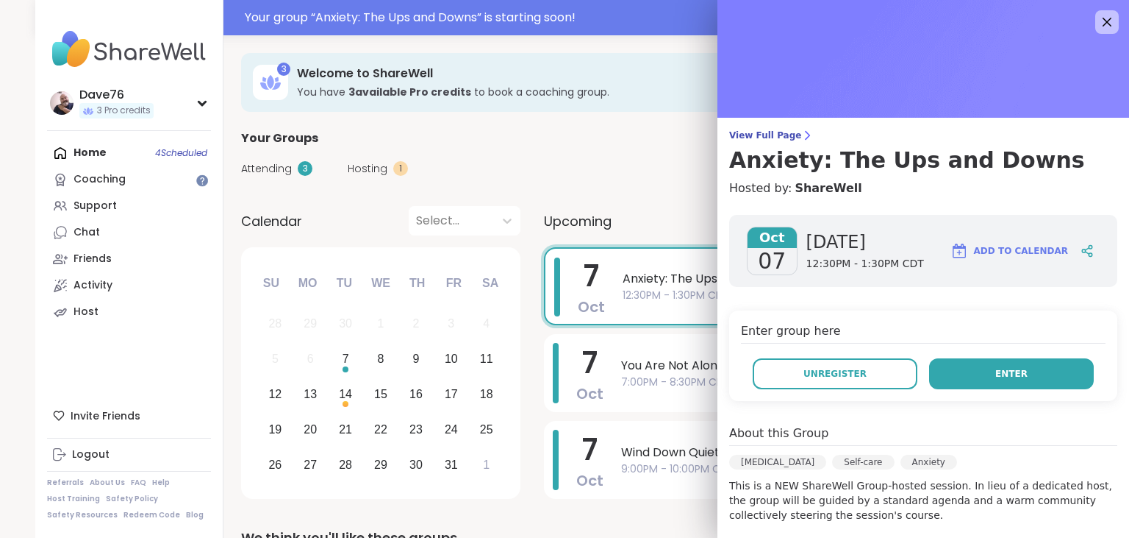
click at [999, 358] on button "Enter" at bounding box center [1011, 373] width 165 height 31
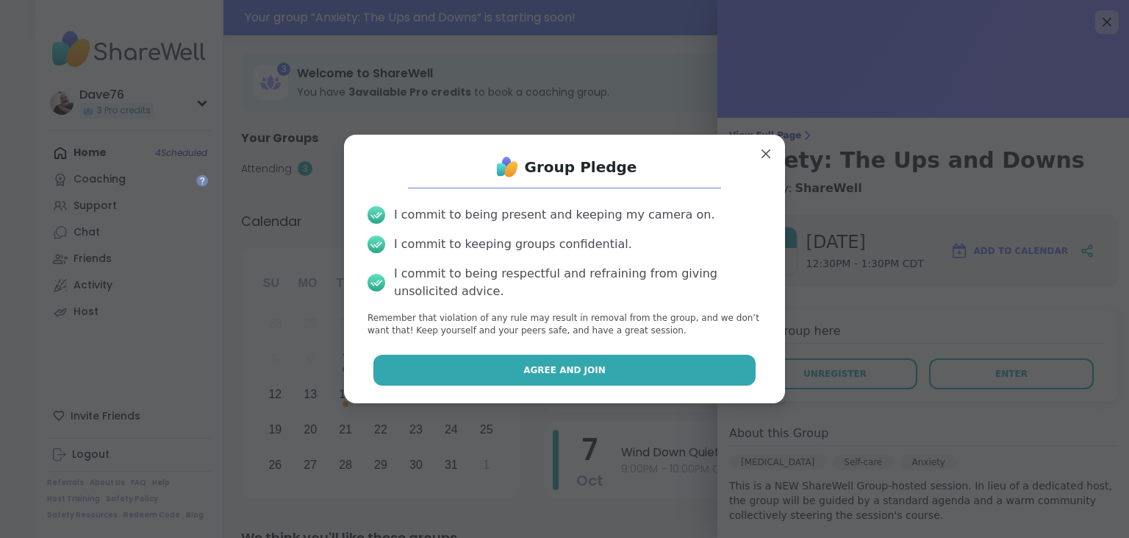
click at [738, 364] on button "Agree and Join" at bounding box center [565, 369] width 383 height 31
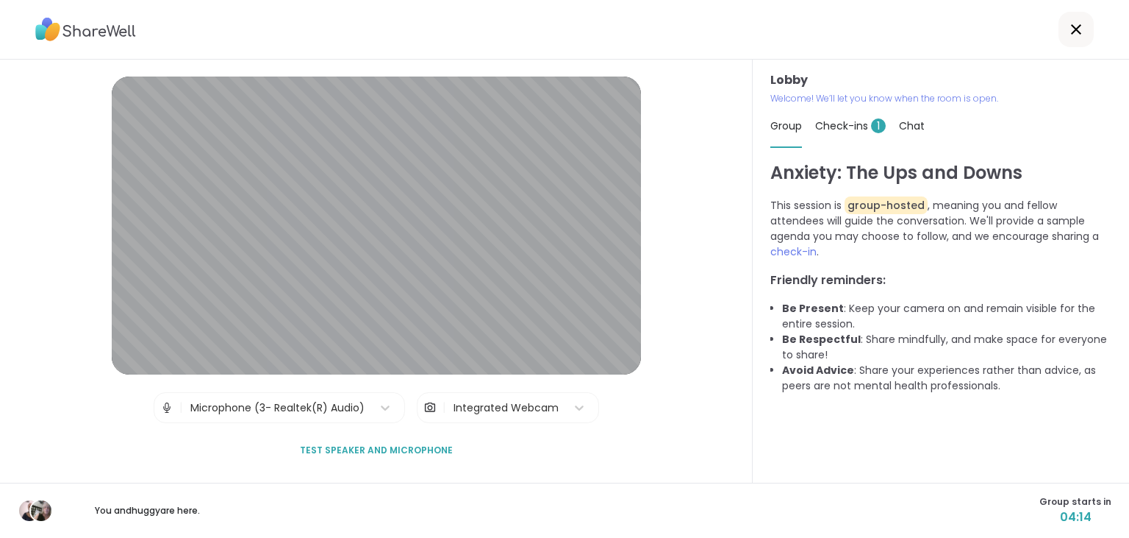
click at [867, 121] on span "Check-ins 1" at bounding box center [851, 125] width 71 height 15
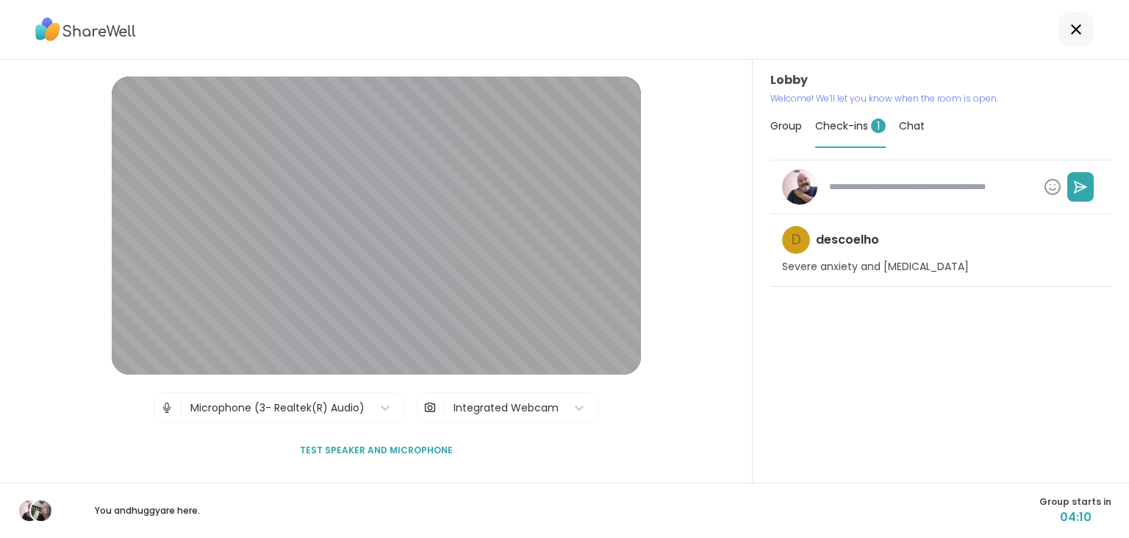
click at [890, 187] on textarea at bounding box center [931, 186] width 215 height 25
type textarea "*"
type textarea "**"
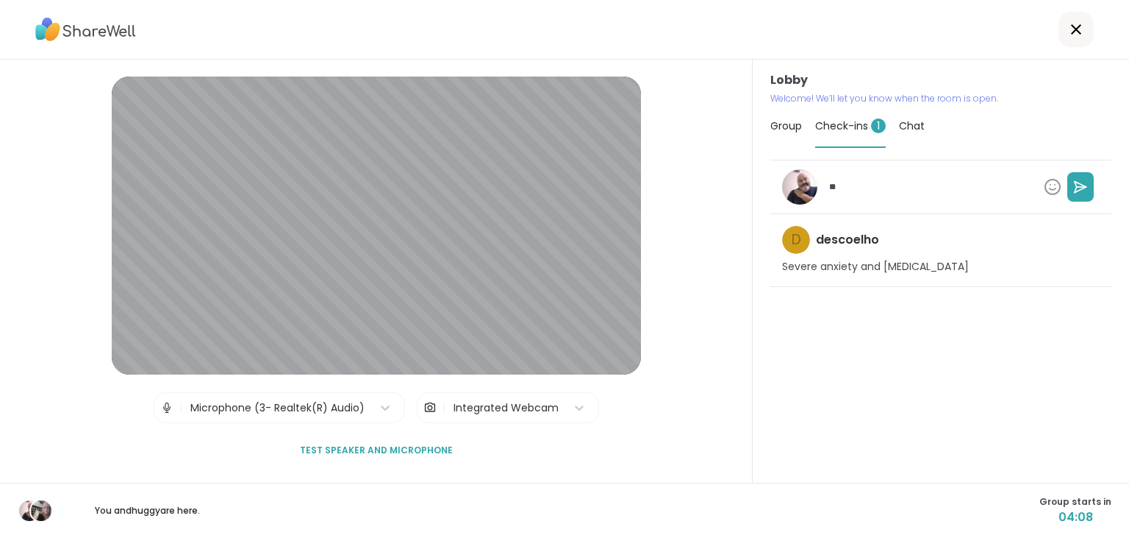
type textarea "*"
type textarea "***"
type textarea "*"
type textarea "****"
type textarea "*"
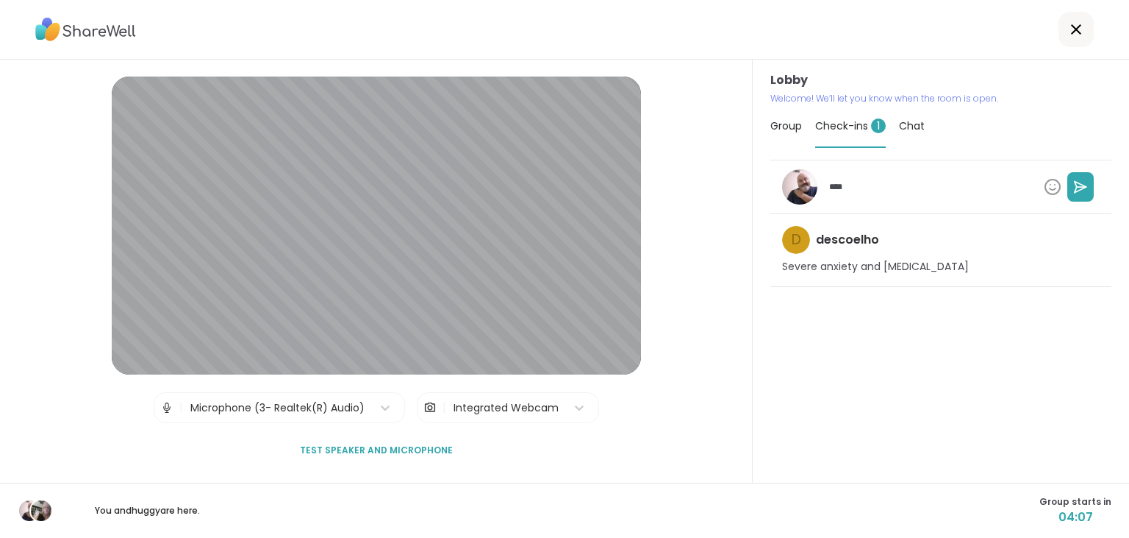
type textarea "*****"
type textarea "*"
type textarea "******"
type textarea "*"
type textarea "*******"
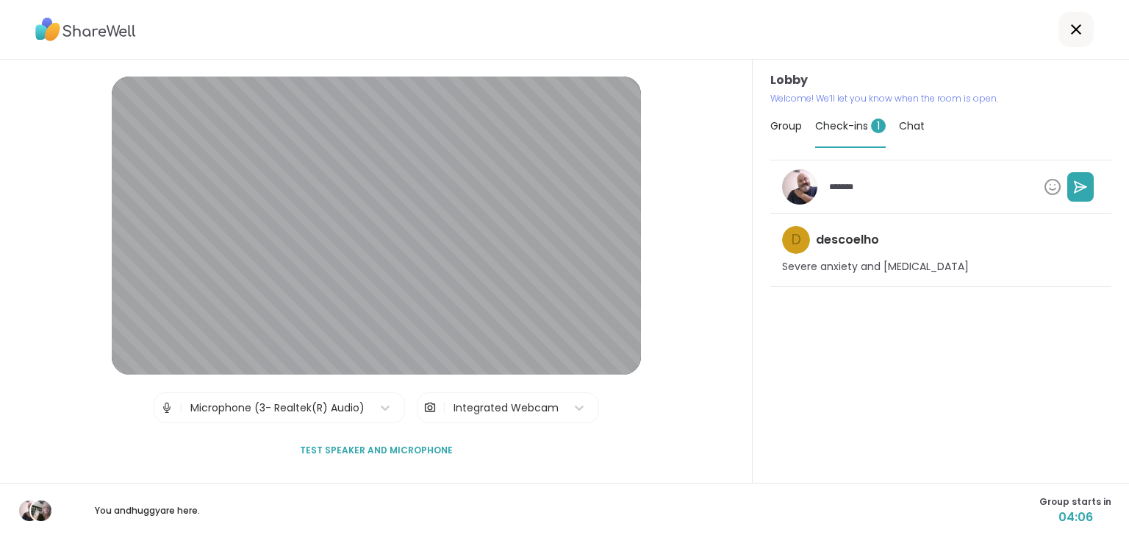
type textarea "*"
type textarea "*******"
type textarea "*"
type textarea "*********"
type textarea "*"
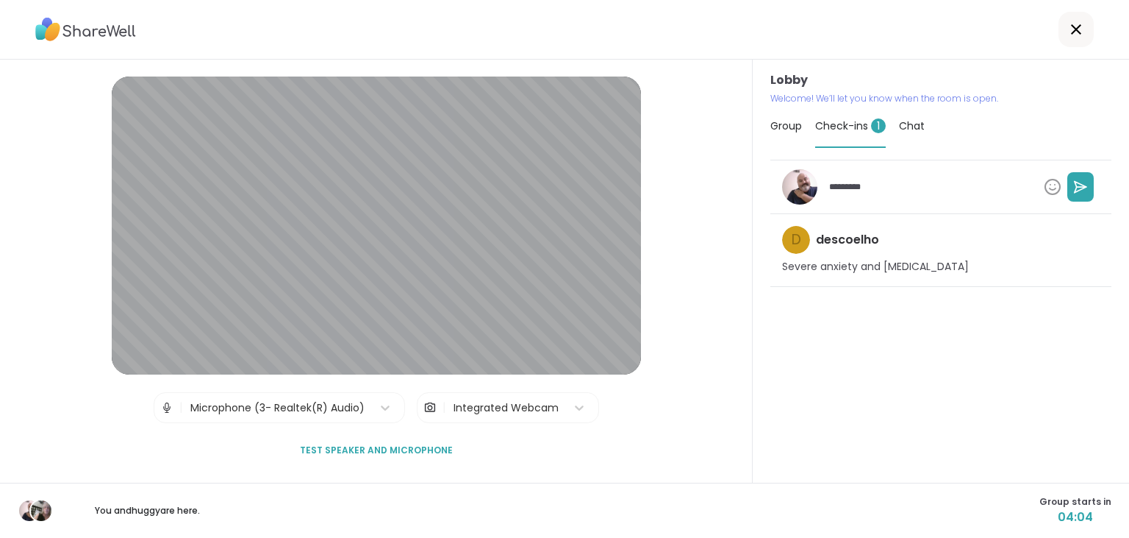
type textarea "**********"
type textarea "*"
type textarea "**********"
type textarea "*"
type textarea "**********"
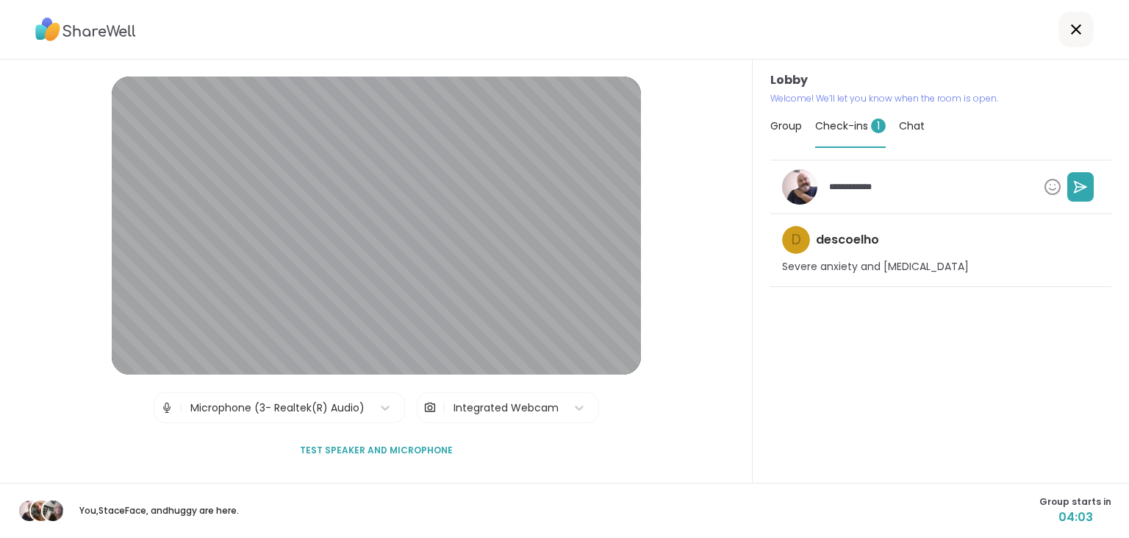
type textarea "*"
type textarea "**********"
type textarea "*"
type textarea "**********"
type textarea "*"
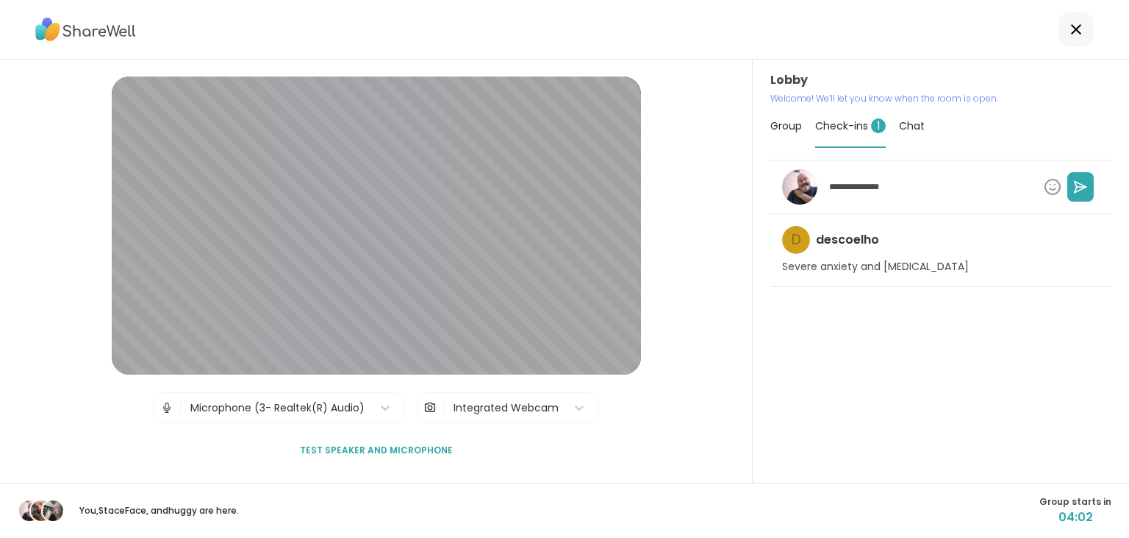
type textarea "**********"
type textarea "*"
type textarea "**********"
type textarea "*"
type textarea "**********"
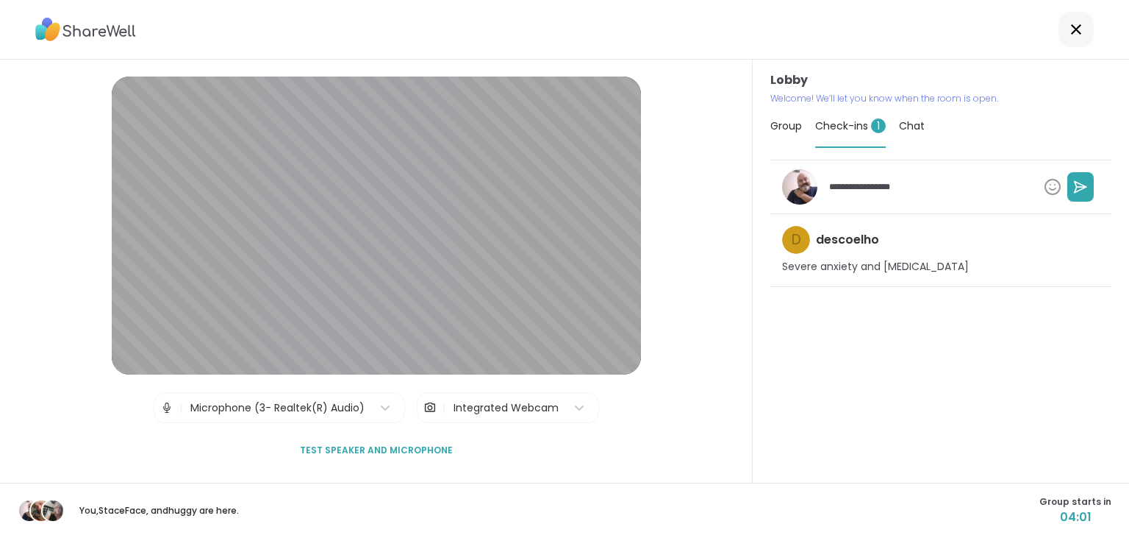
type textarea "*"
type textarea "**********"
type textarea "*"
type textarea "**********"
type textarea "*"
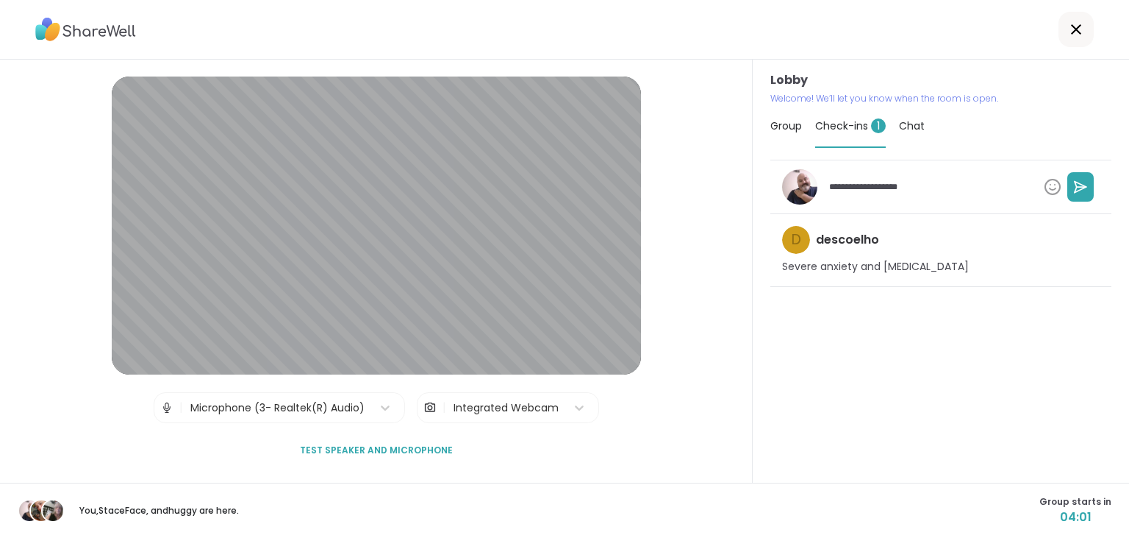
type textarea "**********"
type textarea "*"
type textarea "**********"
type textarea "*"
type textarea "**********"
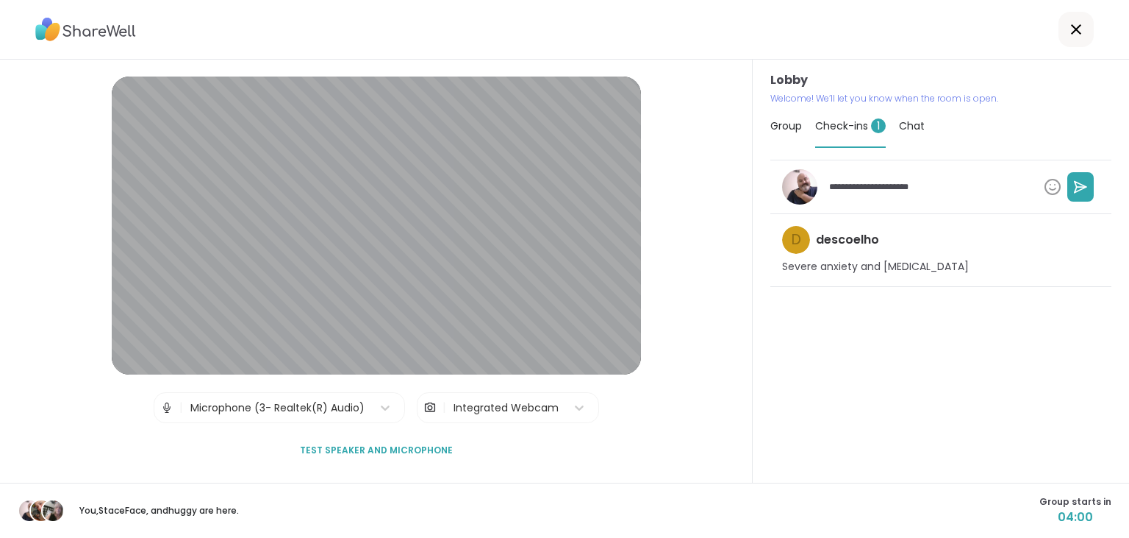
type textarea "*"
type textarea "**********"
type textarea "*"
type textarea "**********"
type textarea "*"
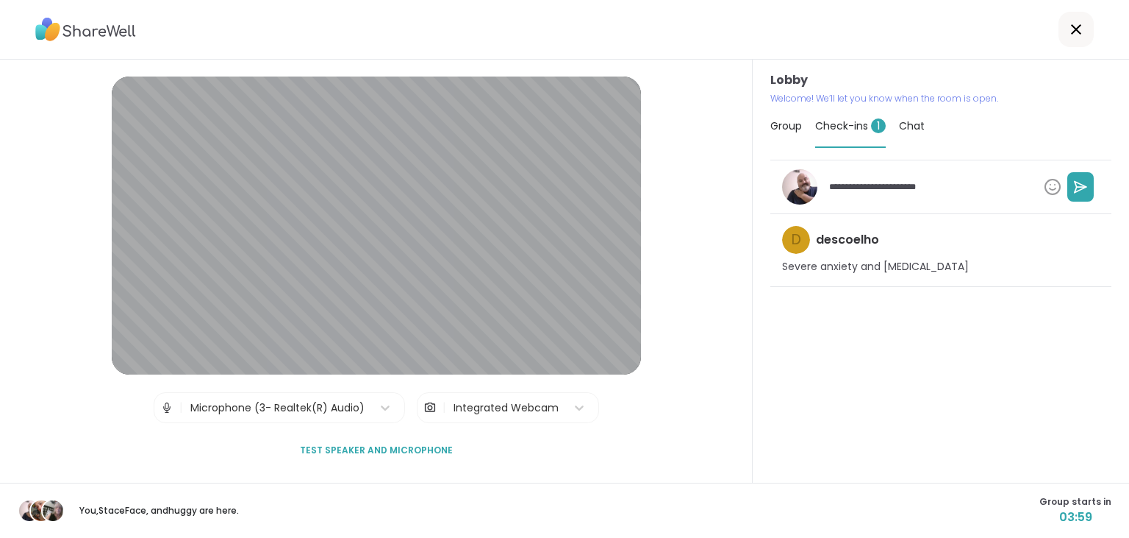
type textarea "**********"
type textarea "*"
type textarea "**********"
type textarea "*"
type textarea "**********"
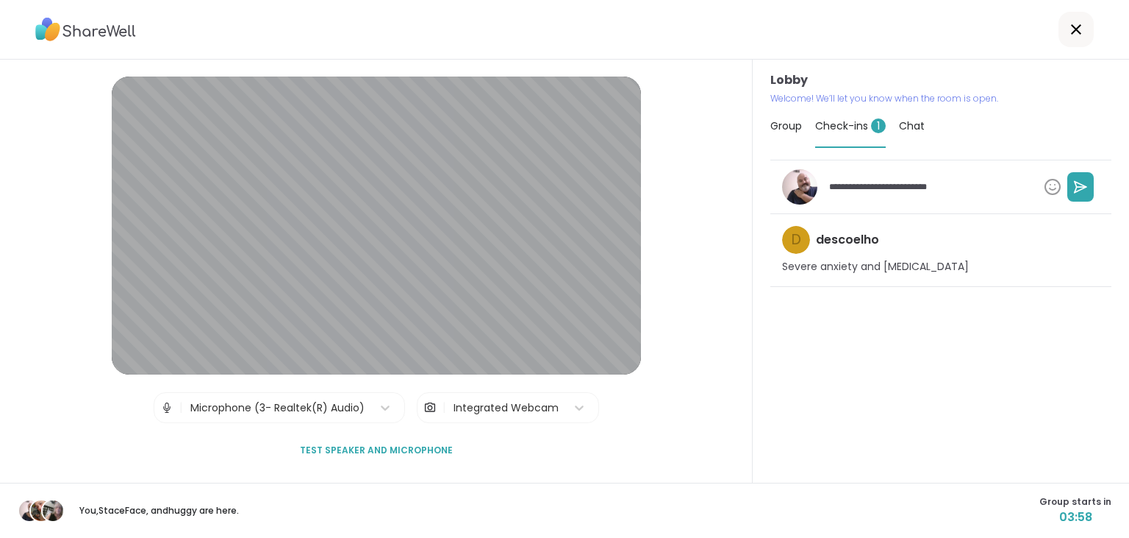
type textarea "*"
type textarea "**********"
type textarea "*"
type textarea "**********"
type textarea "*"
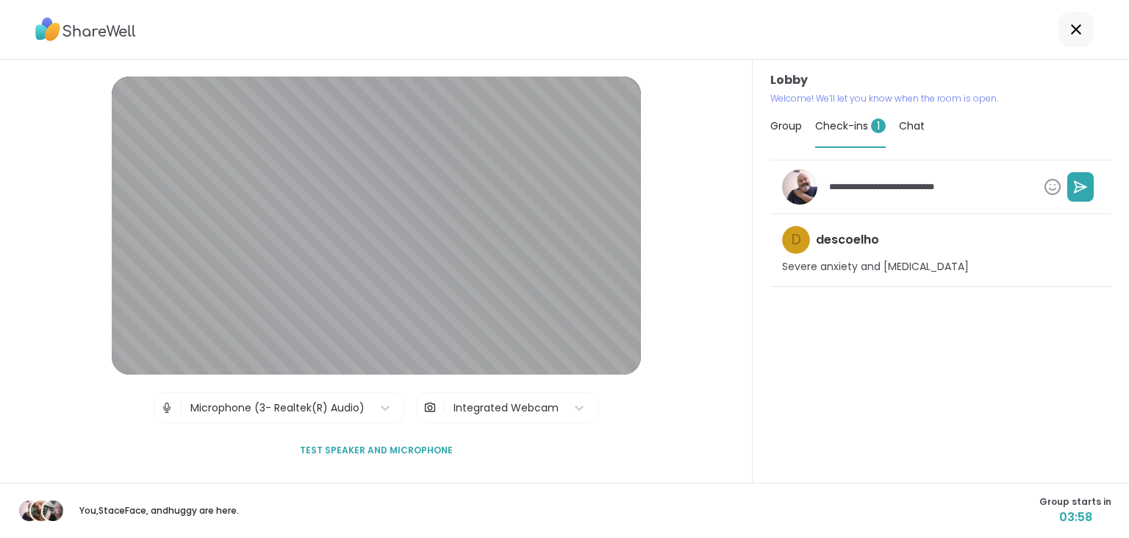
type textarea "**********"
type textarea "*"
type textarea "**********"
type textarea "*"
type textarea "**********"
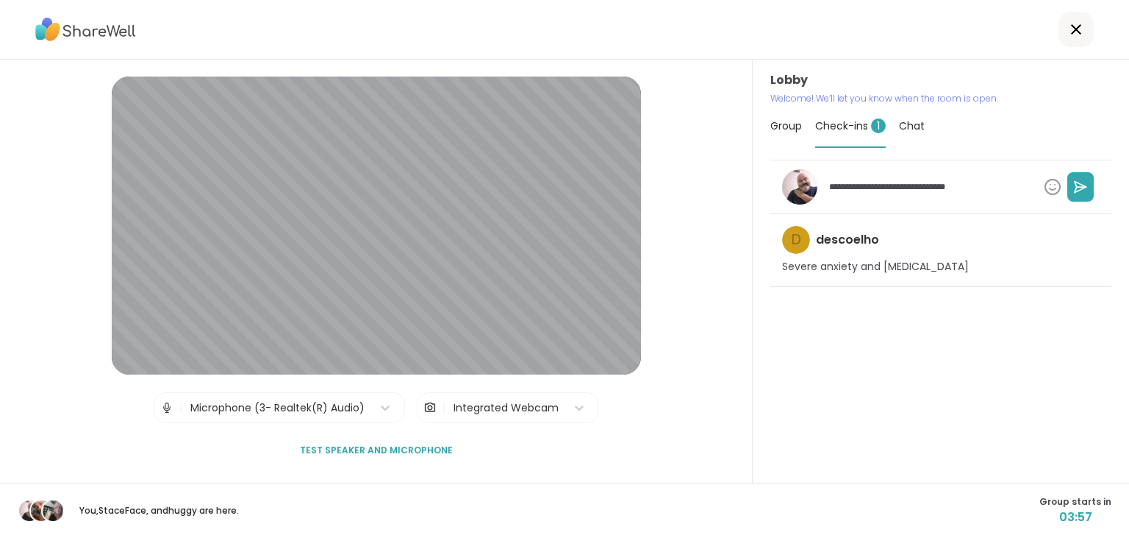
type textarea "*"
type textarea "**********"
type textarea "*"
type textarea "**********"
type textarea "*"
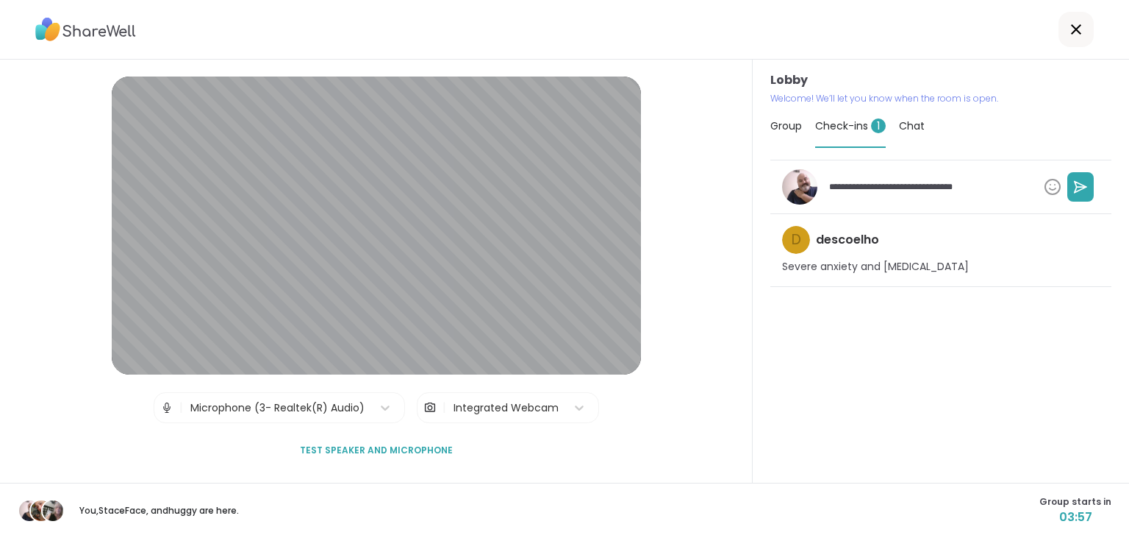
type textarea "**********"
type textarea "*"
type textarea "**********"
type textarea "*"
type textarea "**********"
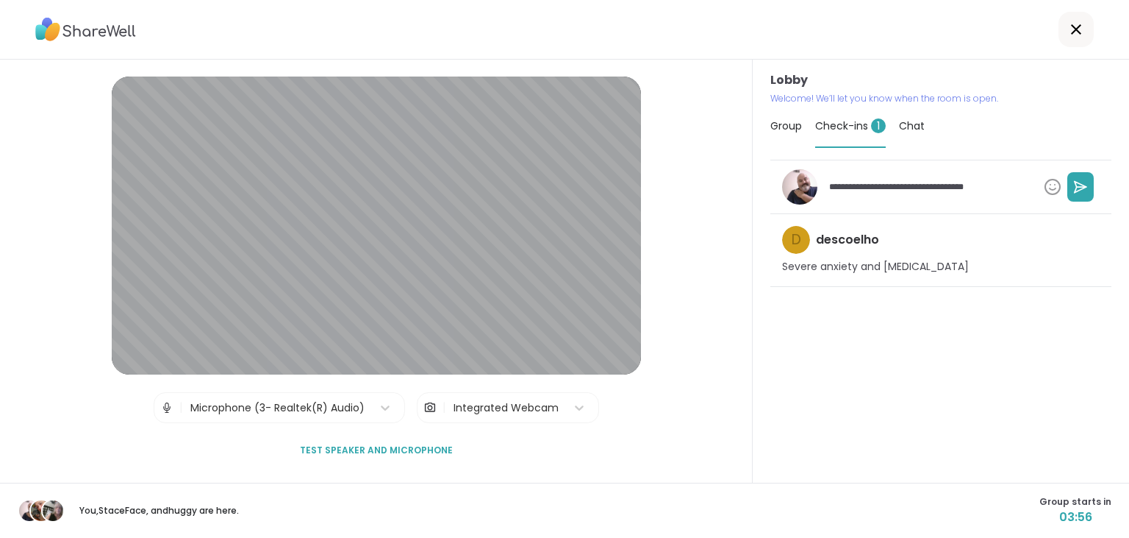
type textarea "*"
type textarea "**********"
type textarea "*"
type textarea "**********"
type textarea "*"
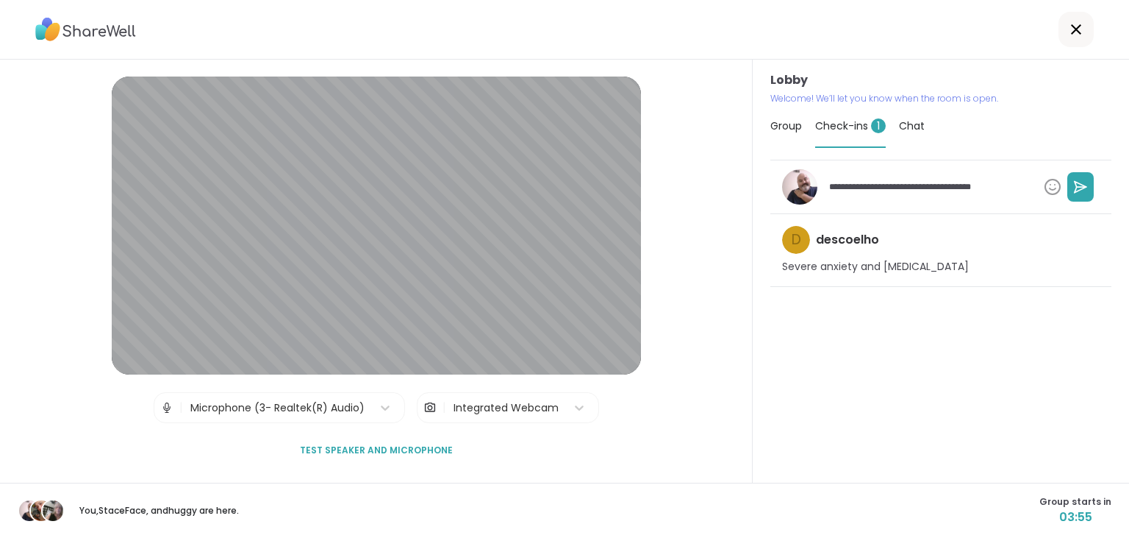
type textarea "**********"
type textarea "*"
type textarea "**********"
type textarea "*"
type textarea "**********"
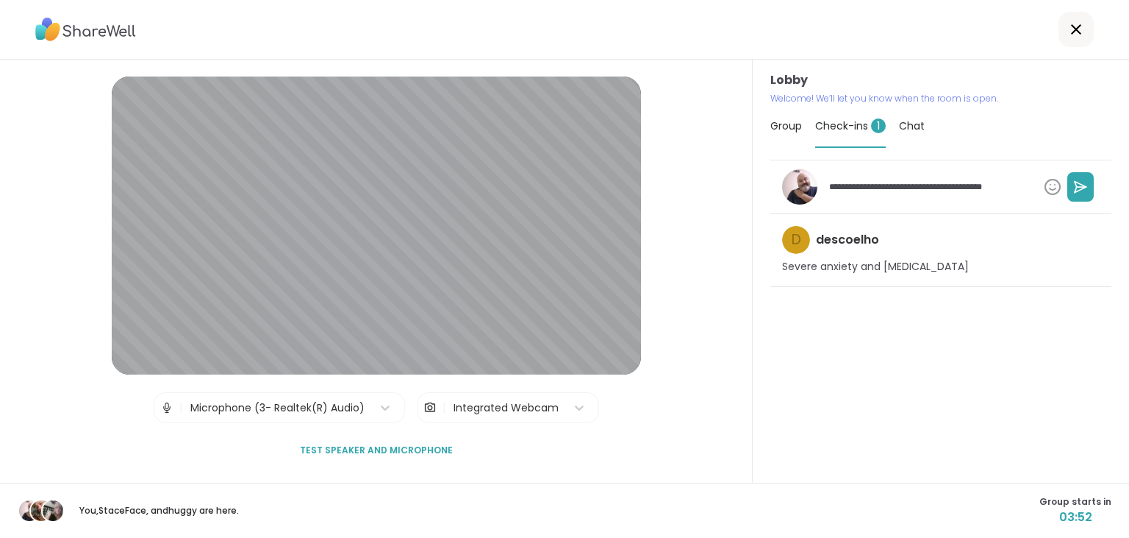
type textarea "*"
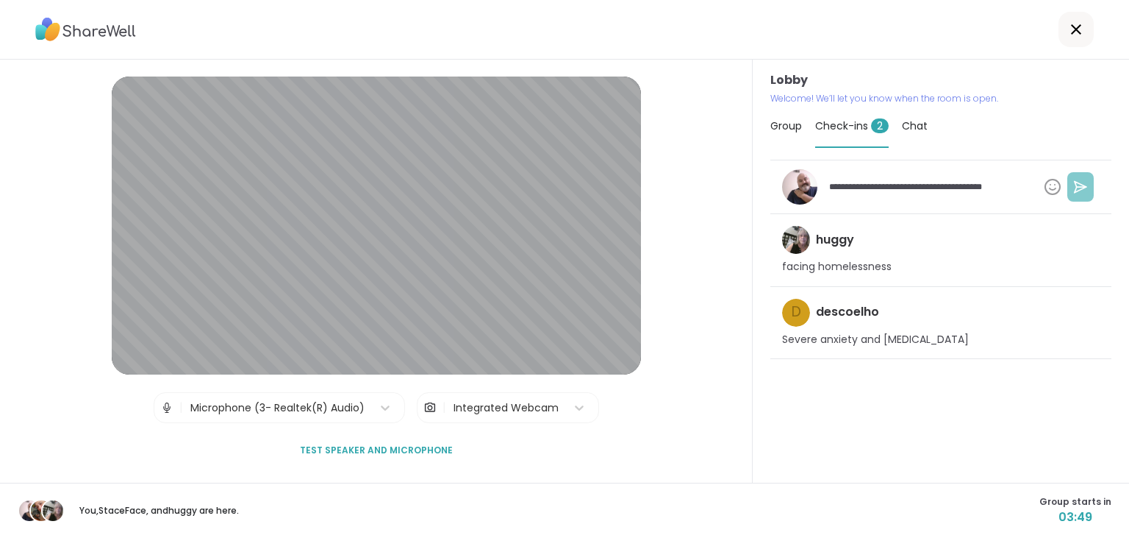
type textarea "**********"
click at [1081, 190] on icon at bounding box center [1081, 186] width 12 height 11
type textarea "*"
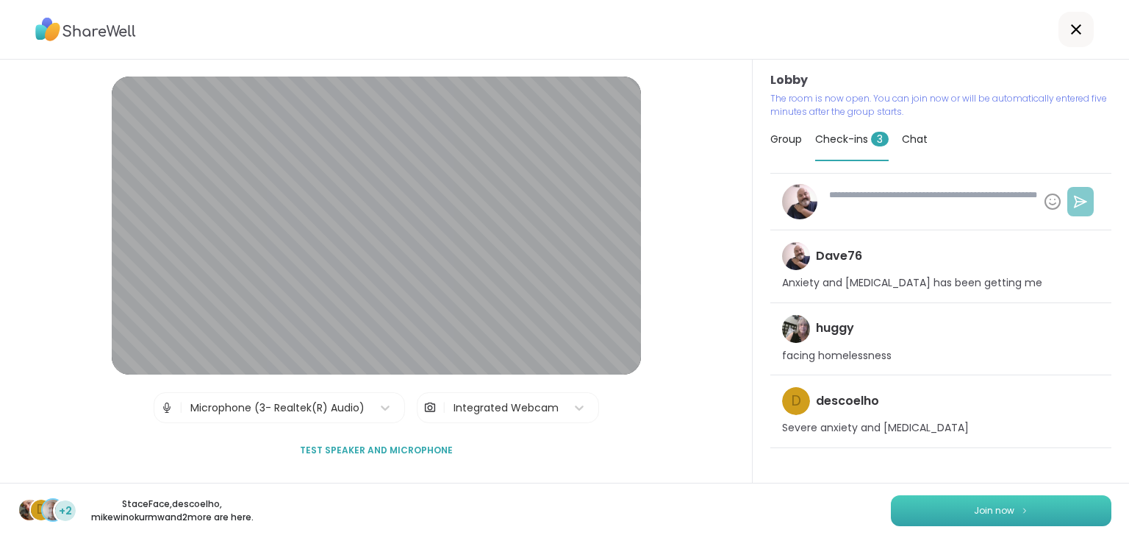
click at [1043, 502] on button "Join now" at bounding box center [1001, 510] width 221 height 31
type textarea "*"
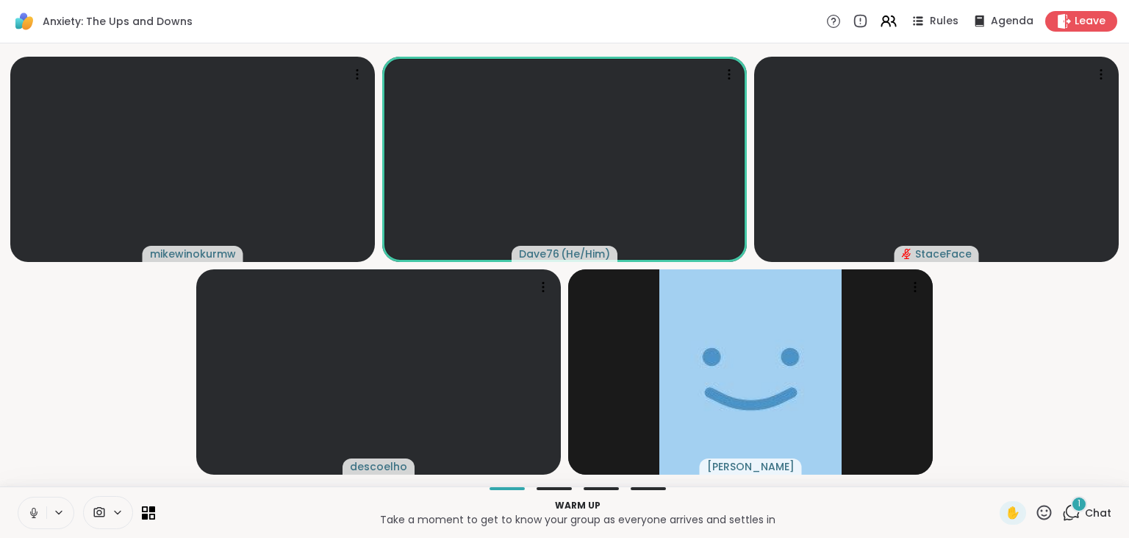
click at [31, 511] on icon at bounding box center [33, 512] width 13 height 13
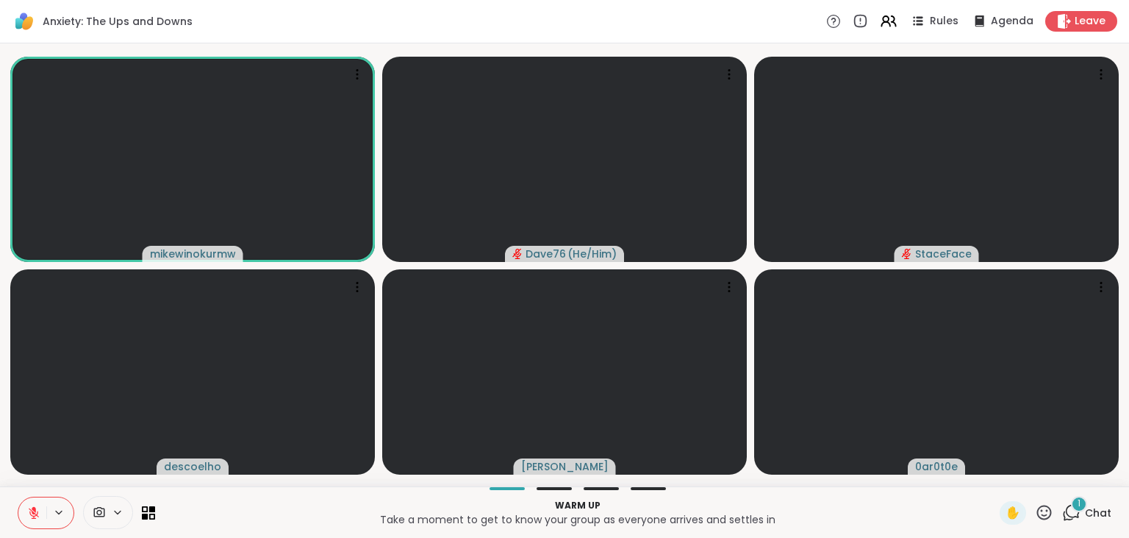
click at [1085, 504] on div "1" at bounding box center [1079, 504] width 16 height 16
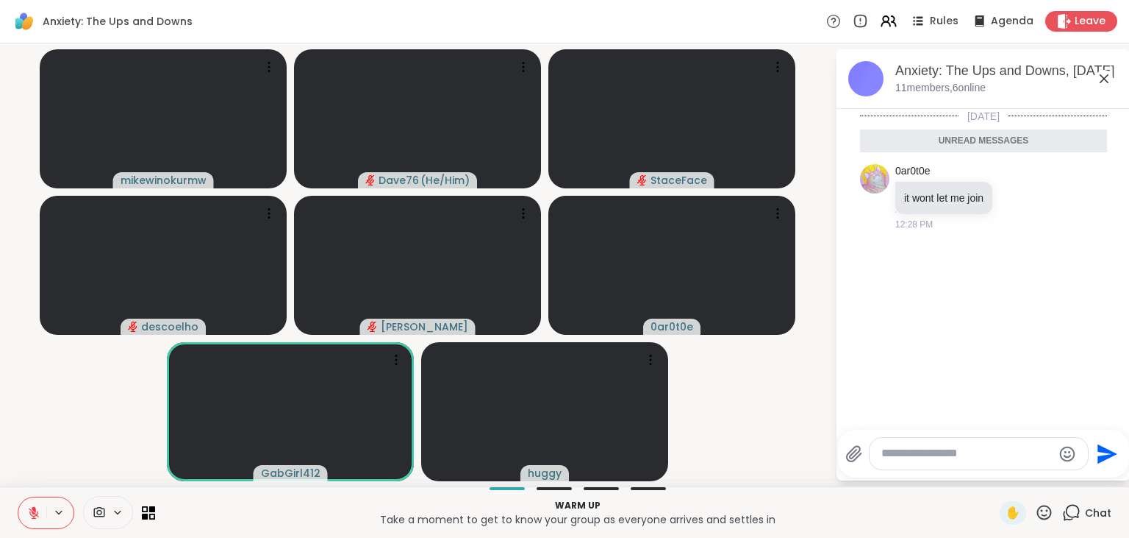
click at [1046, 513] on icon at bounding box center [1044, 512] width 18 height 18
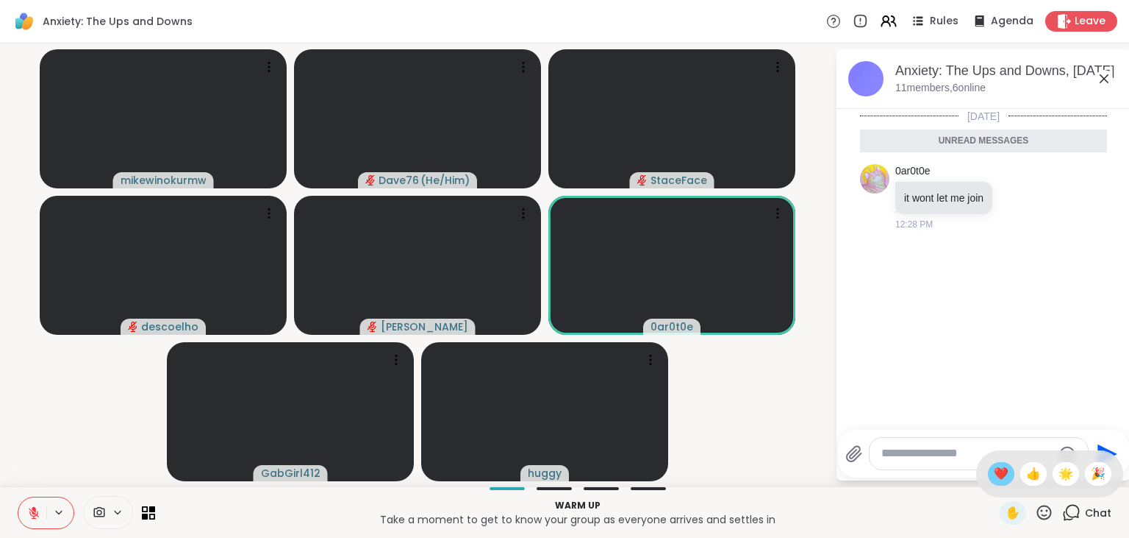
click at [1005, 478] on div "❤️" at bounding box center [1001, 474] width 26 height 24
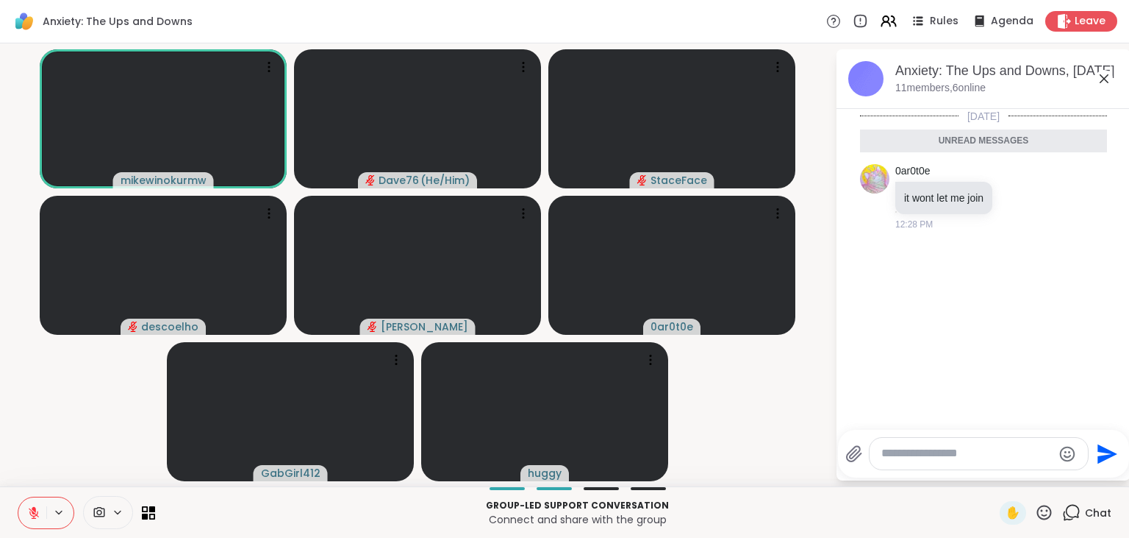
click at [1043, 512] on icon at bounding box center [1044, 512] width 18 height 18
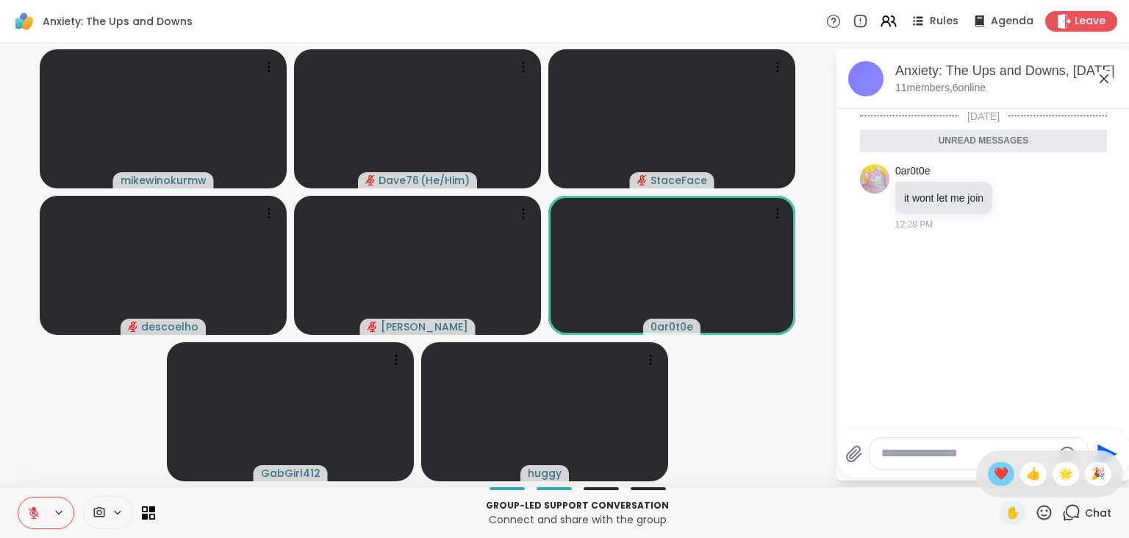
click at [999, 480] on span "❤️" at bounding box center [1001, 474] width 15 height 18
click at [1042, 513] on icon at bounding box center [1044, 512] width 18 height 18
click at [1002, 481] on span "❤️" at bounding box center [1001, 474] width 15 height 18
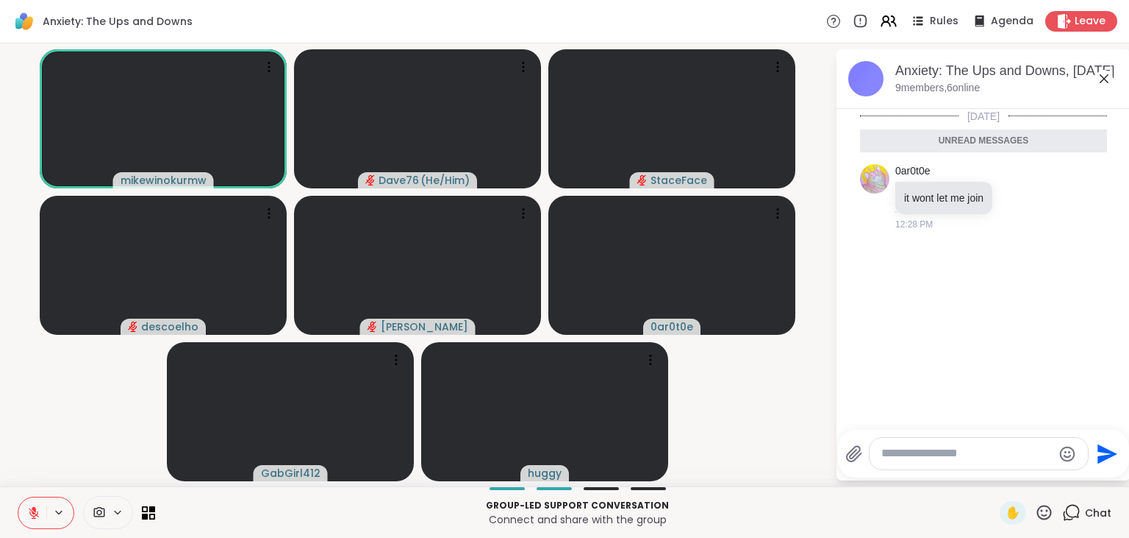
click at [1046, 512] on icon at bounding box center [1044, 512] width 18 height 18
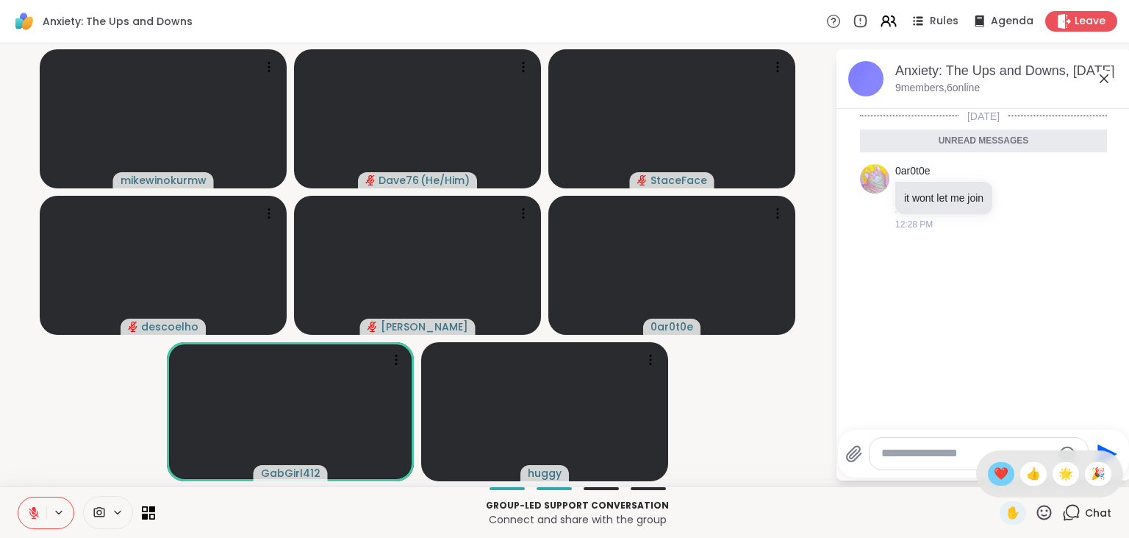
click at [997, 477] on span "❤️" at bounding box center [1001, 474] width 15 height 18
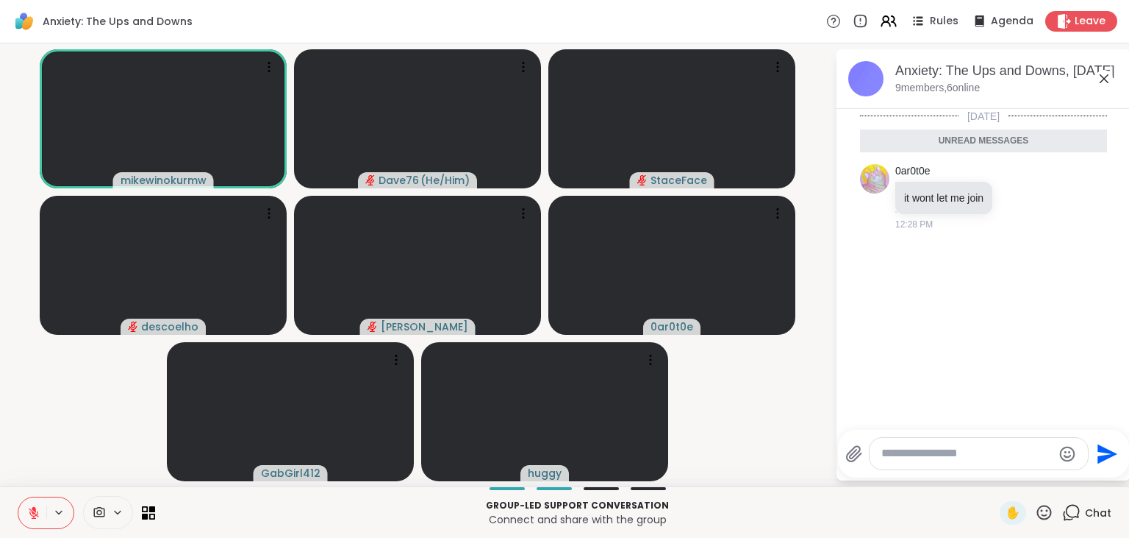
click at [34, 514] on icon at bounding box center [33, 512] width 13 height 13
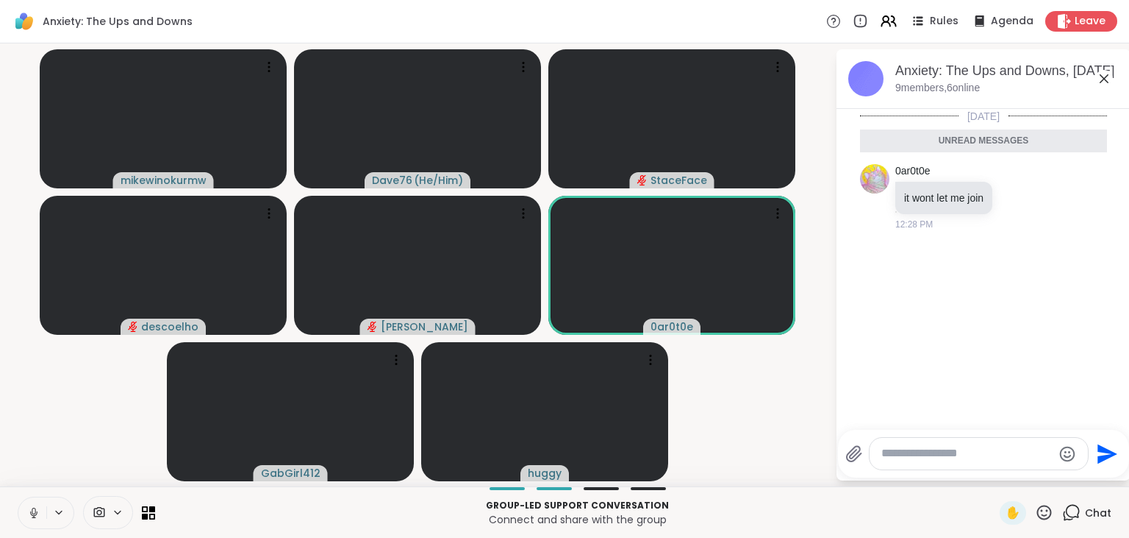
click at [34, 514] on icon at bounding box center [33, 512] width 13 height 13
click at [1046, 511] on icon at bounding box center [1044, 512] width 18 height 18
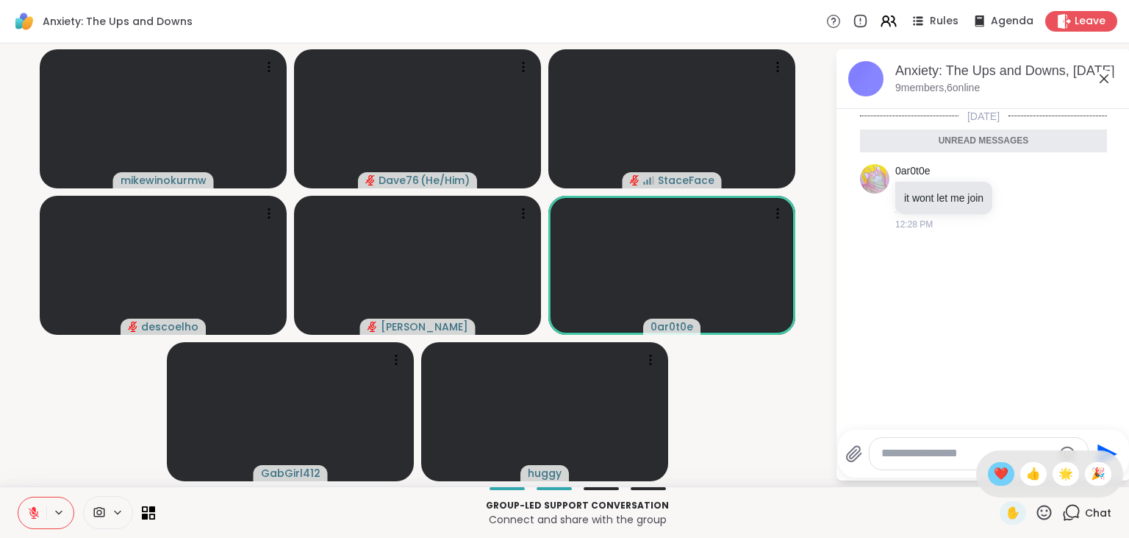
click at [998, 474] on span "❤️" at bounding box center [1001, 474] width 15 height 18
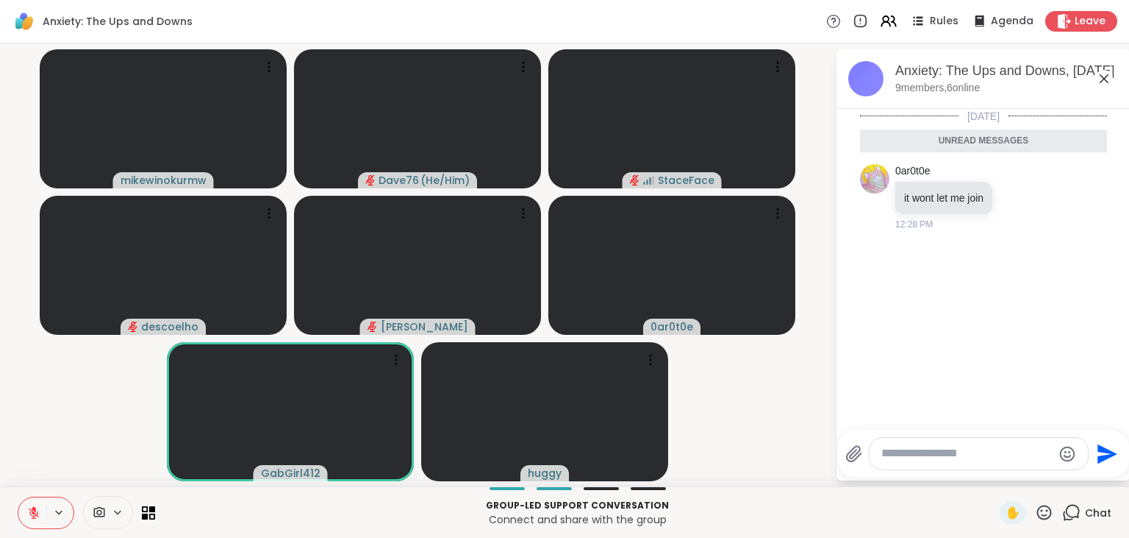
click at [33, 515] on icon at bounding box center [33, 512] width 13 height 13
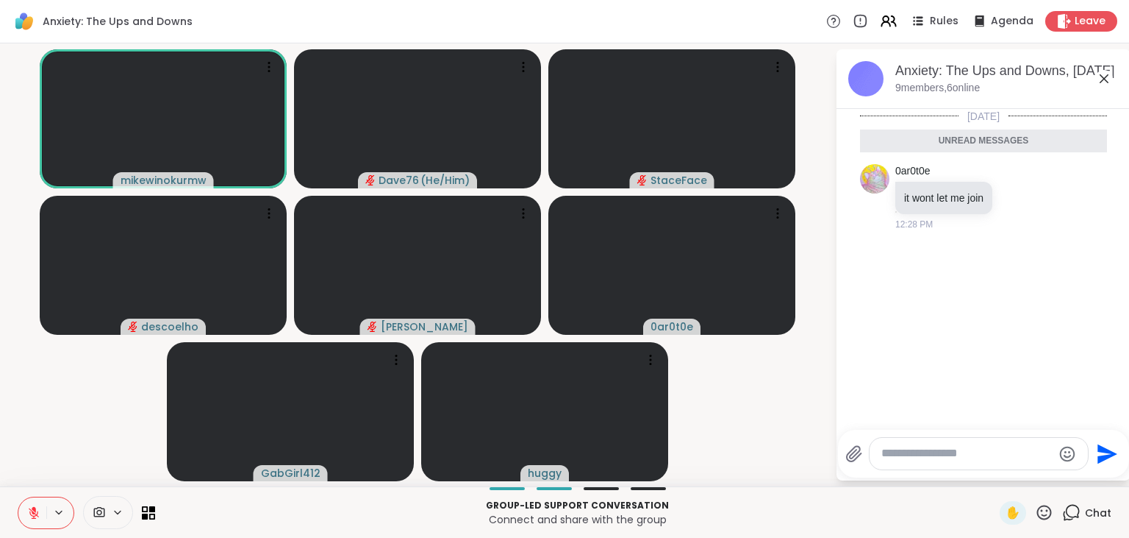
click at [33, 515] on icon at bounding box center [33, 512] width 13 height 13
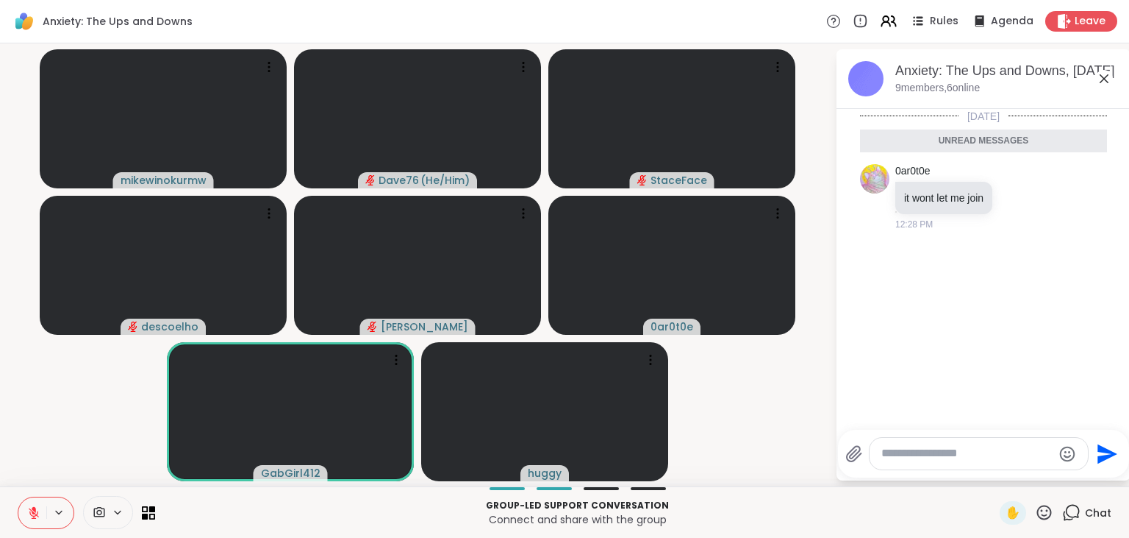
click at [33, 515] on icon at bounding box center [33, 512] width 13 height 13
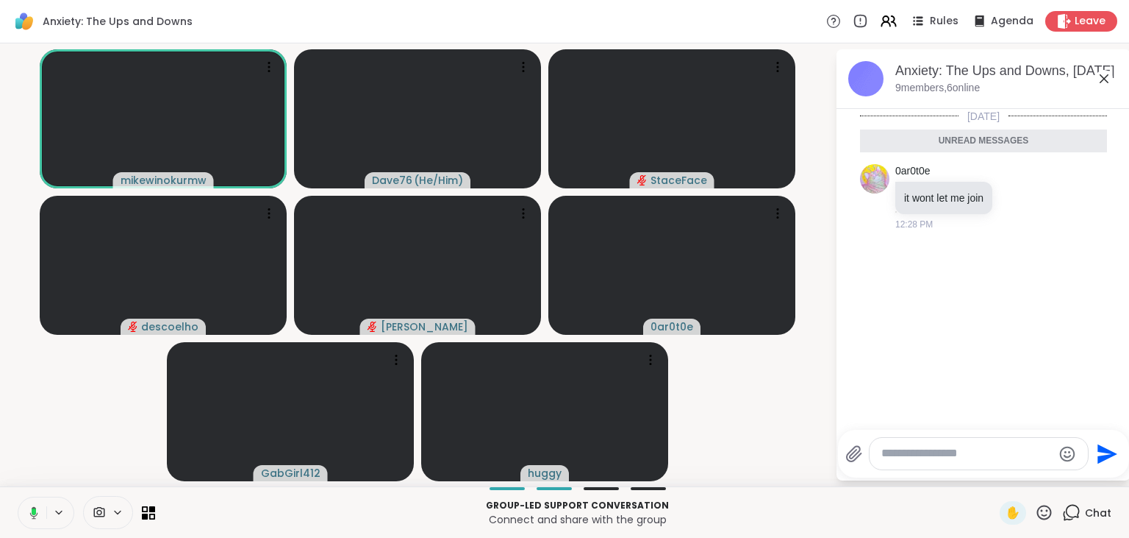
click at [33, 515] on icon at bounding box center [31, 512] width 13 height 13
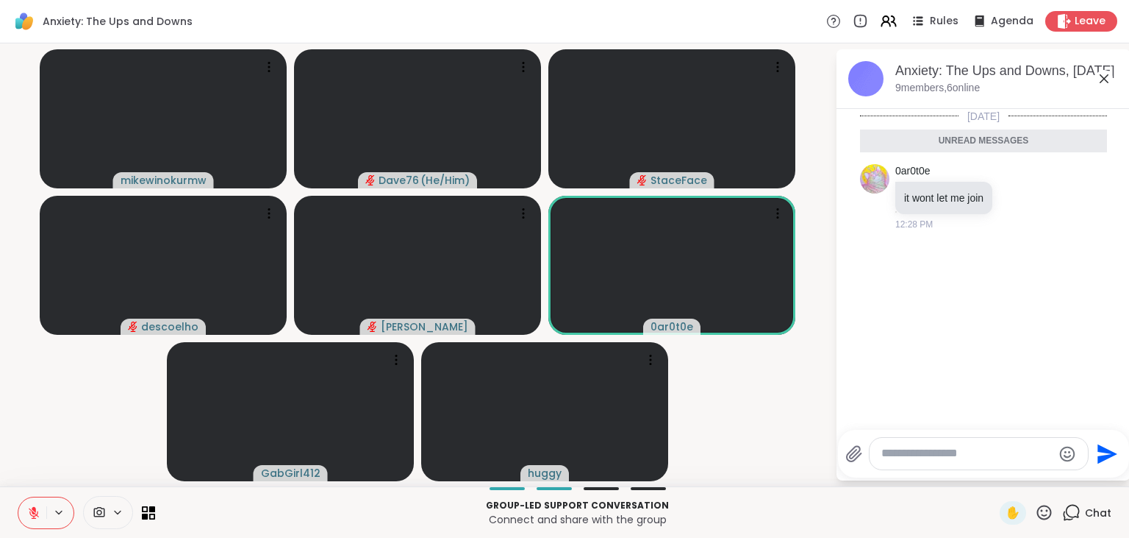
click at [33, 515] on icon at bounding box center [33, 512] width 13 height 13
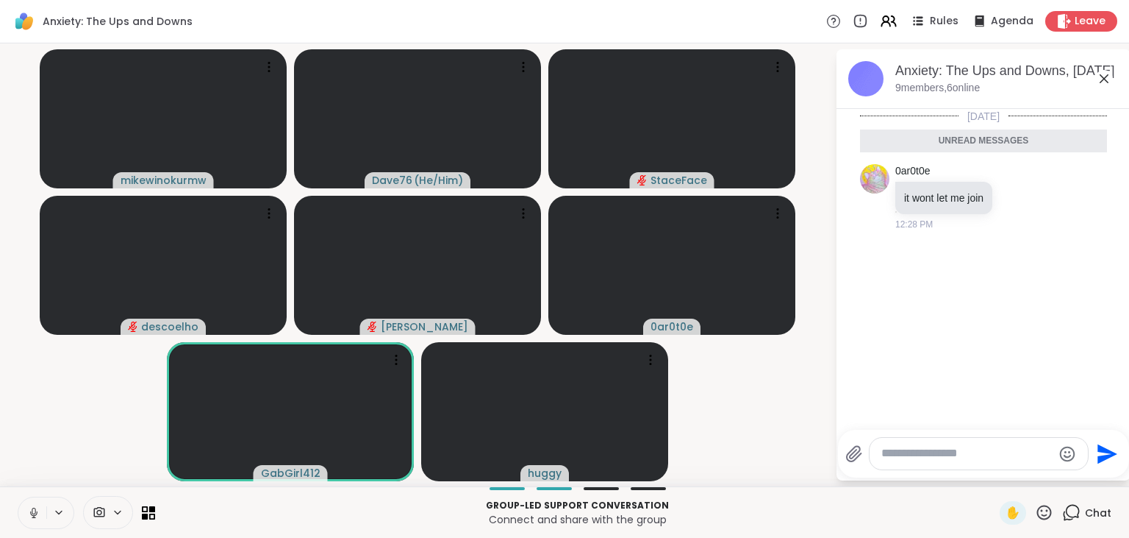
click at [33, 515] on icon at bounding box center [33, 512] width 13 height 13
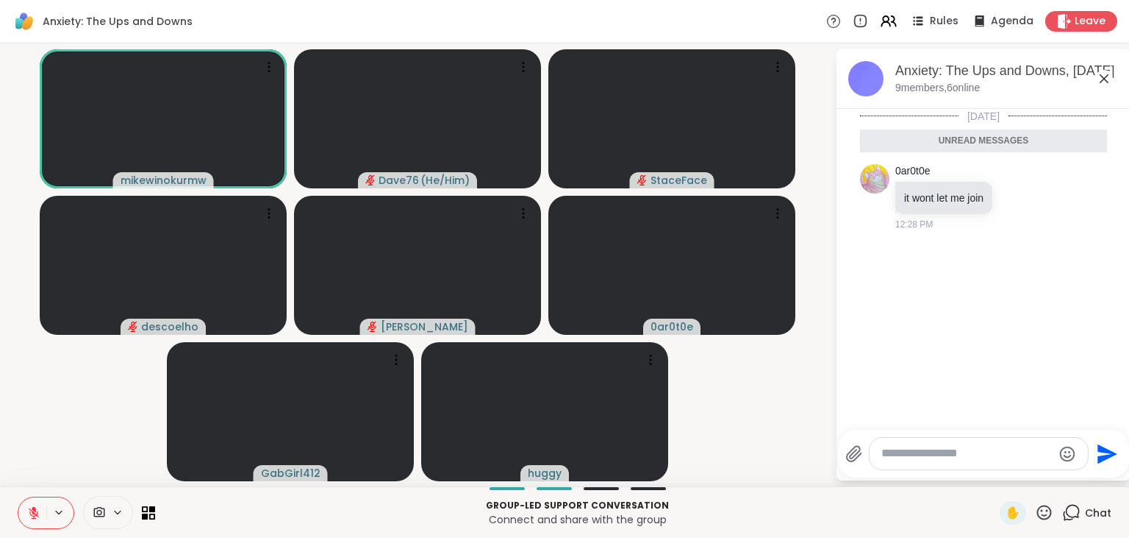
click at [1044, 513] on icon at bounding box center [1044, 512] width 18 height 18
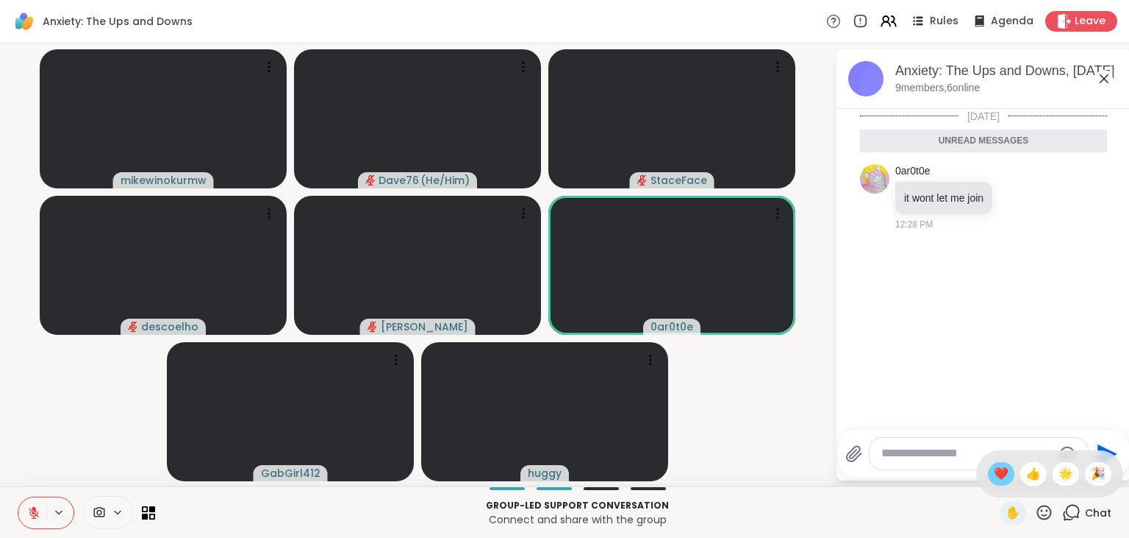
click at [996, 468] on span "❤️" at bounding box center [1001, 474] width 15 height 18
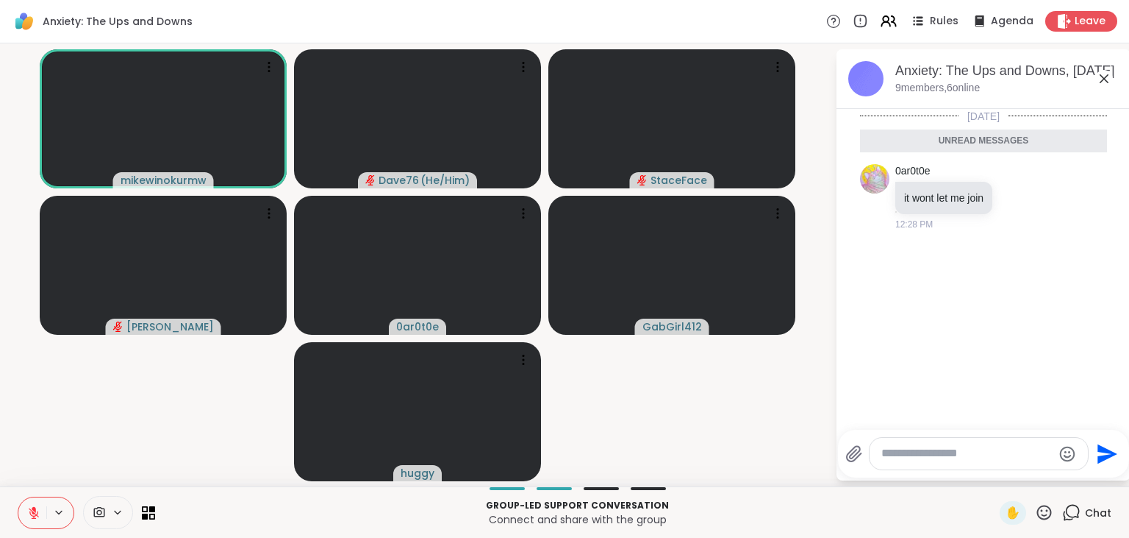
click at [35, 507] on icon at bounding box center [34, 509] width 4 height 6
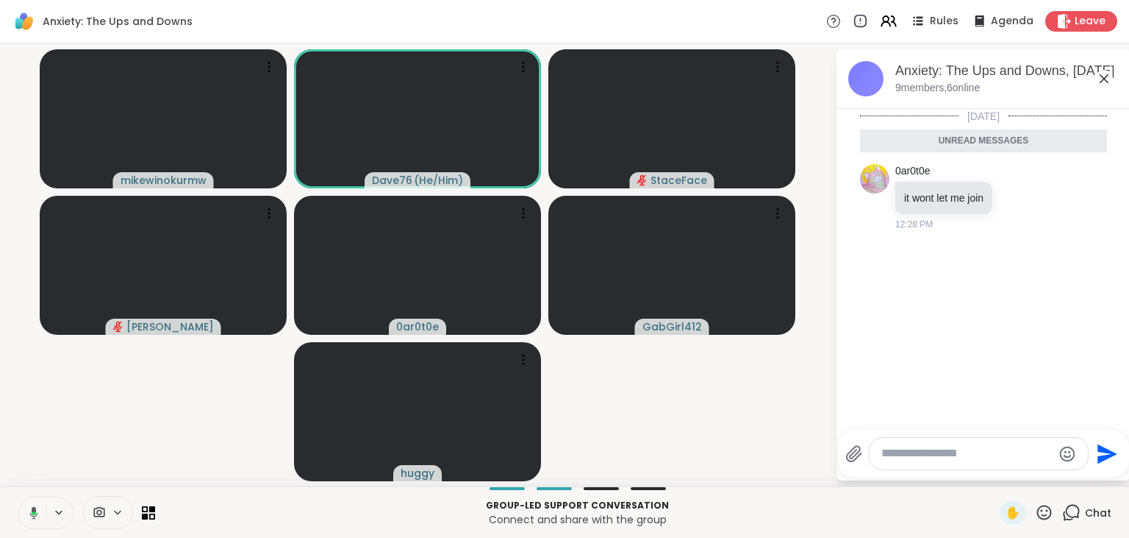
click at [35, 507] on icon at bounding box center [34, 512] width 8 height 13
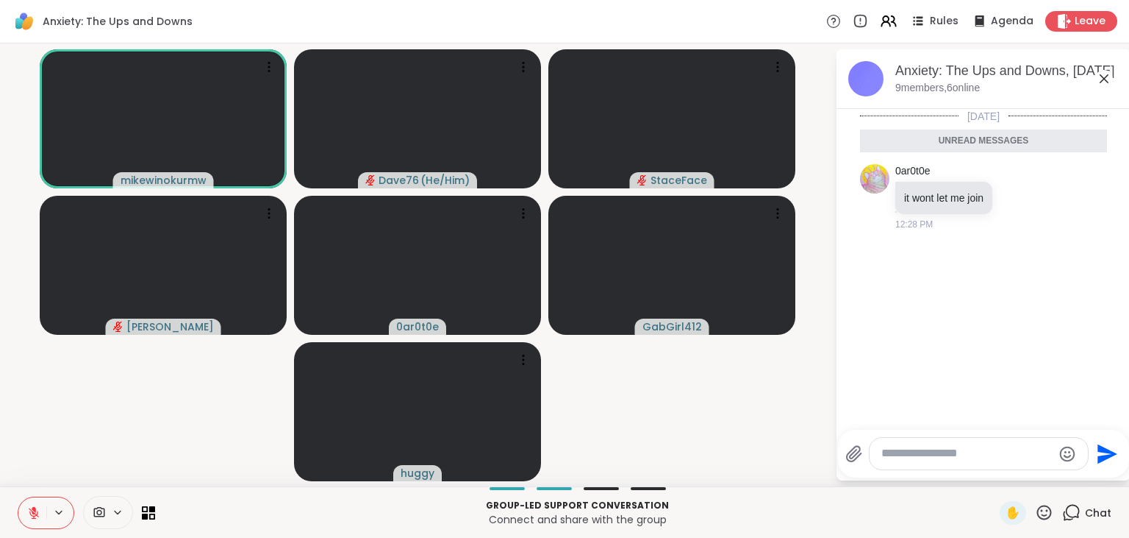
click at [35, 507] on icon at bounding box center [34, 509] width 4 height 6
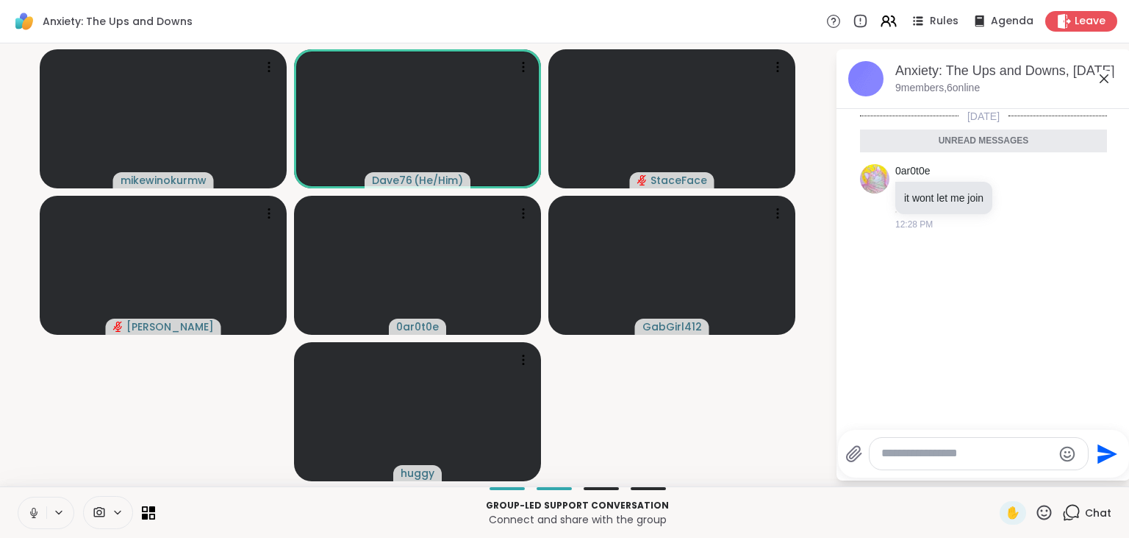
click at [35, 507] on icon at bounding box center [33, 512] width 13 height 13
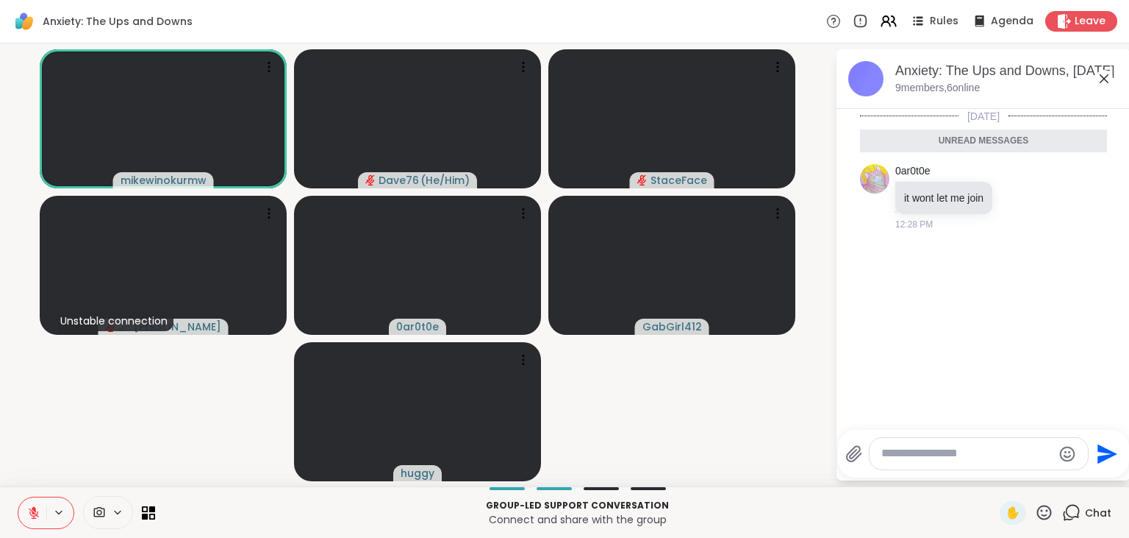
click at [1049, 515] on icon at bounding box center [1044, 512] width 18 height 18
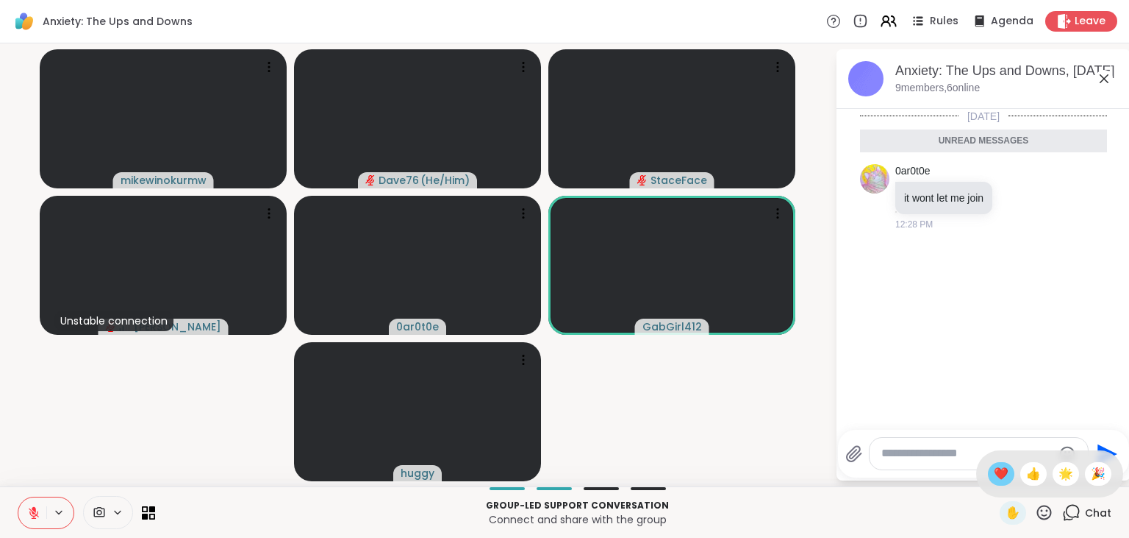
click at [1004, 465] on span "❤️" at bounding box center [1001, 474] width 15 height 18
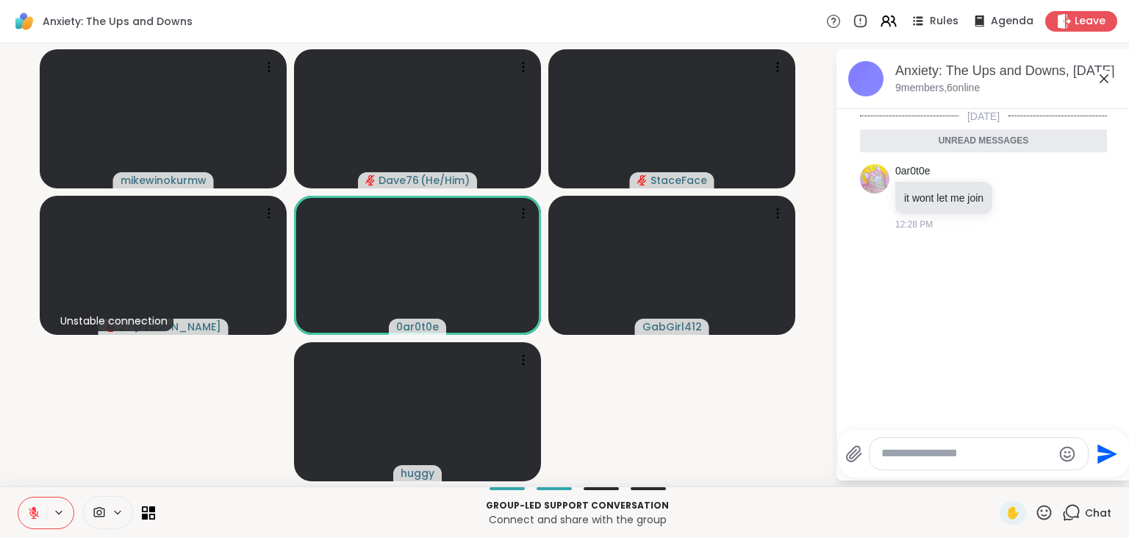
click at [1041, 511] on icon at bounding box center [1044, 512] width 18 height 18
click at [999, 465] on div "❤️" at bounding box center [1001, 474] width 26 height 24
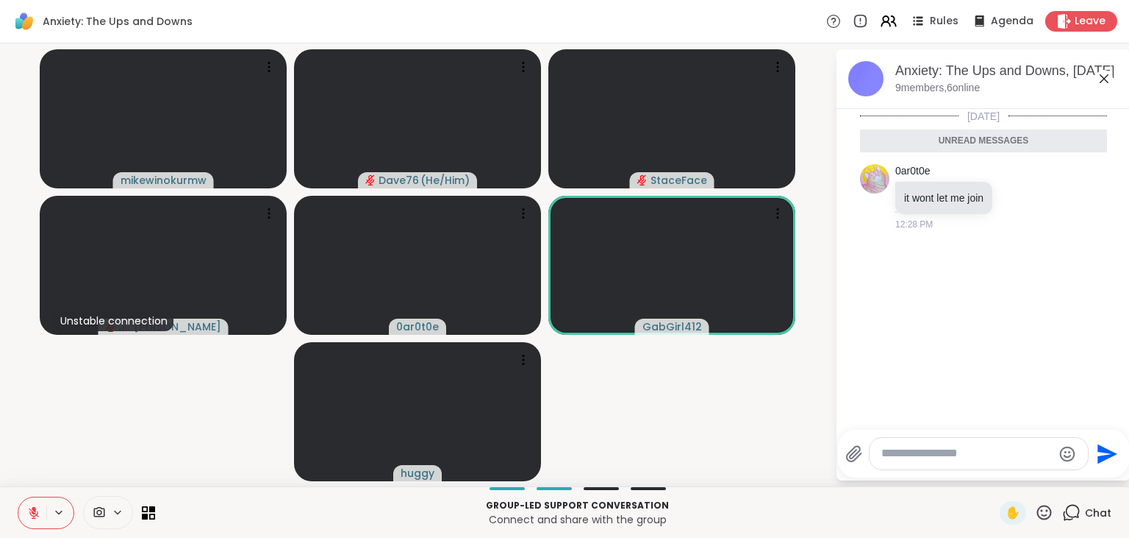
click at [35, 512] on icon at bounding box center [33, 512] width 13 height 13
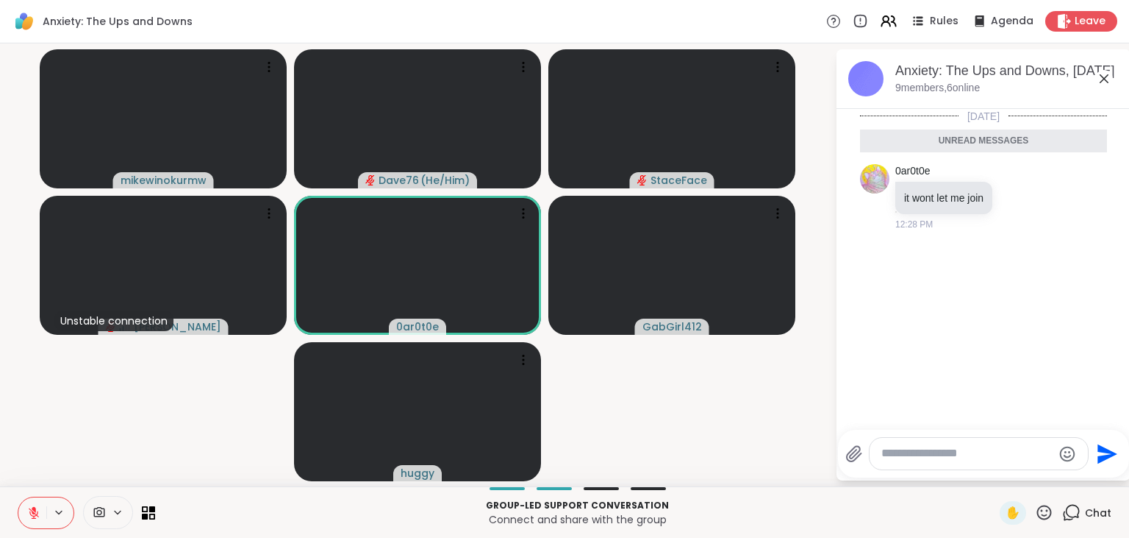
click at [1046, 513] on icon at bounding box center [1044, 512] width 18 height 18
click at [994, 472] on span "❤️" at bounding box center [1001, 474] width 15 height 18
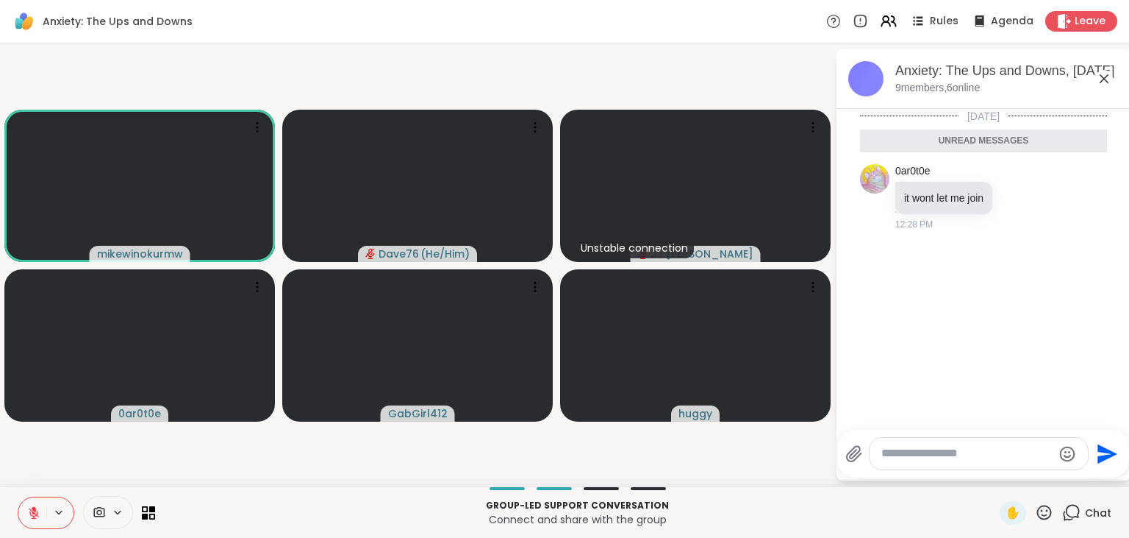
click at [35, 513] on icon at bounding box center [34, 512] width 10 height 10
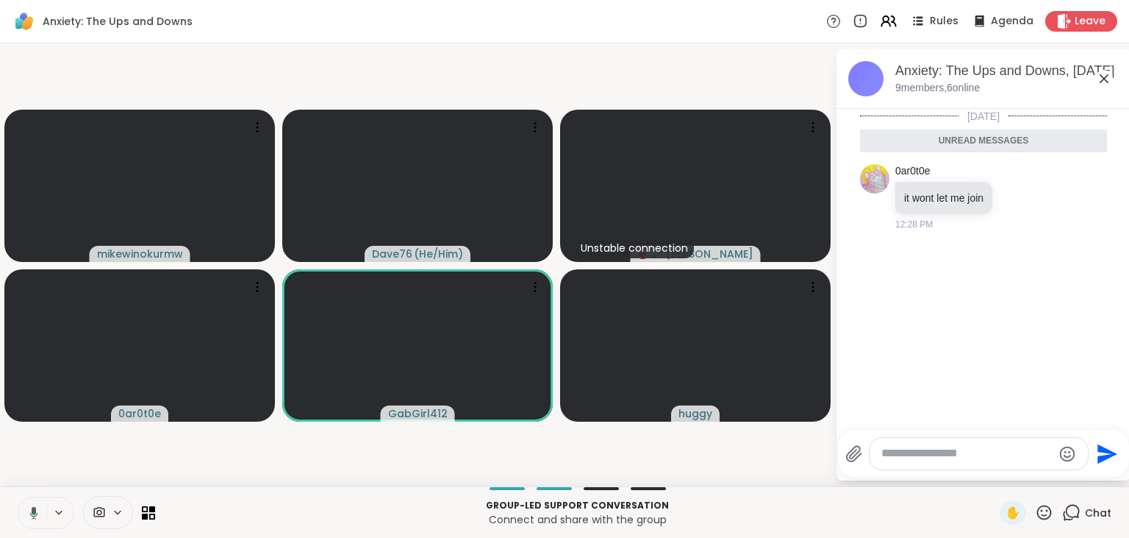
click at [35, 513] on icon at bounding box center [34, 513] width 4 height 1
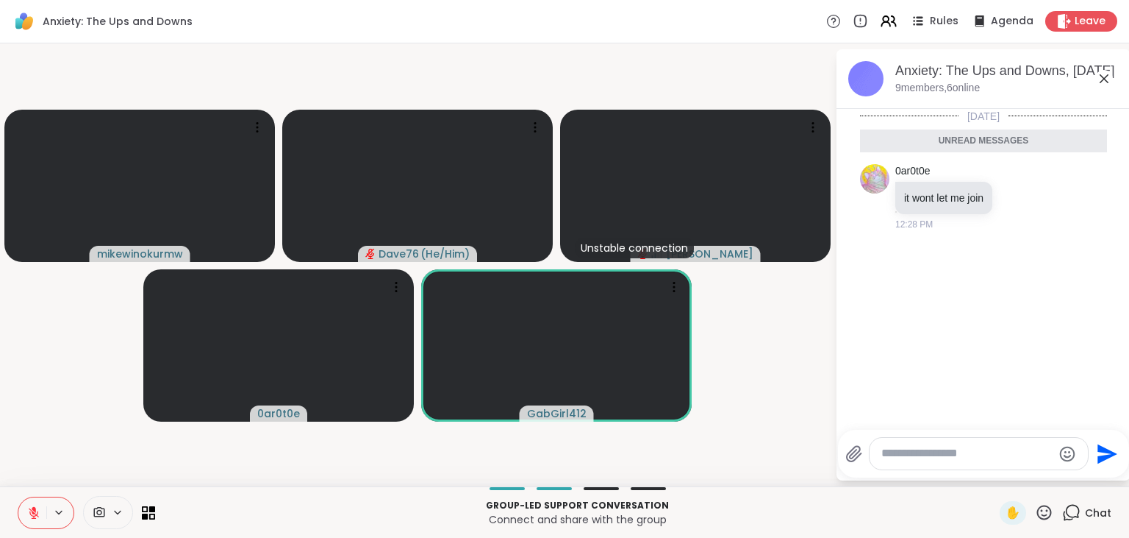
click at [35, 513] on icon at bounding box center [34, 512] width 10 height 10
click at [35, 513] on icon at bounding box center [33, 512] width 13 height 13
click at [35, 513] on icon at bounding box center [34, 512] width 10 height 10
click at [35, 513] on icon at bounding box center [33, 512] width 13 height 13
click at [35, 513] on icon at bounding box center [34, 512] width 10 height 10
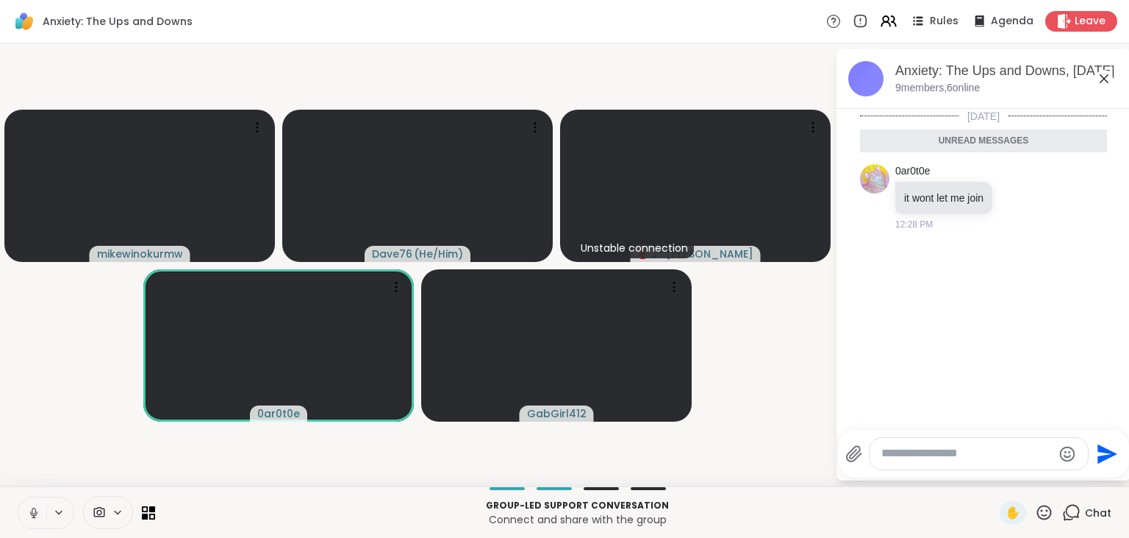
click at [35, 513] on icon at bounding box center [33, 512] width 13 height 13
click at [35, 513] on icon at bounding box center [34, 512] width 10 height 10
click at [35, 513] on icon at bounding box center [33, 512] width 13 height 13
click at [35, 513] on icon at bounding box center [34, 512] width 10 height 10
click at [35, 513] on icon at bounding box center [33, 512] width 13 height 13
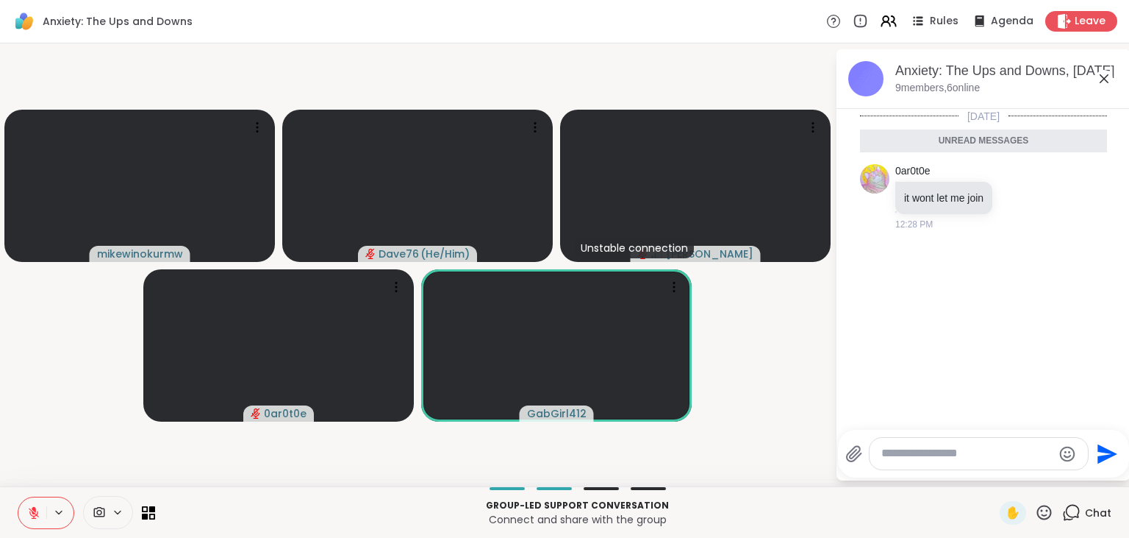
click at [35, 513] on icon at bounding box center [34, 512] width 10 height 10
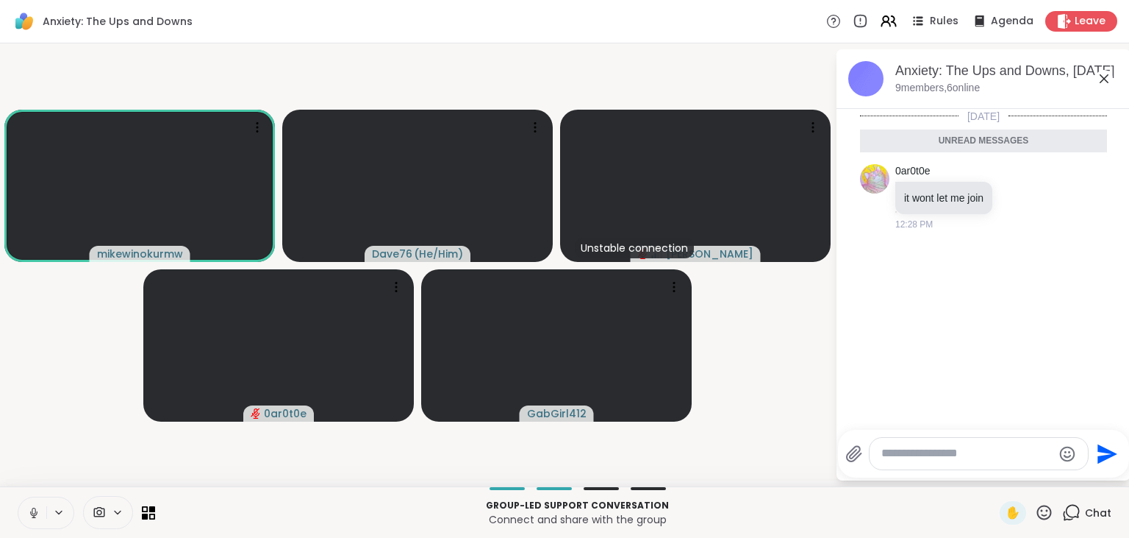
click at [35, 513] on icon at bounding box center [33, 512] width 13 height 13
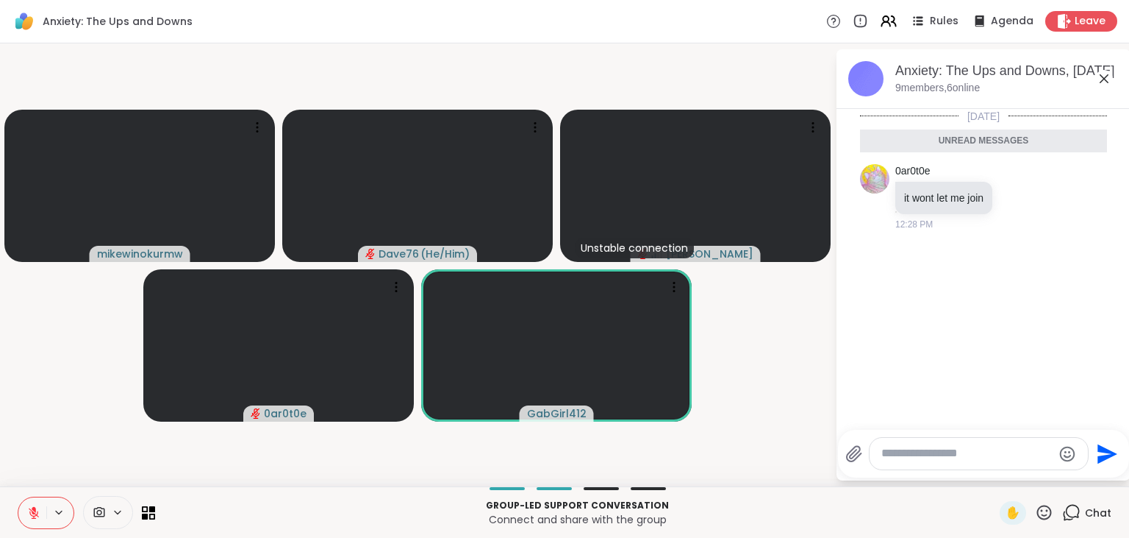
click at [35, 513] on icon at bounding box center [34, 512] width 10 height 10
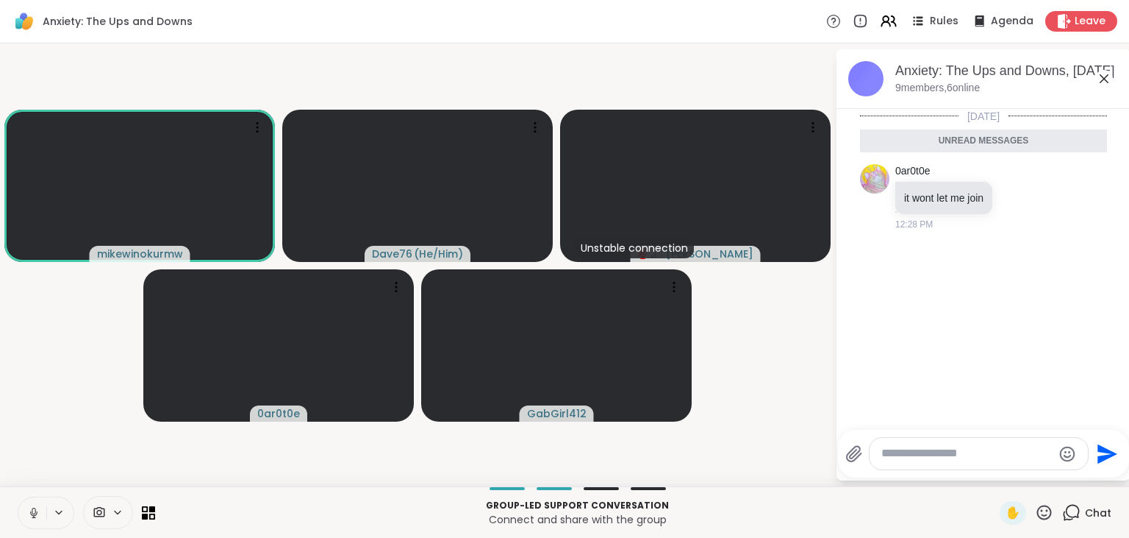
click at [35, 513] on icon at bounding box center [33, 512] width 13 height 13
click at [35, 513] on icon at bounding box center [34, 512] width 10 height 10
click at [35, 513] on icon at bounding box center [33, 512] width 13 height 13
click at [35, 513] on icon at bounding box center [34, 512] width 10 height 10
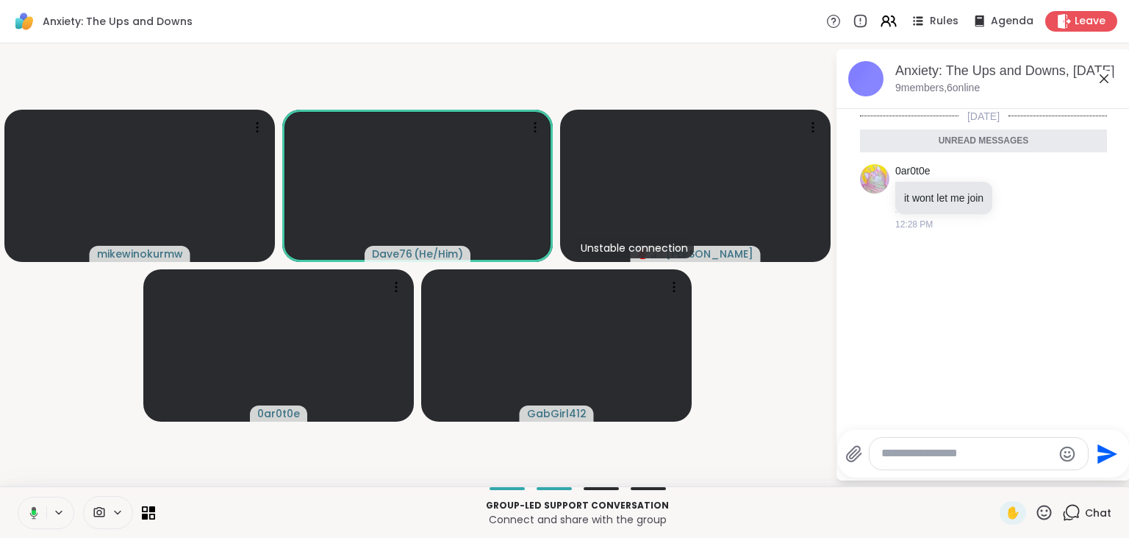
click at [35, 513] on icon at bounding box center [34, 512] width 4 height 5
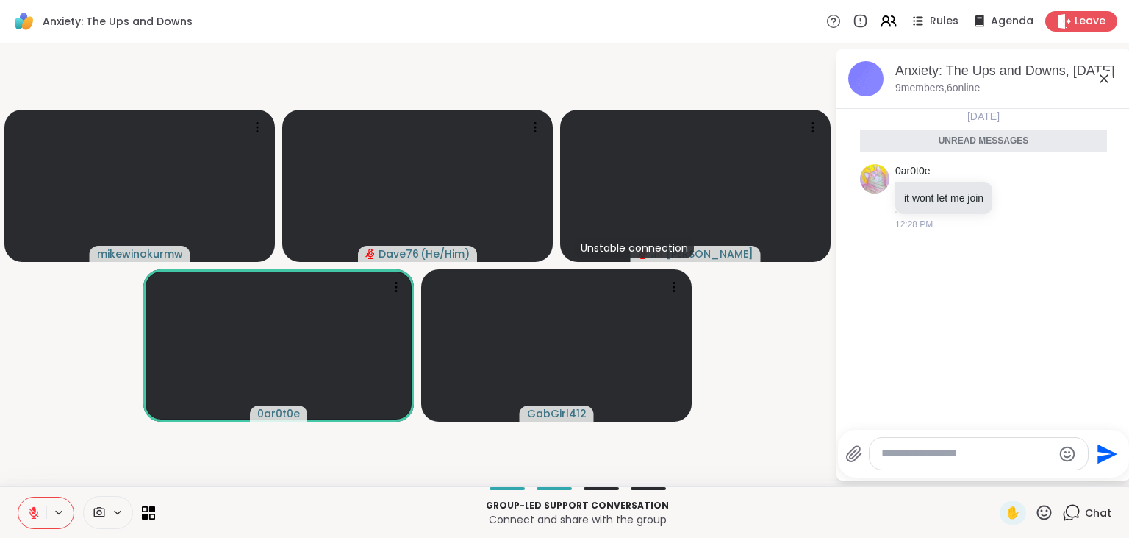
click at [35, 513] on icon at bounding box center [34, 512] width 10 height 10
click at [35, 513] on icon at bounding box center [34, 513] width 4 height 1
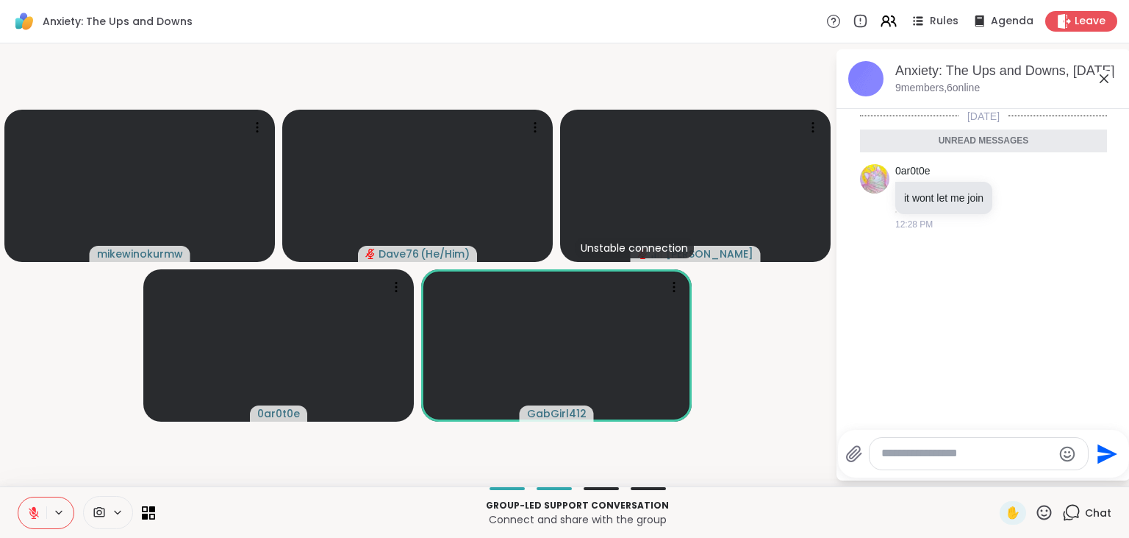
click at [35, 513] on icon at bounding box center [34, 512] width 10 height 10
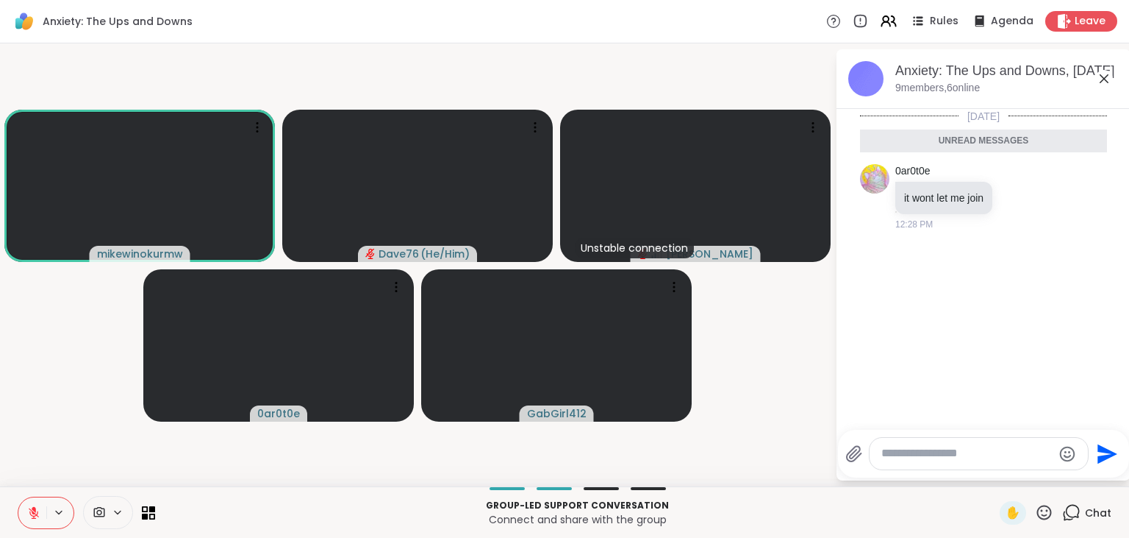
click at [35, 513] on icon at bounding box center [34, 512] width 10 height 10
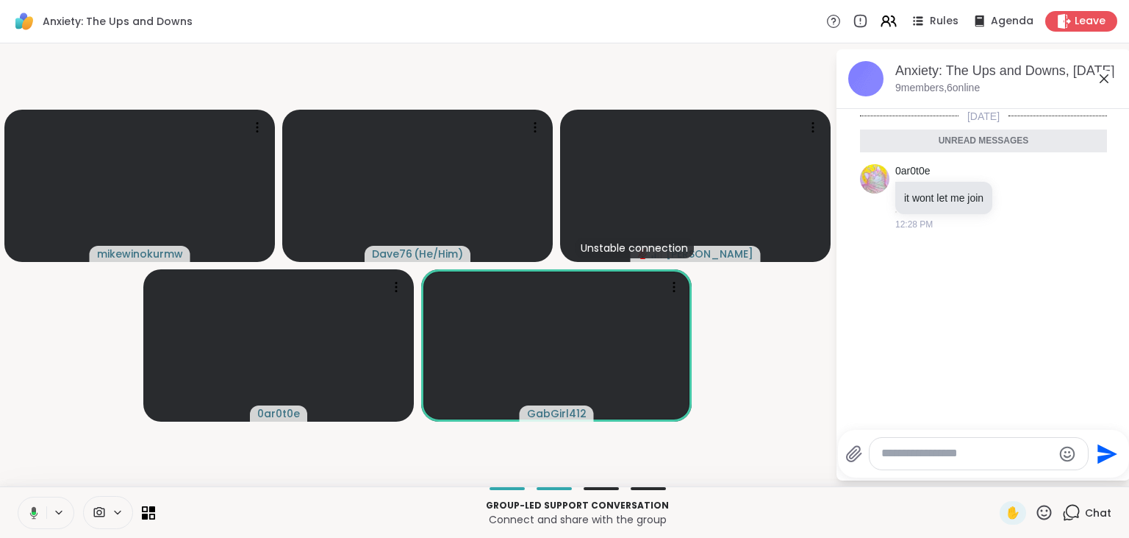
click at [35, 513] on icon at bounding box center [34, 513] width 4 height 4
click at [35, 513] on icon at bounding box center [34, 512] width 10 height 10
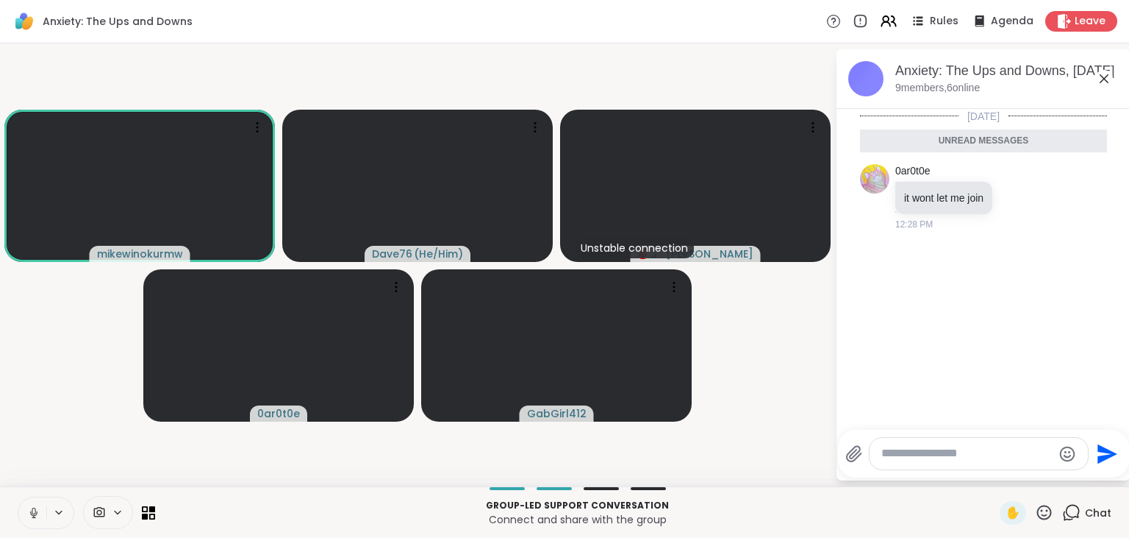
click at [33, 515] on icon at bounding box center [33, 512] width 13 height 13
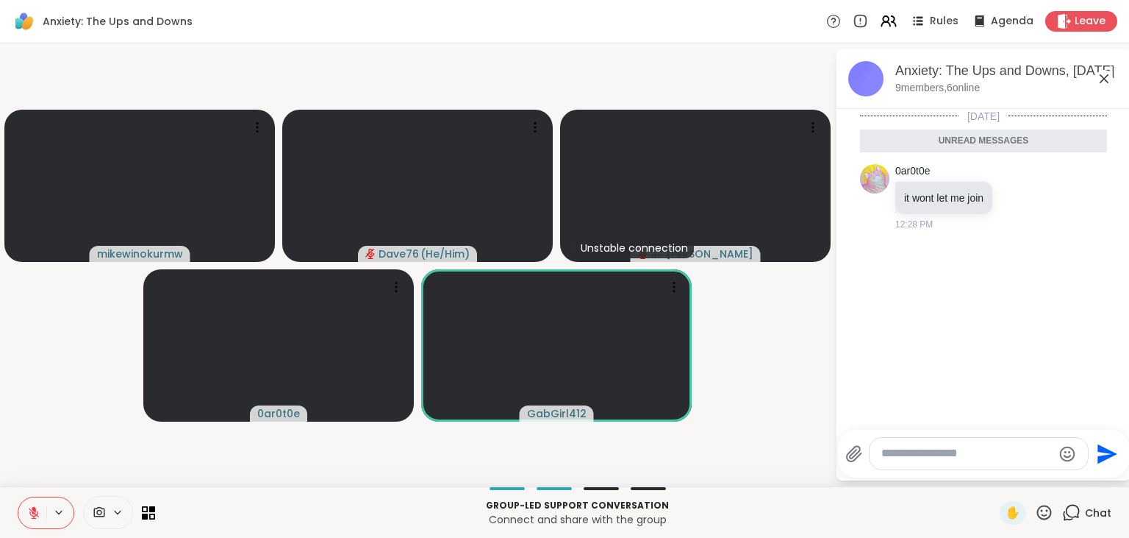
click at [33, 515] on icon at bounding box center [33, 512] width 13 height 13
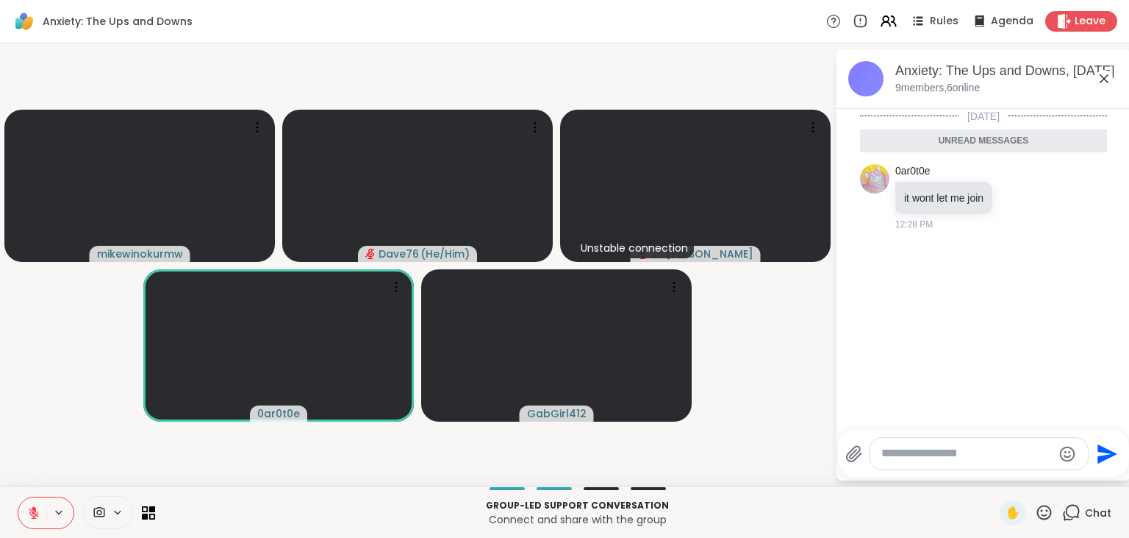
click at [1046, 511] on icon at bounding box center [1044, 512] width 18 height 18
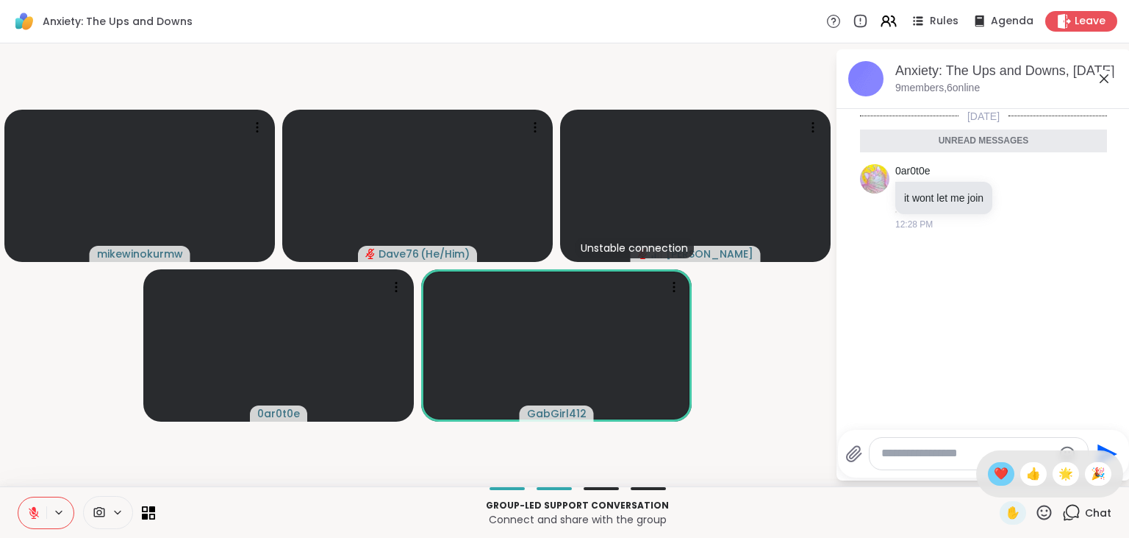
click at [999, 474] on span "❤️" at bounding box center [1001, 474] width 15 height 18
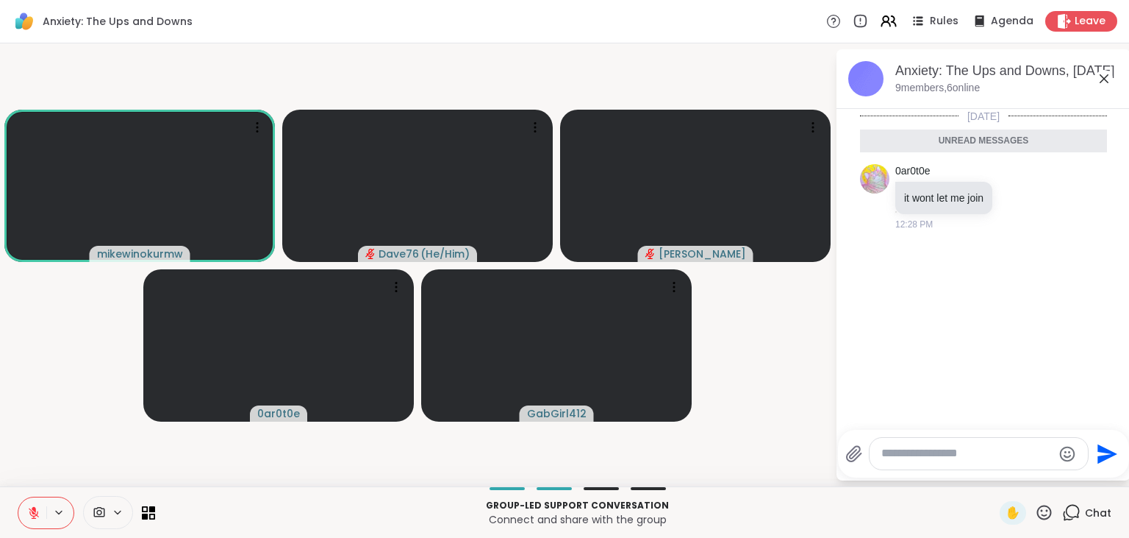
click at [31, 515] on icon at bounding box center [34, 512] width 10 height 10
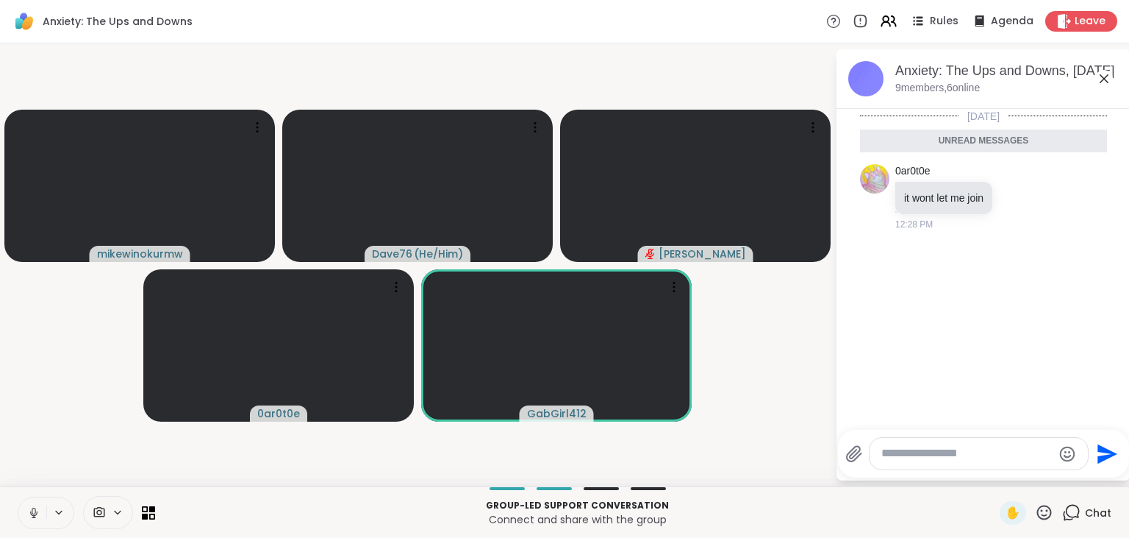
click at [31, 515] on icon at bounding box center [33, 512] width 13 height 13
click at [31, 515] on icon at bounding box center [34, 512] width 10 height 10
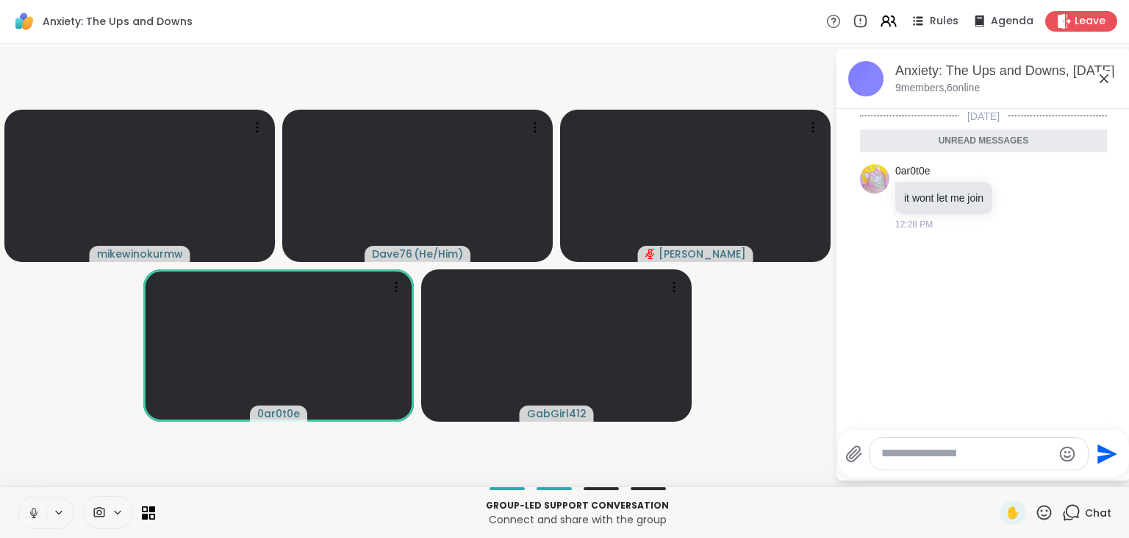
click at [31, 515] on icon at bounding box center [33, 512] width 13 height 13
click at [32, 513] on icon at bounding box center [34, 512] width 10 height 10
click at [32, 513] on icon at bounding box center [34, 510] width 4 height 7
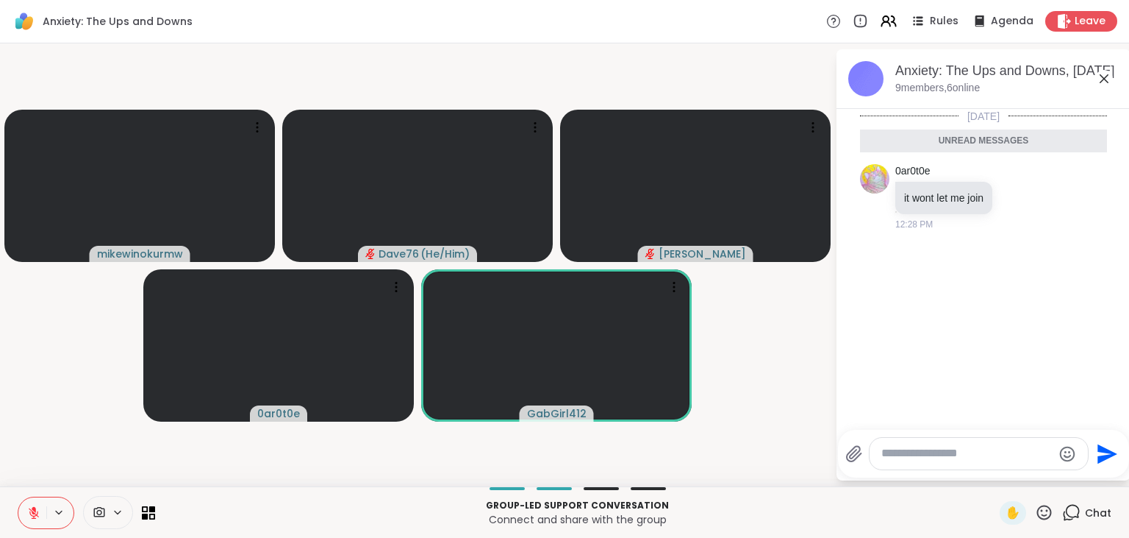
click at [32, 513] on icon at bounding box center [34, 512] width 10 height 10
click at [32, 513] on icon at bounding box center [34, 510] width 4 height 7
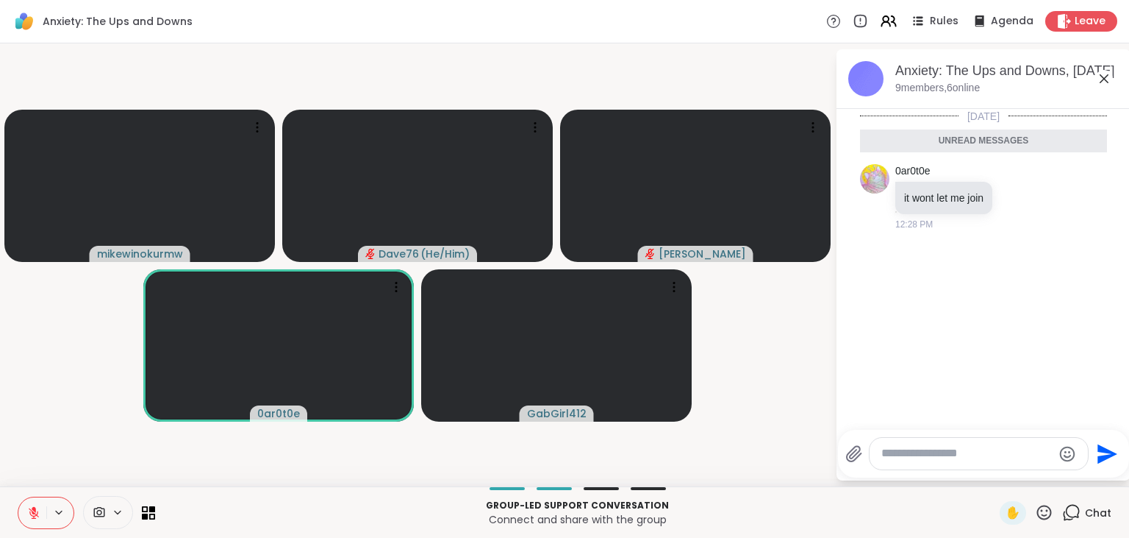
click at [1043, 513] on icon at bounding box center [1044, 512] width 18 height 18
click at [999, 474] on span "❤️" at bounding box center [1001, 474] width 15 height 18
click at [1047, 513] on icon at bounding box center [1044, 512] width 18 height 18
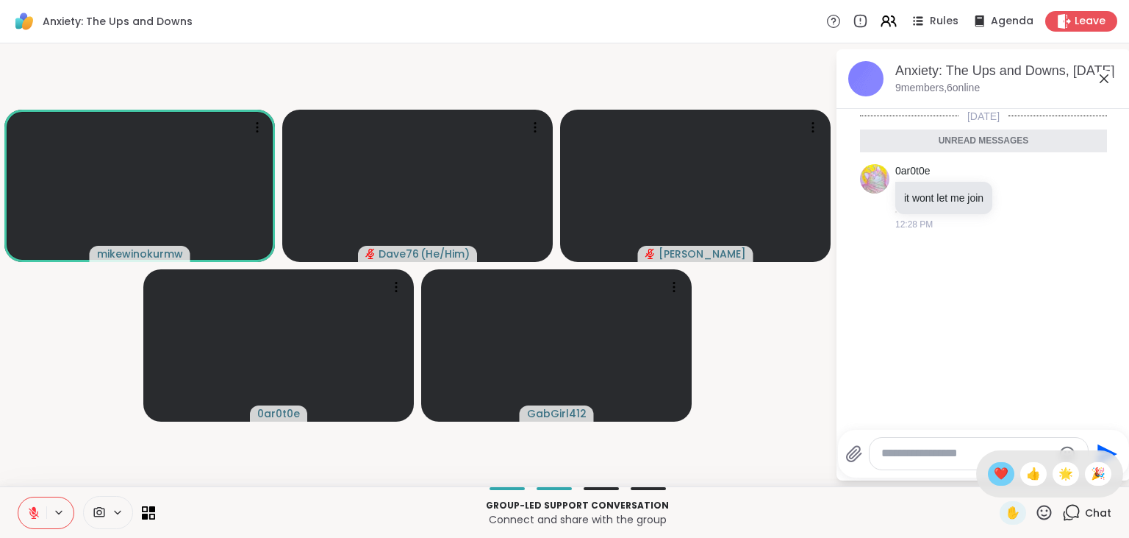
click at [995, 473] on span "❤️" at bounding box center [1001, 474] width 15 height 18
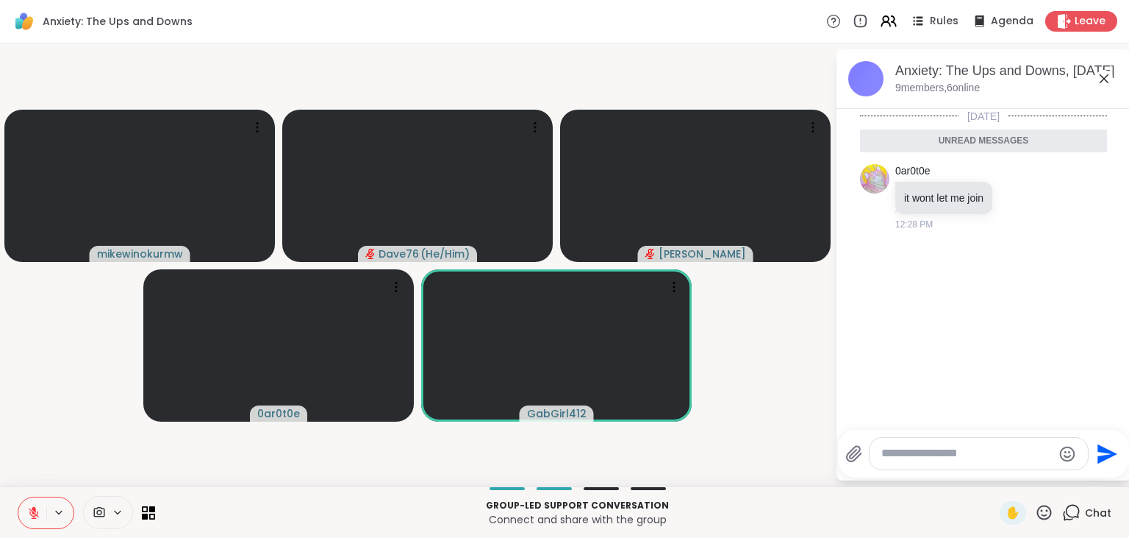
click at [36, 515] on icon at bounding box center [34, 512] width 10 height 10
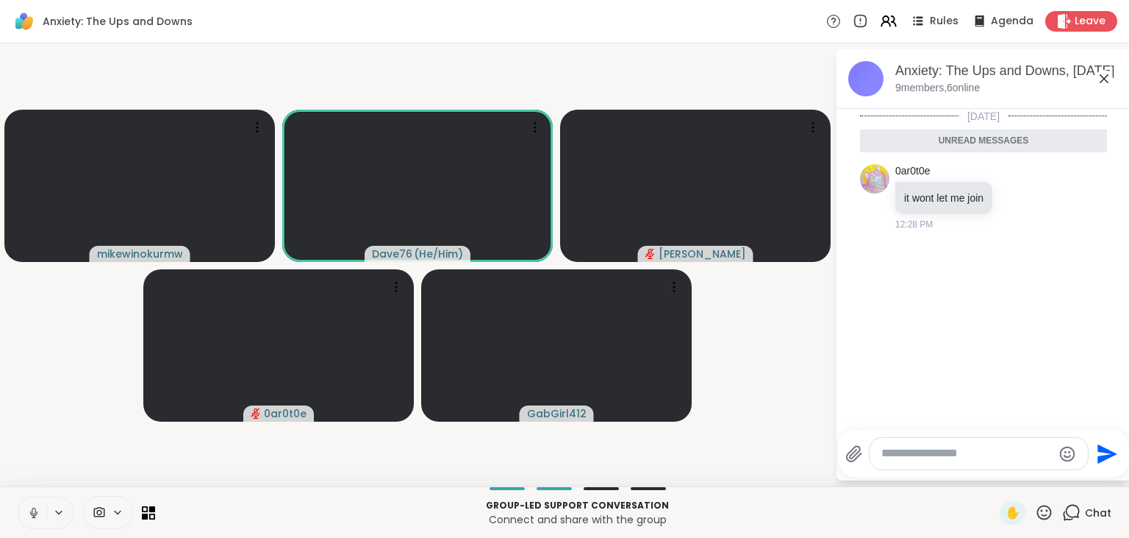
click at [36, 515] on icon at bounding box center [33, 512] width 7 height 4
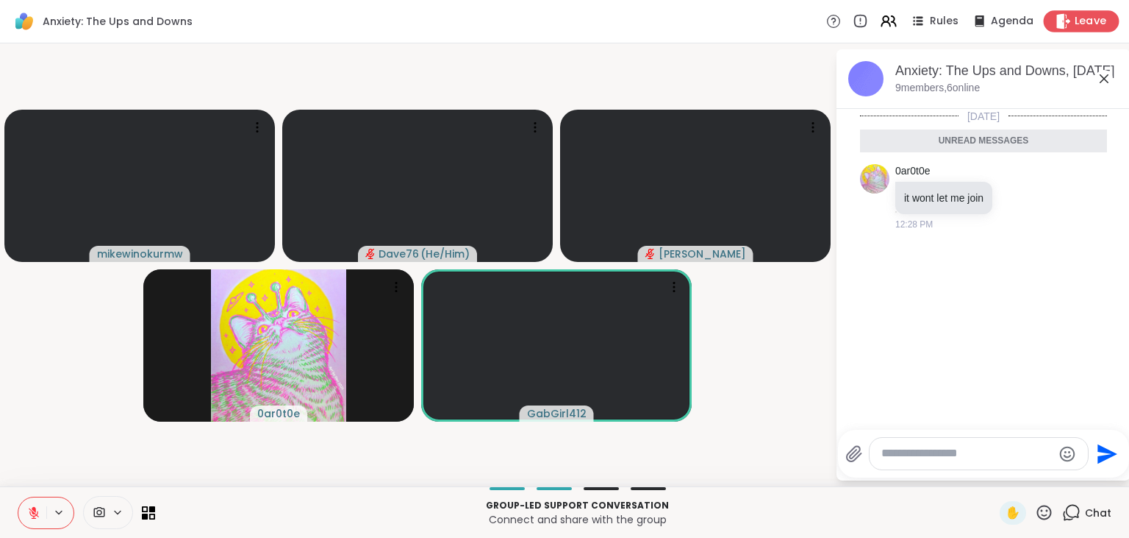
click at [1089, 20] on span "Leave" at bounding box center [1091, 21] width 32 height 15
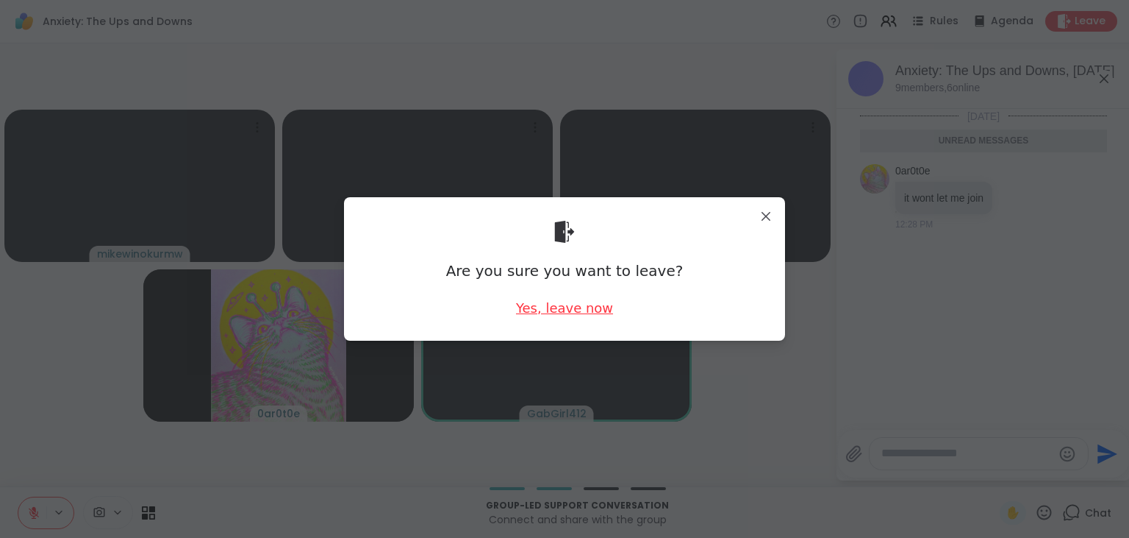
click at [554, 310] on div "Yes, leave now" at bounding box center [564, 308] width 97 height 18
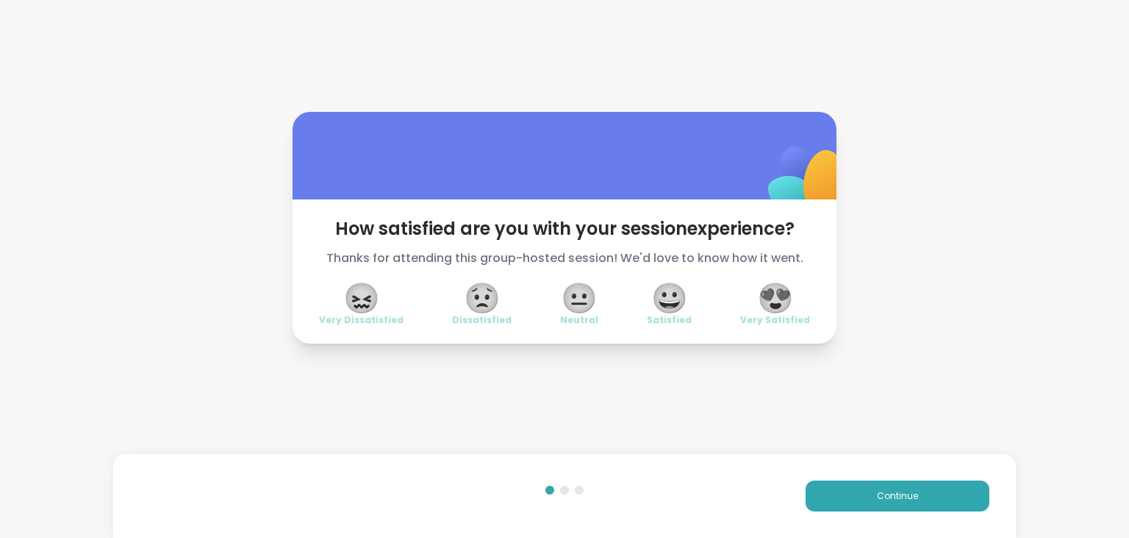
click at [790, 304] on span "😍" at bounding box center [775, 298] width 37 height 26
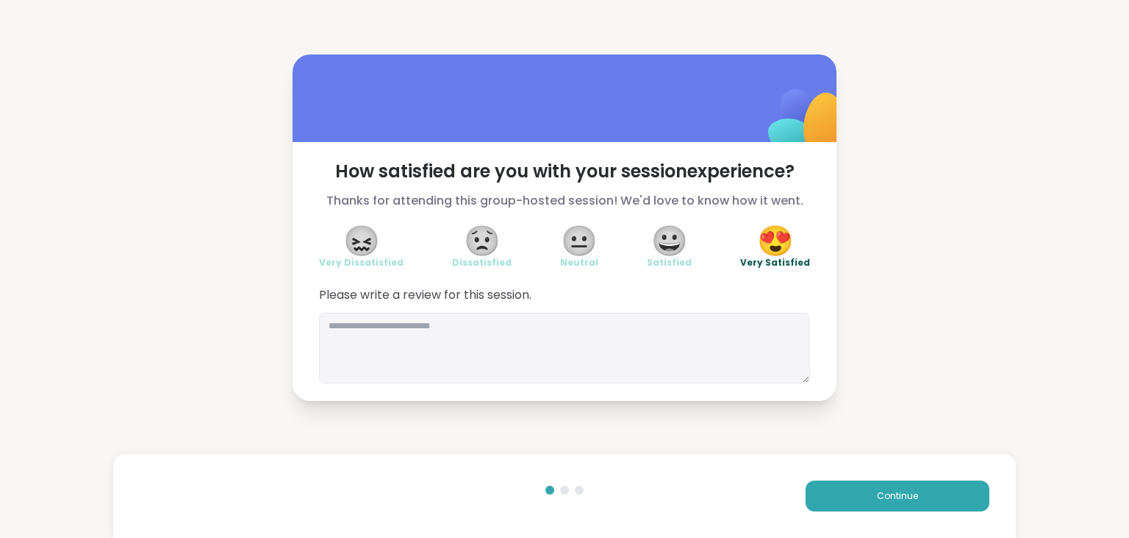
click at [684, 301] on span "Please write a review for this session." at bounding box center [564, 295] width 491 height 18
click at [653, 324] on textarea at bounding box center [564, 348] width 491 height 71
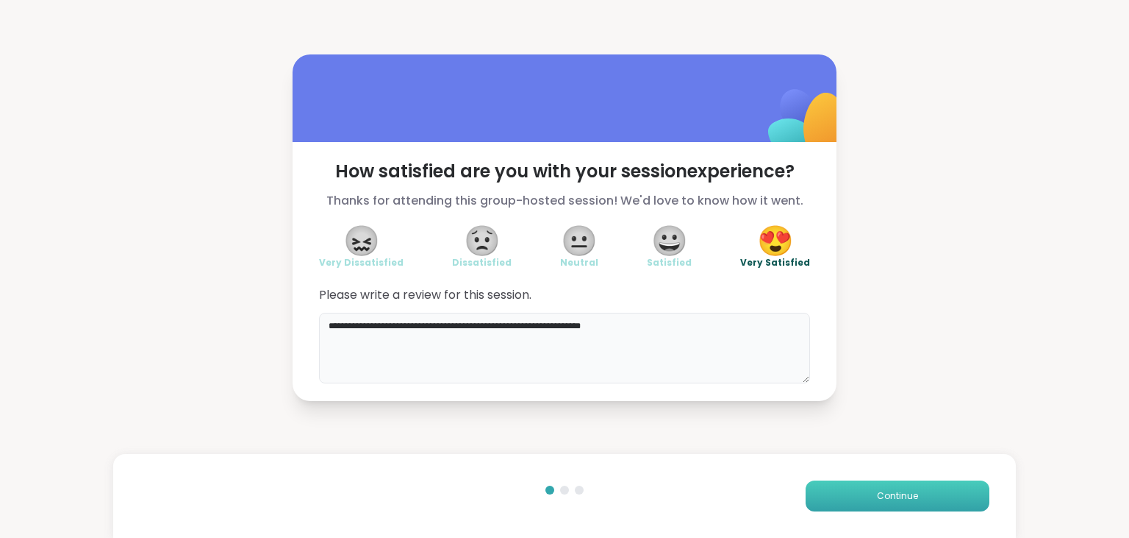
type textarea "**********"
click at [907, 496] on span "Continue" at bounding box center [897, 495] width 41 height 13
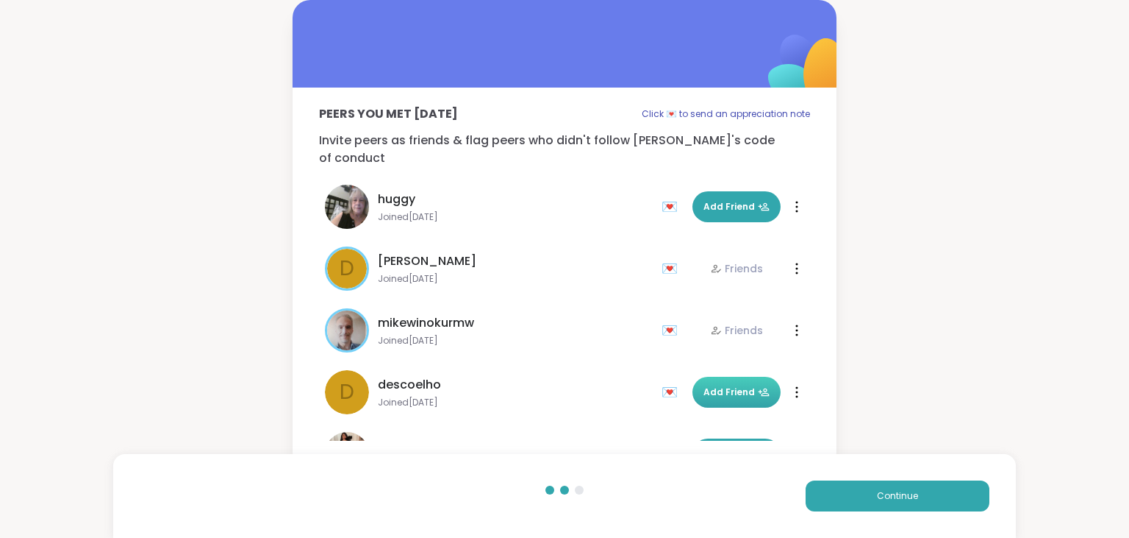
click at [756, 385] on span "Add Friend" at bounding box center [737, 391] width 66 height 13
click at [920, 493] on button "Continue" at bounding box center [898, 495] width 184 height 31
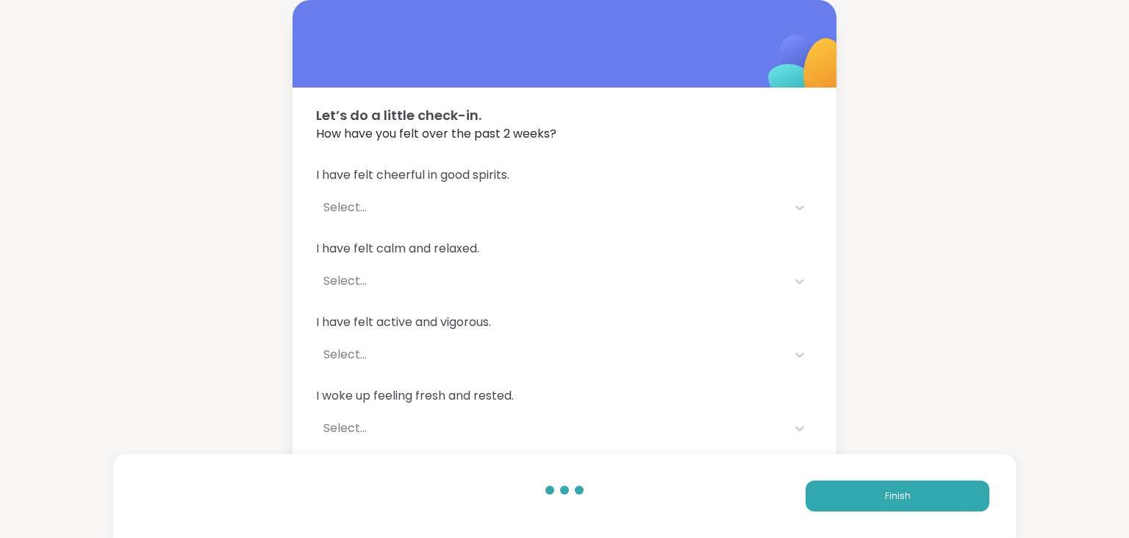
click at [352, 201] on div "Select..." at bounding box center [552, 208] width 456 height 18
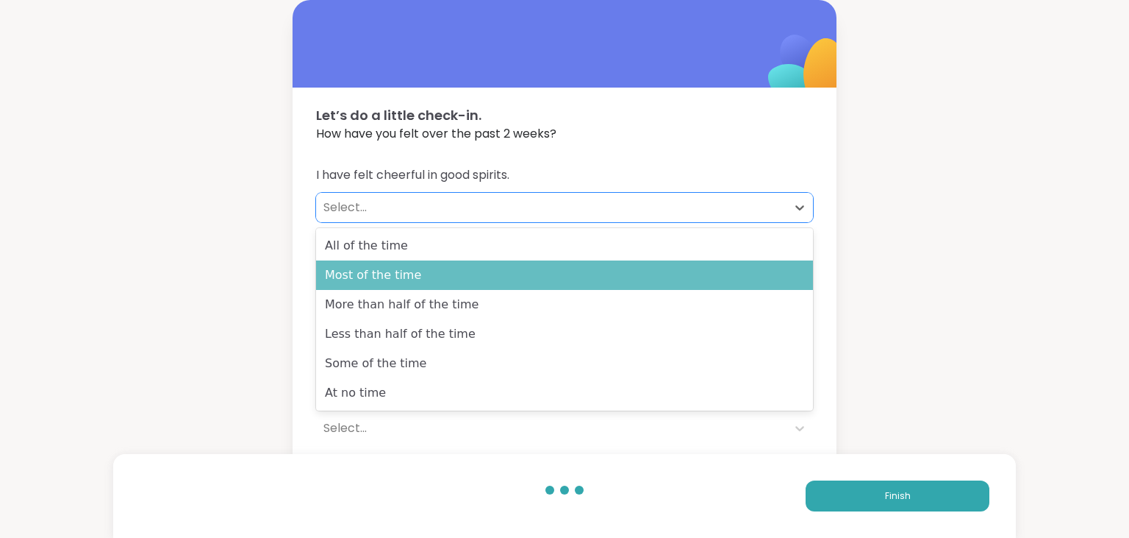
click at [360, 275] on div "Most of the time" at bounding box center [564, 274] width 497 height 29
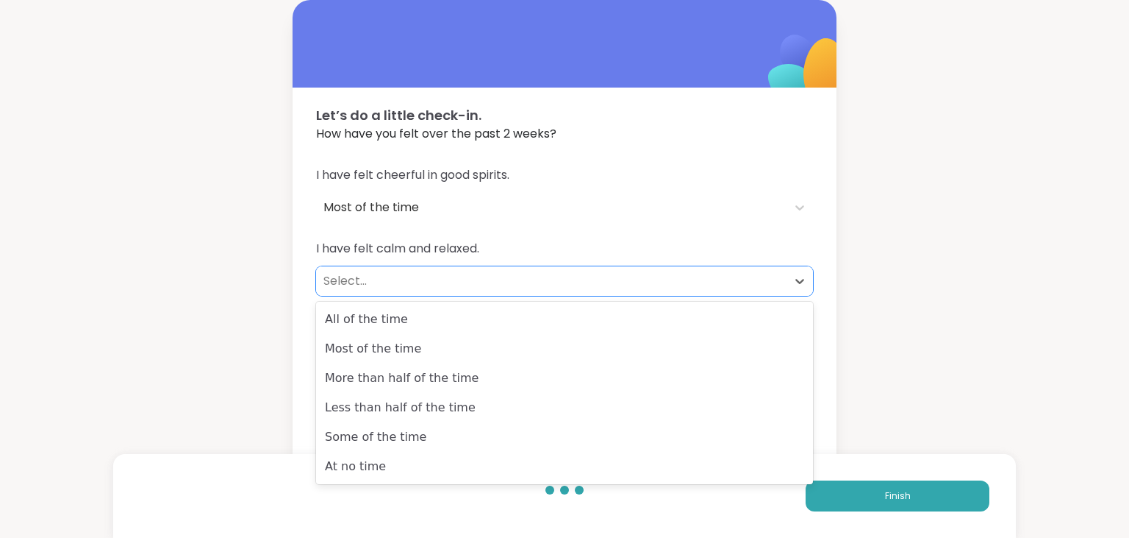
click at [360, 290] on div "Select..." at bounding box center [551, 280] width 471 height 29
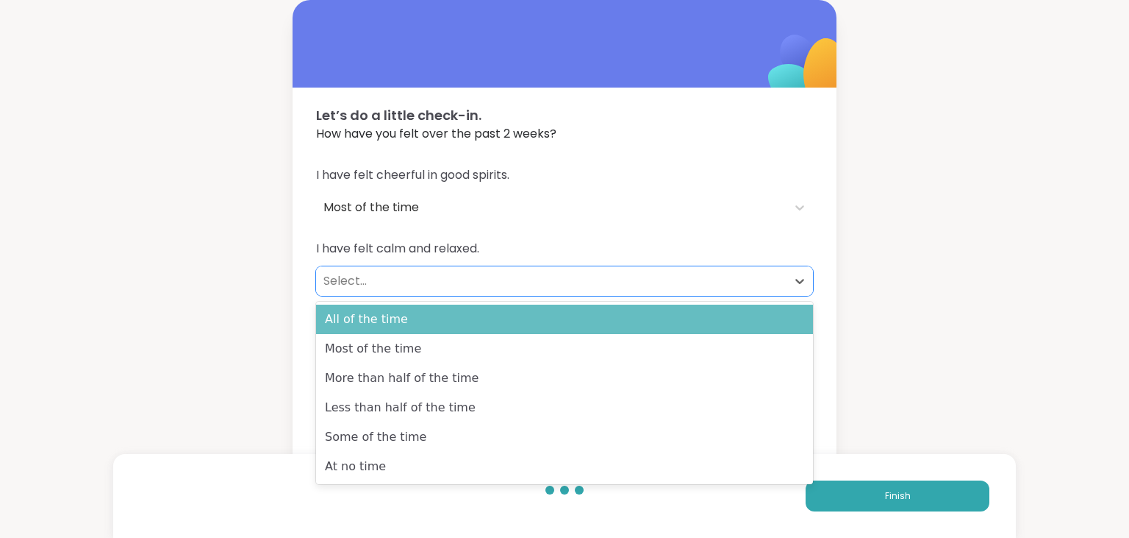
click at [361, 317] on div "All of the time" at bounding box center [564, 318] width 497 height 29
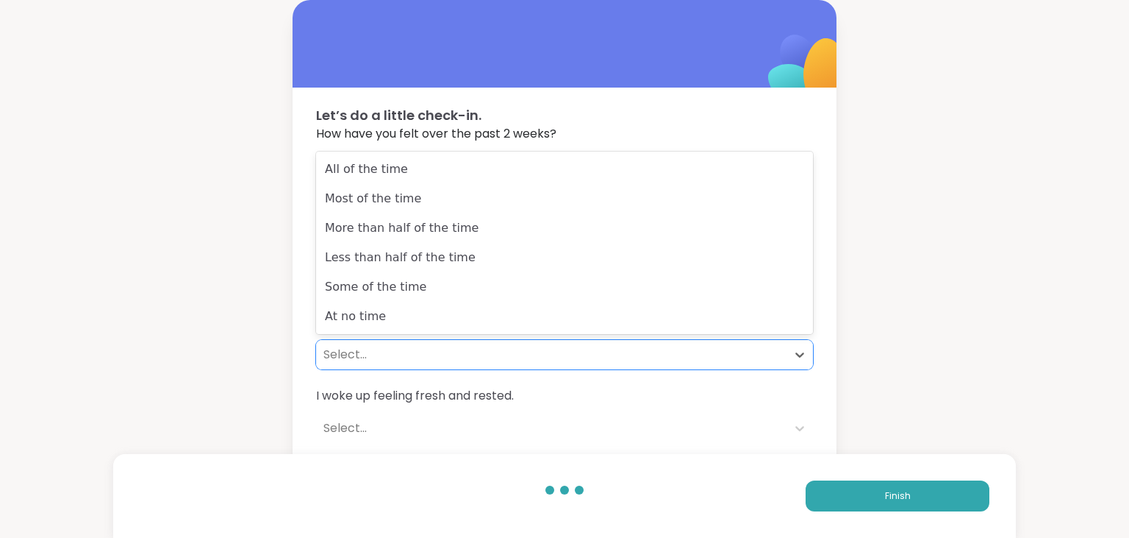
click at [365, 354] on div "Select..." at bounding box center [552, 355] width 456 height 18
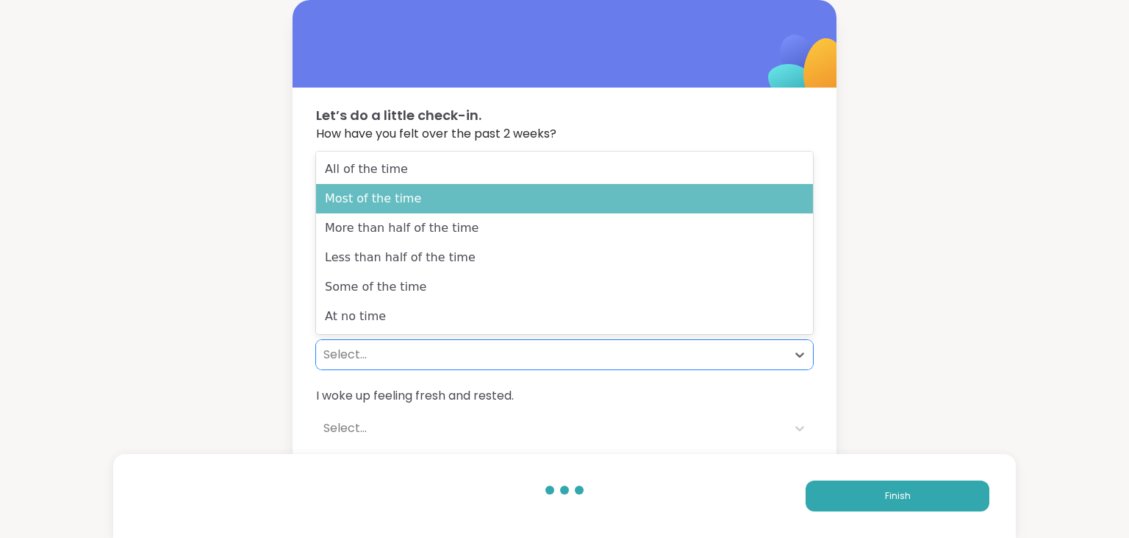
click at [410, 210] on div "Most of the time" at bounding box center [564, 198] width 497 height 29
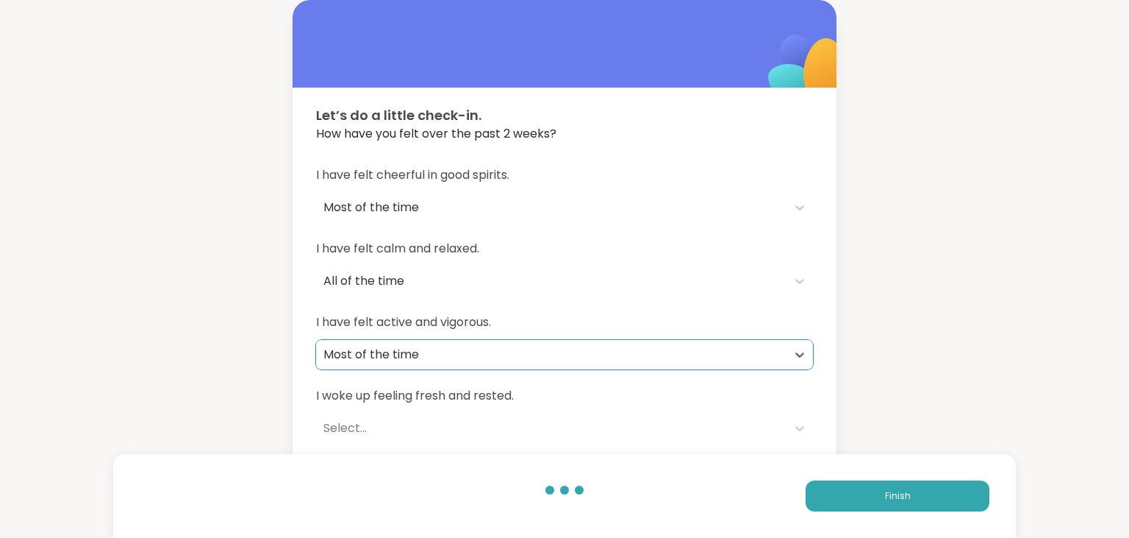
click at [396, 430] on div "Select..." at bounding box center [552, 428] width 456 height 18
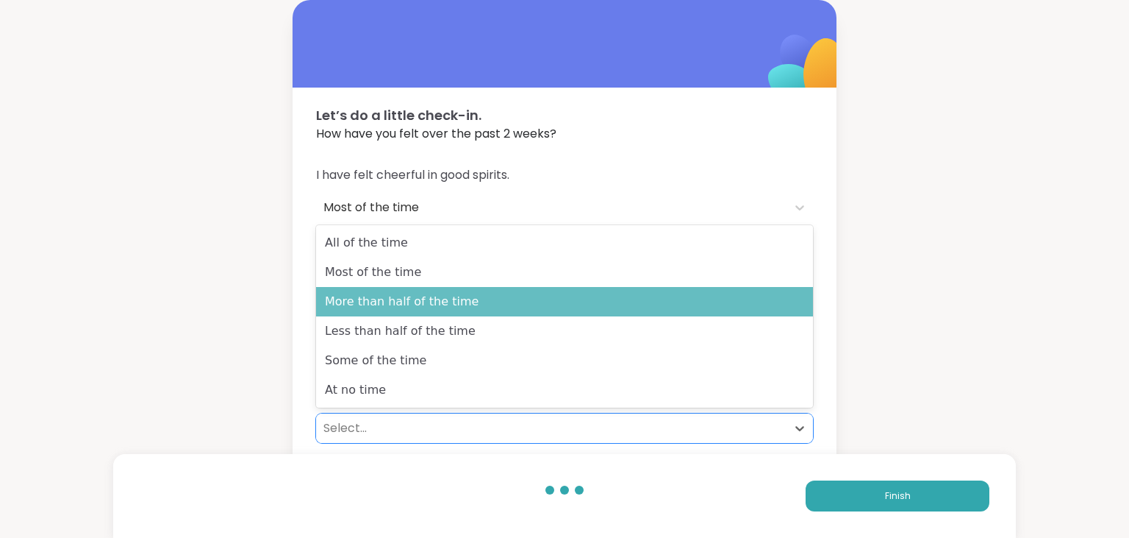
click at [399, 299] on div "More than half of the time" at bounding box center [564, 301] width 497 height 29
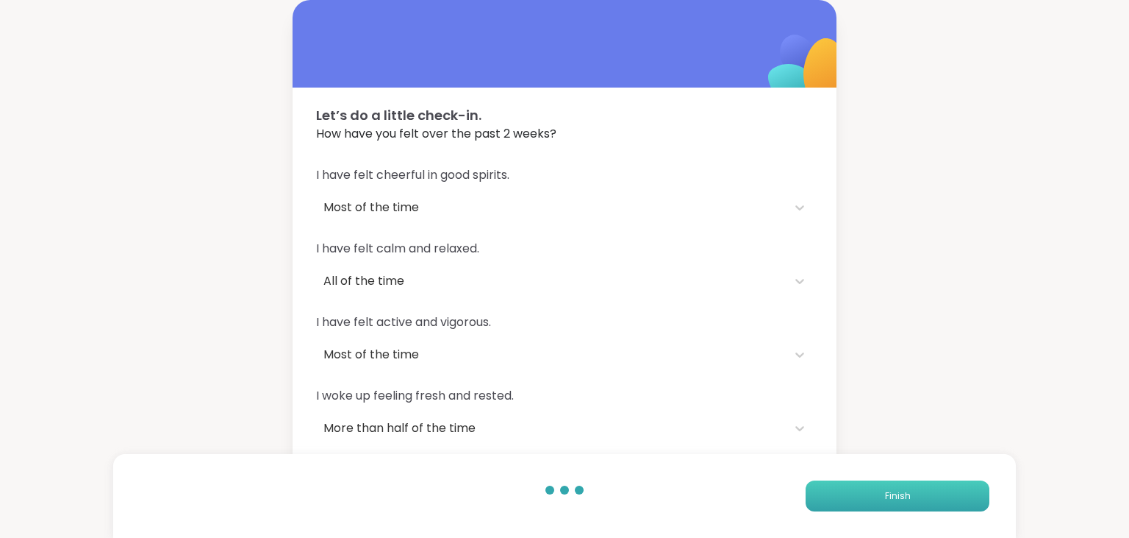
click at [913, 496] on button "Finish" at bounding box center [898, 495] width 184 height 31
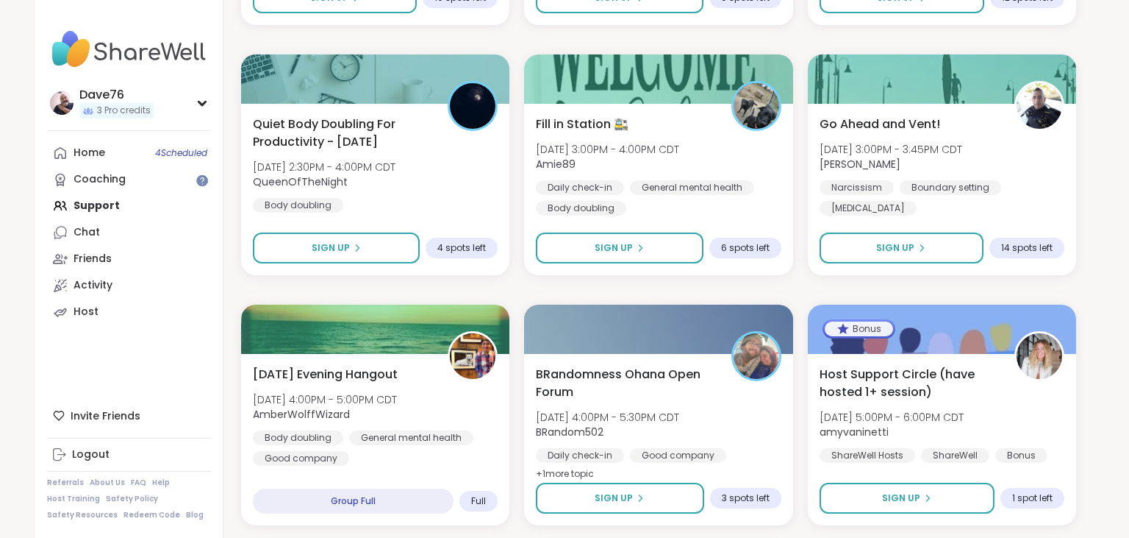
scroll to position [218, 0]
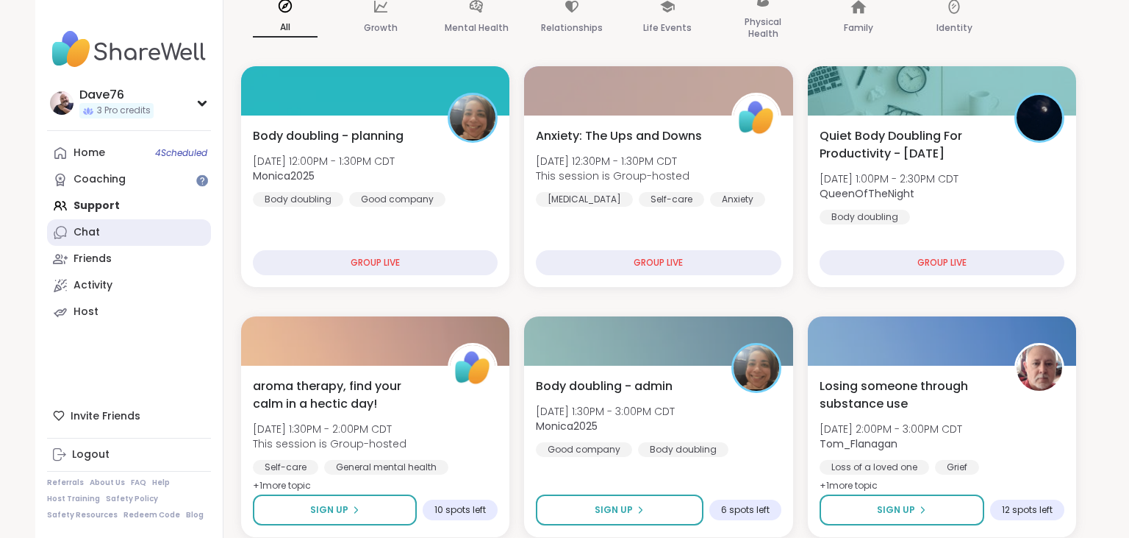
click at [107, 240] on link "Chat" at bounding box center [129, 232] width 164 height 26
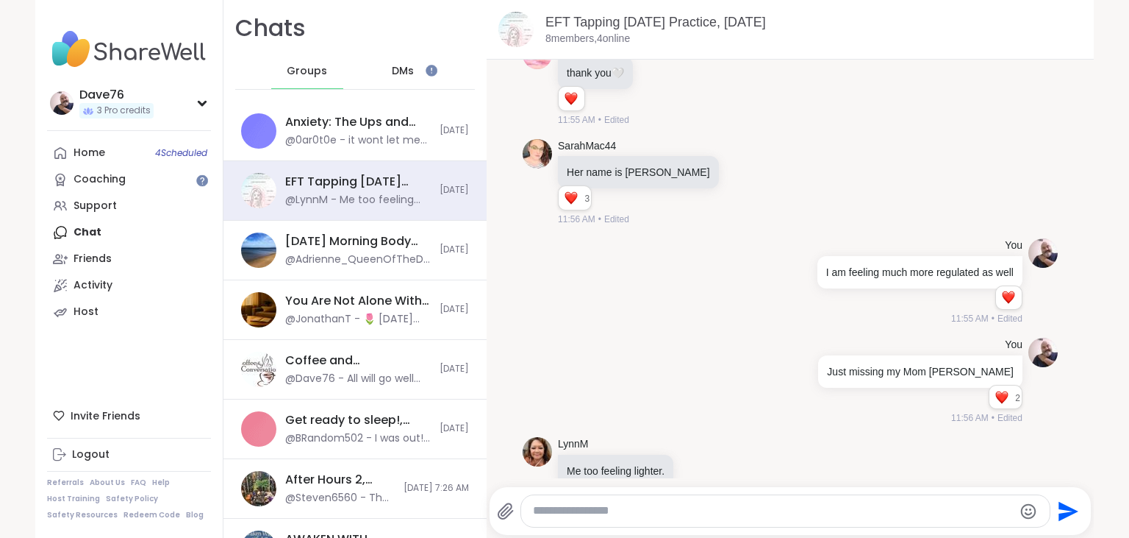
click at [417, 68] on div "DMs" at bounding box center [404, 71] width 72 height 35
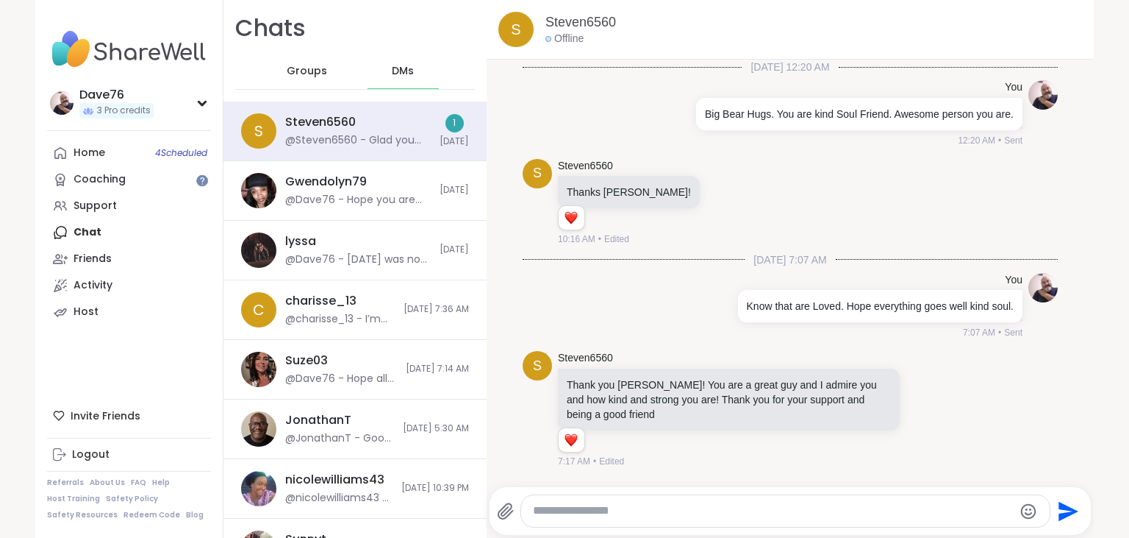
scroll to position [1052, 0]
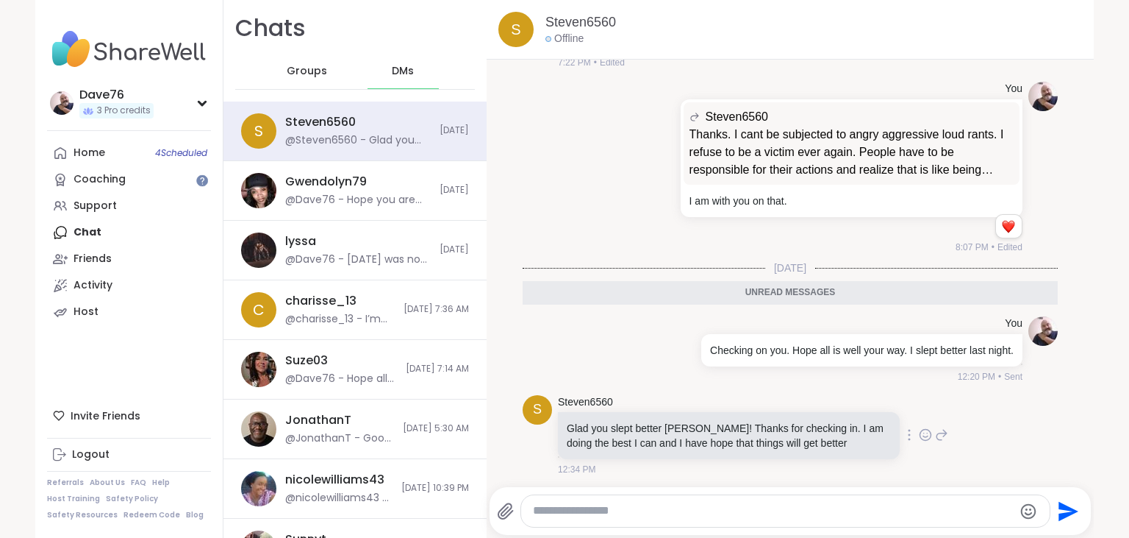
click at [921, 432] on icon at bounding box center [926, 434] width 11 height 11
click at [808, 407] on div "Select Reaction: Heart" at bounding box center [808, 410] width 13 height 13
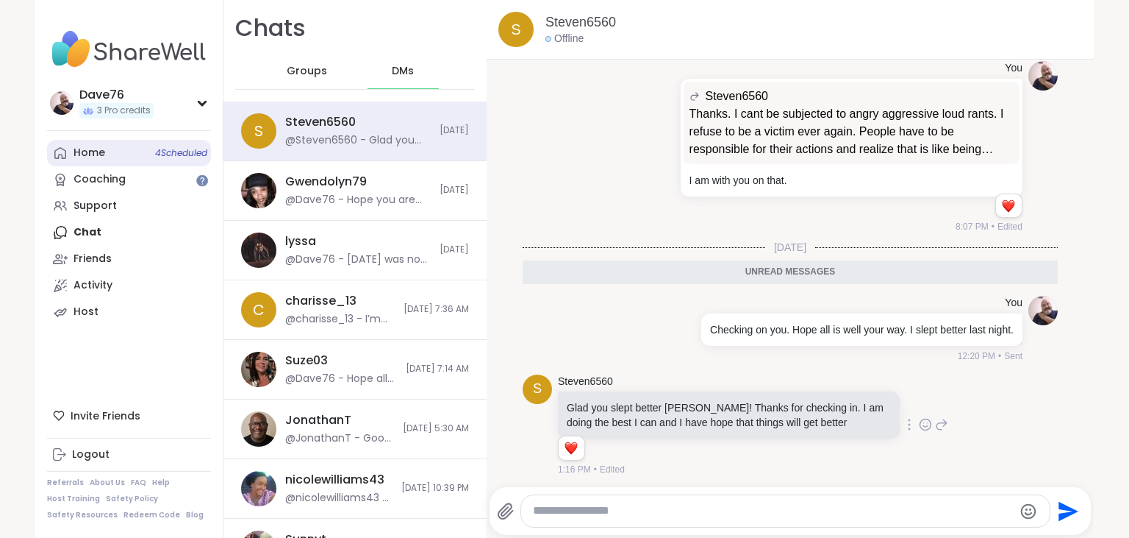
click at [99, 160] on div "Home 4 Scheduled" at bounding box center [90, 153] width 32 height 15
